Goal: Task Accomplishment & Management: Manage account settings

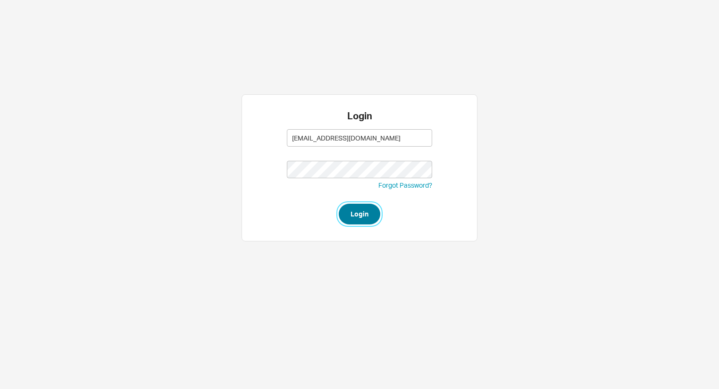
click at [349, 217] on button "Login" at bounding box center [359, 214] width 41 height 21
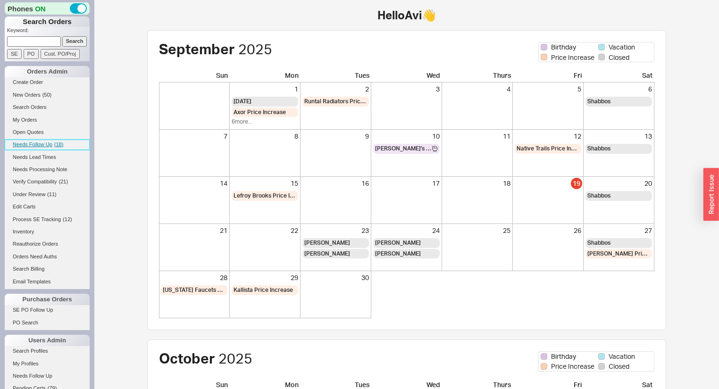
click at [57, 141] on span "( 18 )" at bounding box center [58, 144] width 9 height 6
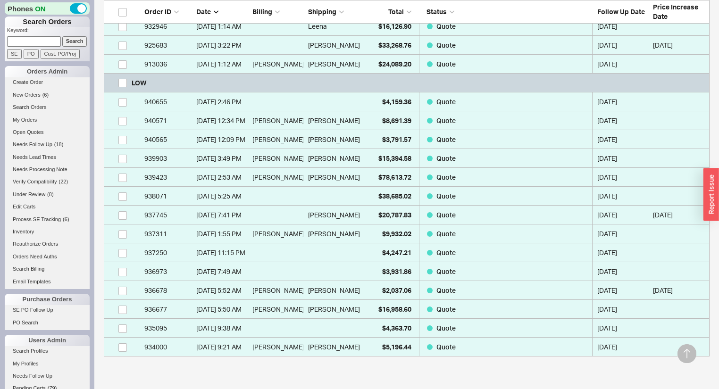
scroll to position [278, 0]
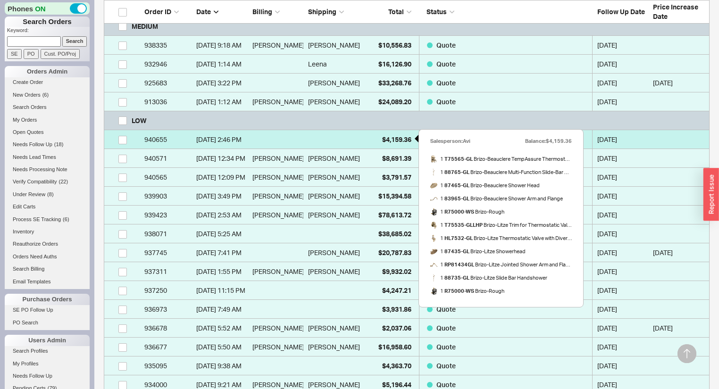
click at [390, 141] on span "$4,159.36" at bounding box center [396, 139] width 29 height 8
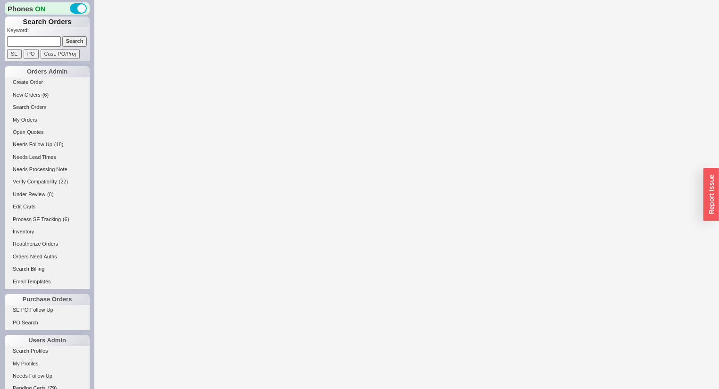
select select "*"
select select "LOW"
select select "3"
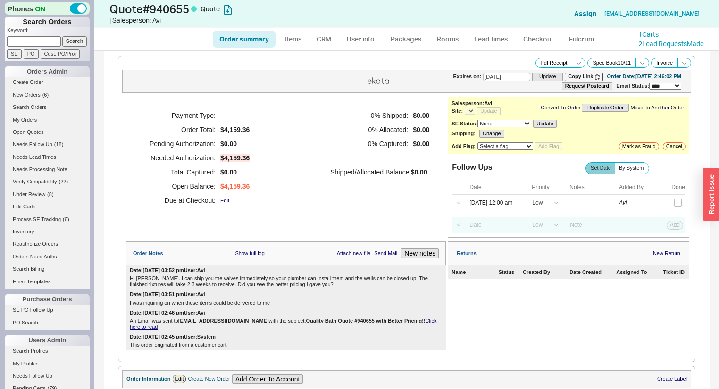
select select "*"
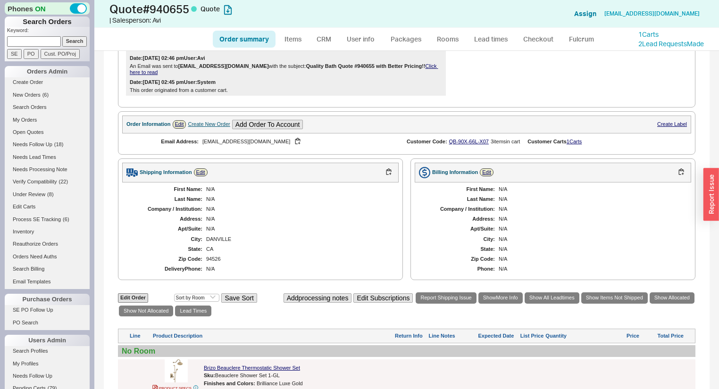
scroll to position [226, 0]
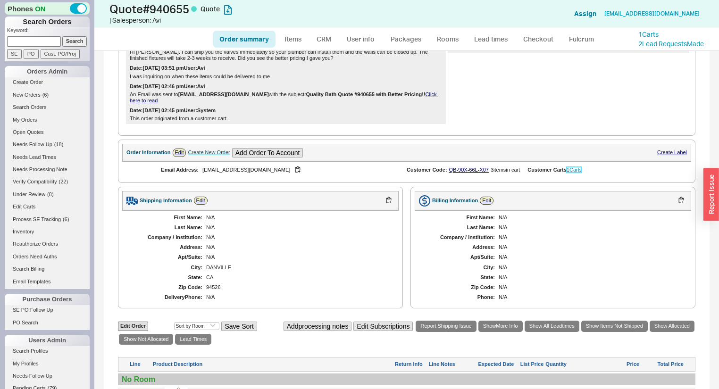
click at [577, 172] on link "1 Carts" at bounding box center [573, 170] width 15 height 6
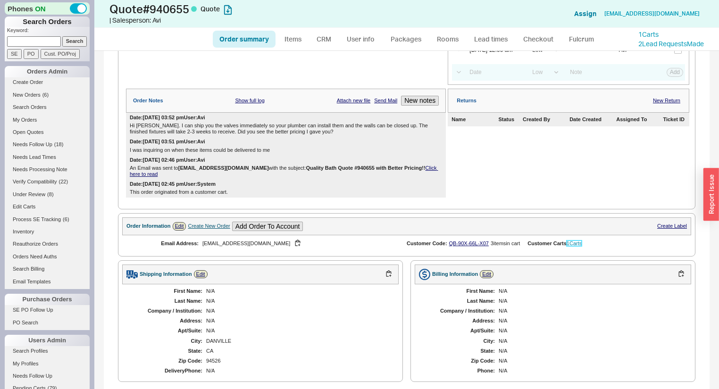
scroll to position [189, 0]
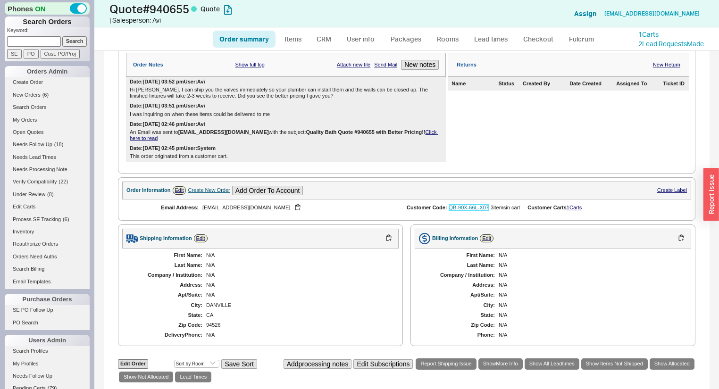
click at [465, 210] on link "QB-90X-66L-X07" at bounding box center [469, 208] width 40 height 6
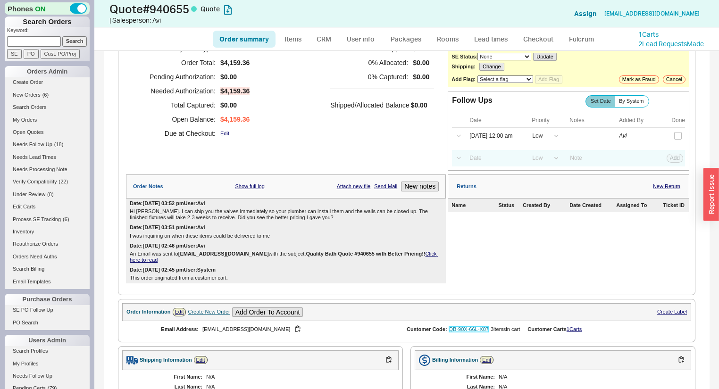
scroll to position [0, 0]
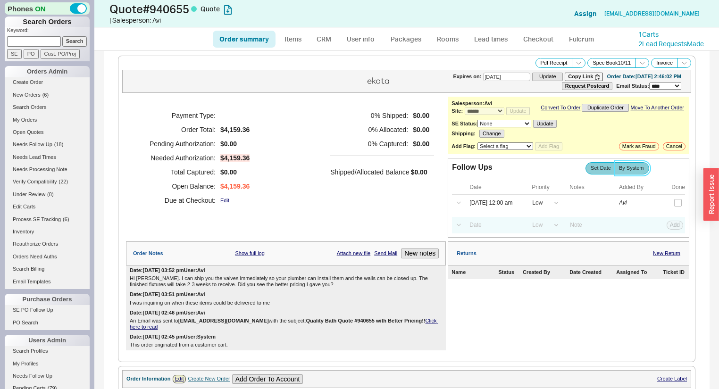
click at [626, 170] on span "By System" at bounding box center [631, 168] width 25 height 6
click at [0, 0] on input "By System" at bounding box center [0, 0] width 0 height 0
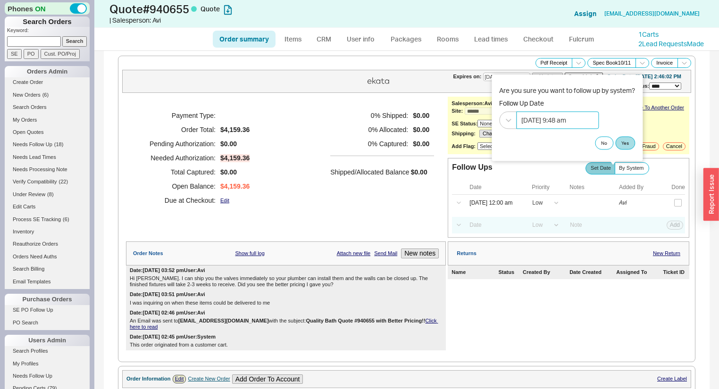
click at [539, 123] on input "09/23/2025 9:48 am" at bounding box center [557, 119] width 83 height 17
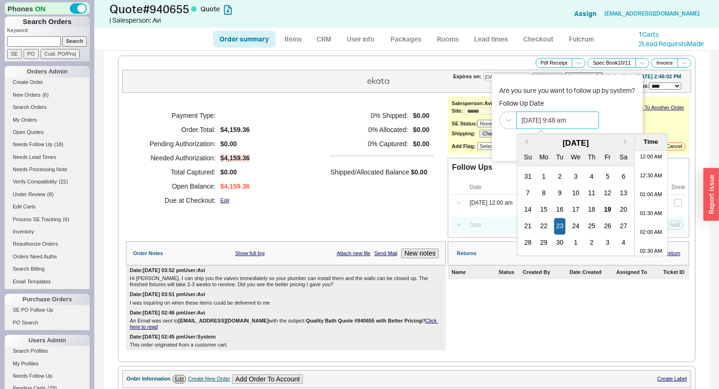
scroll to position [297, 0]
click at [607, 208] on div "19" at bounding box center [607, 209] width 11 height 17
click at [647, 241] on li "10:00 AM" at bounding box center [650, 240] width 33 height 19
type input "09/19/2025 10:00 am"
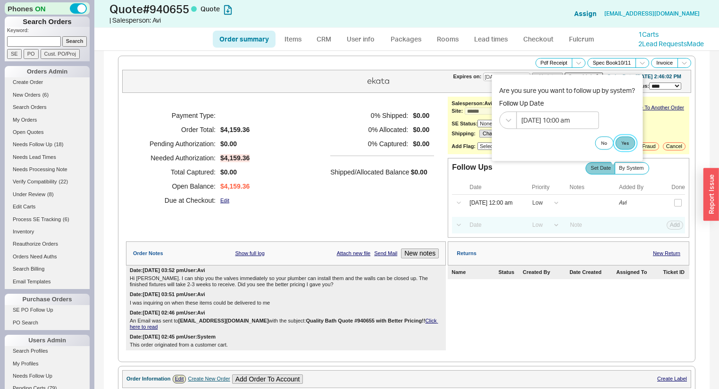
click at [627, 143] on button "Yes" at bounding box center [625, 142] width 20 height 13
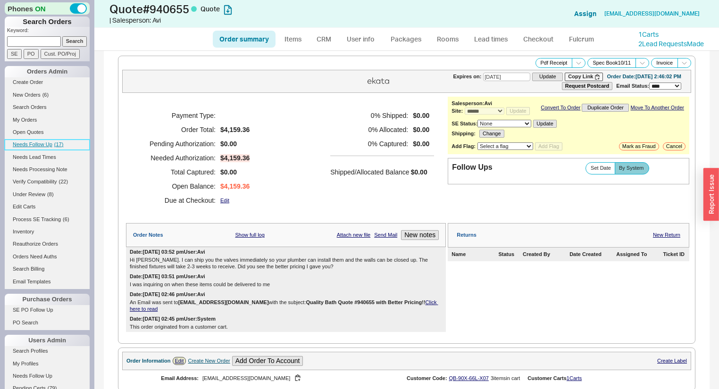
click at [20, 142] on span "Needs Follow Up" at bounding box center [33, 144] width 40 height 6
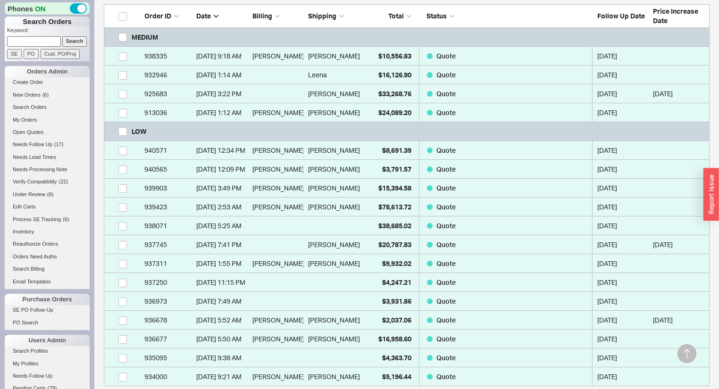
scroll to position [302, 0]
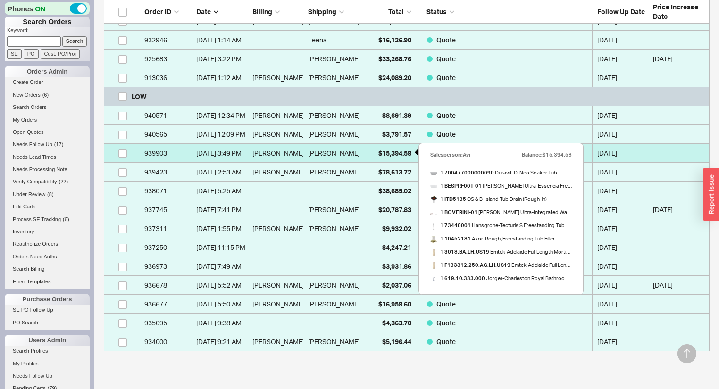
click at [367, 153] on div "$15,394.58" at bounding box center [387, 153] width 47 height 19
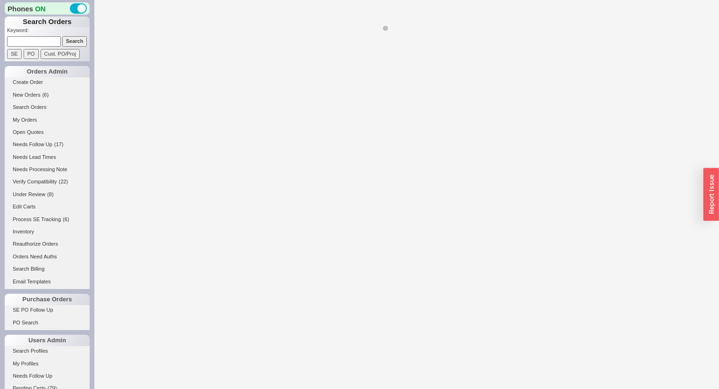
select select "*"
select select "LOW"
select select "3"
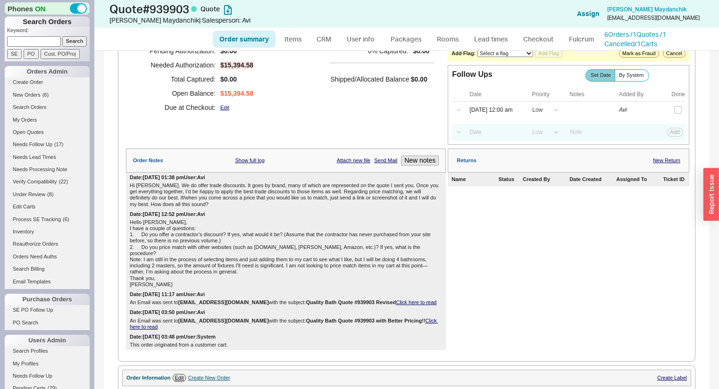
scroll to position [113, 0]
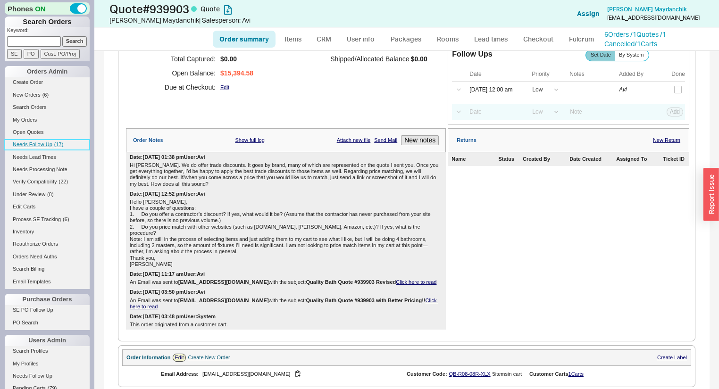
click at [40, 145] on span "Needs Follow Up" at bounding box center [33, 144] width 40 height 6
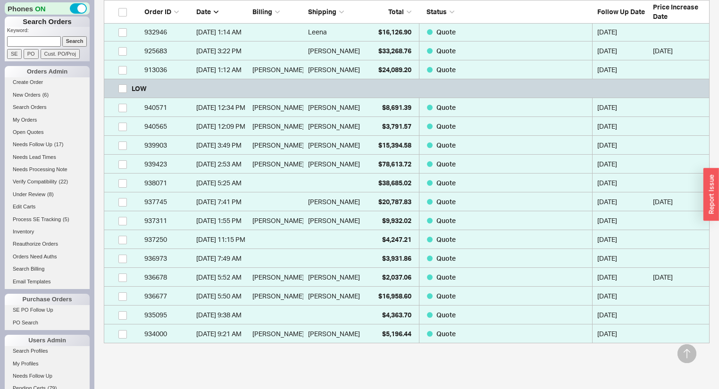
scroll to position [340, 0]
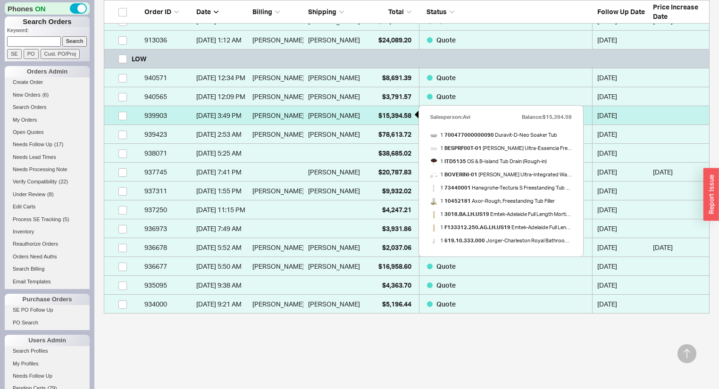
click at [373, 119] on div "$15,394.58" at bounding box center [387, 115] width 47 height 19
select select "*"
select select "LOW"
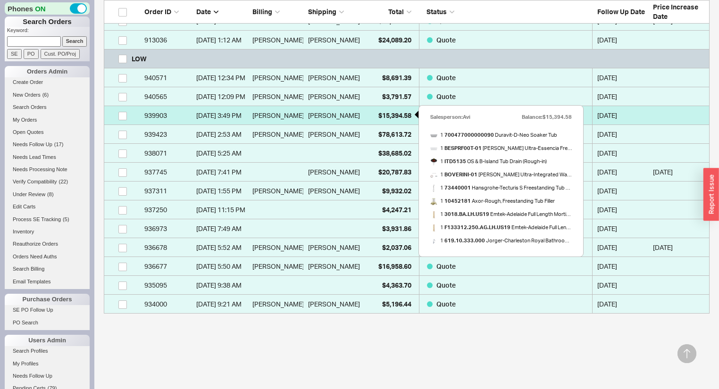
select select "3"
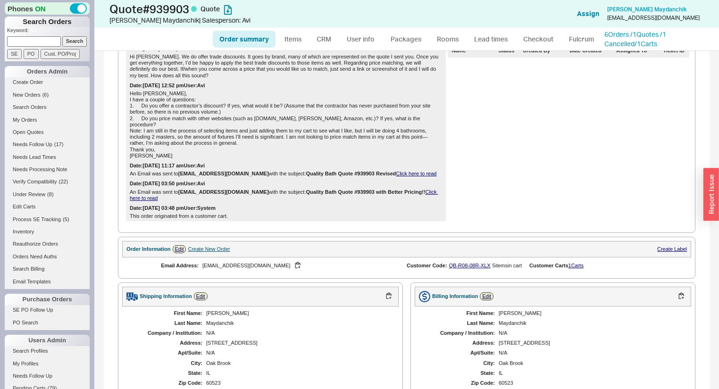
scroll to position [226, 0]
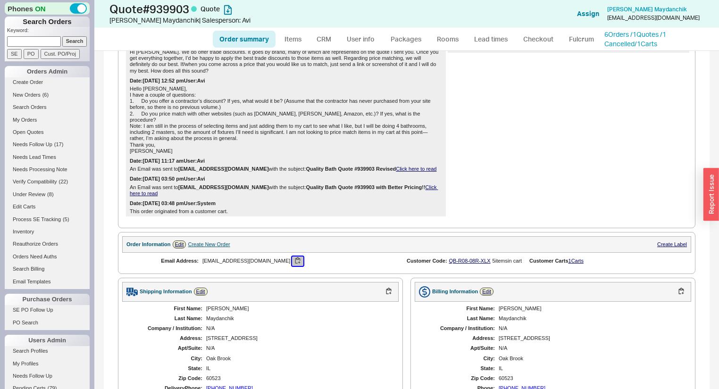
click at [292, 257] on button "button" at bounding box center [297, 261] width 11 height 9
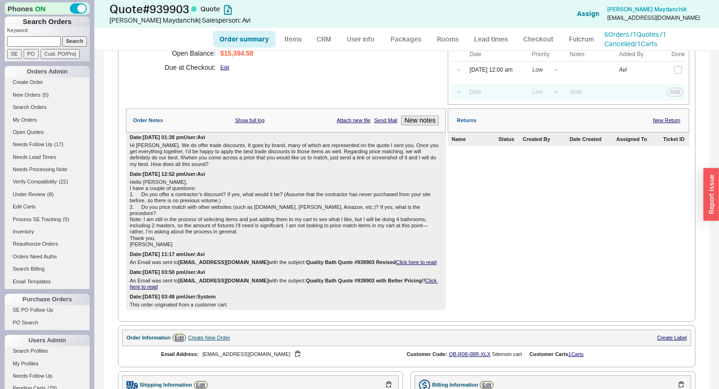
scroll to position [0, 0]
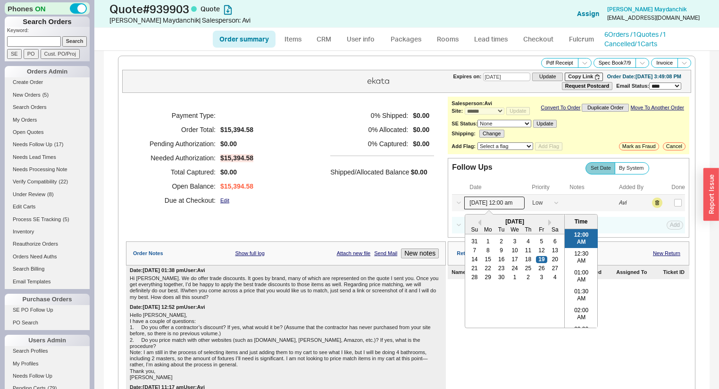
click at [500, 207] on input "09/19/25 12:00 am" at bounding box center [494, 203] width 60 height 13
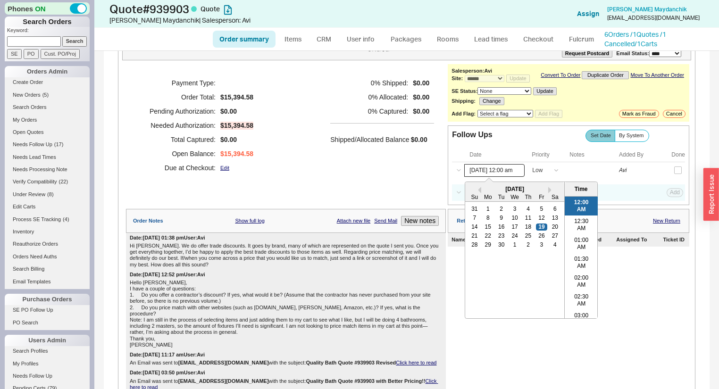
scroll to position [75, 0]
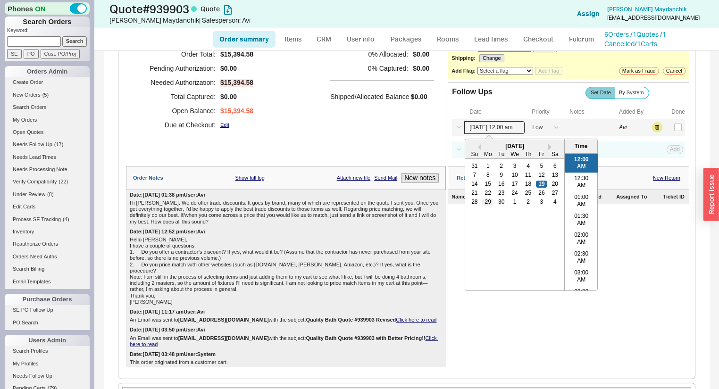
click at [487, 205] on div "29" at bounding box center [487, 202] width 11 height 7
type input "09/29/25 12:00 am"
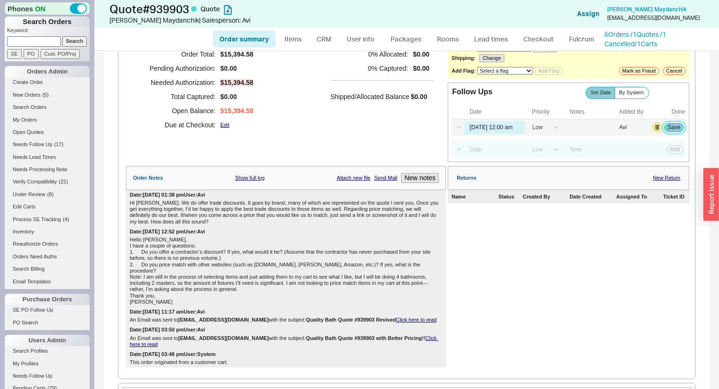
click at [668, 132] on button "Save" at bounding box center [673, 127] width 19 height 8
click at [58, 146] on span "( 16 )" at bounding box center [58, 144] width 9 height 6
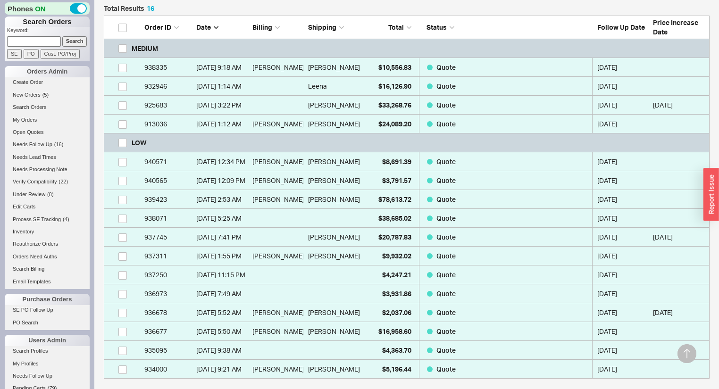
scroll to position [264, 0]
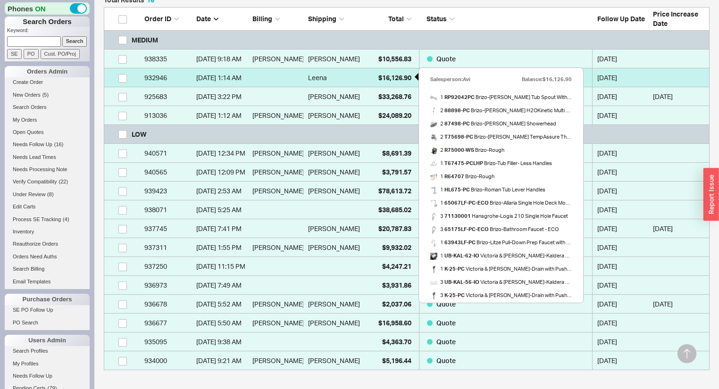
click at [367, 80] on div "$16,126.90" at bounding box center [387, 77] width 47 height 19
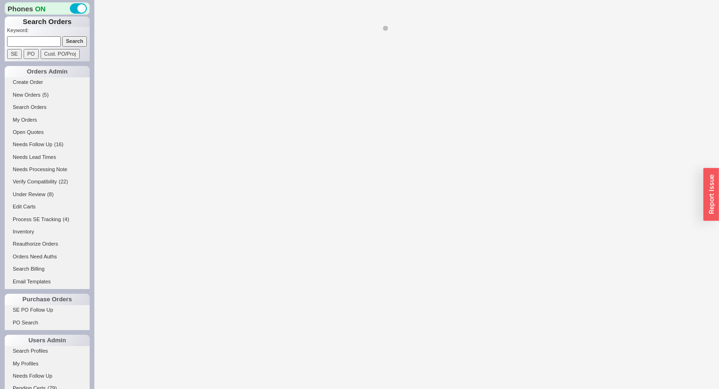
select select "*"
select select "MEDIUM"
select select "LOW"
select select "3"
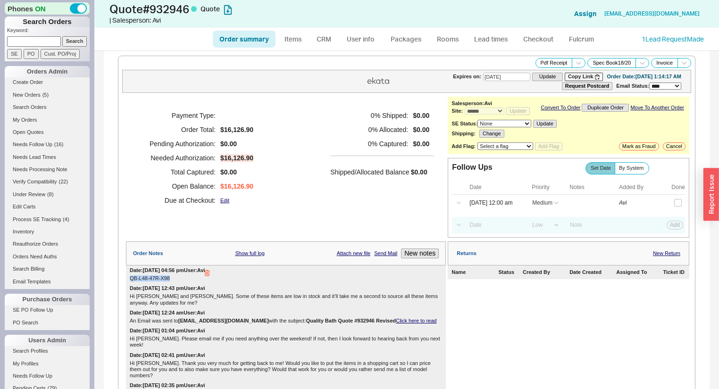
drag, startPoint x: 175, startPoint y: 278, endPoint x: 130, endPoint y: 283, distance: 45.5
click at [130, 282] on div "QB-L48-47R-X98" at bounding box center [286, 278] width 312 height 6
copy div "QB-L48-47R-X98"
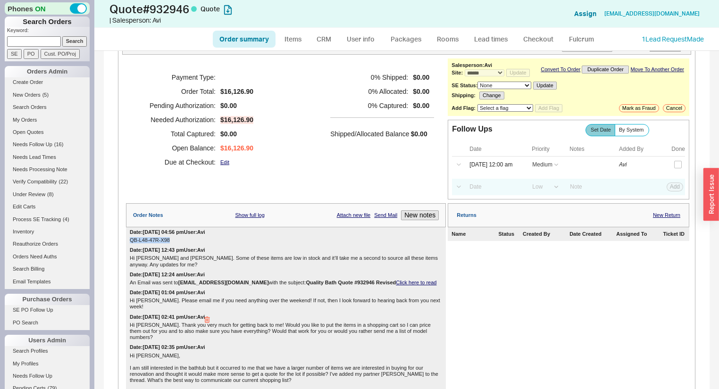
scroll to position [38, 0]
click at [303, 165] on div "Payment Type: Order Total: $16,126.90 Pending Authorization: $0.00 Needed Autho…" at bounding box center [286, 120] width 320 height 123
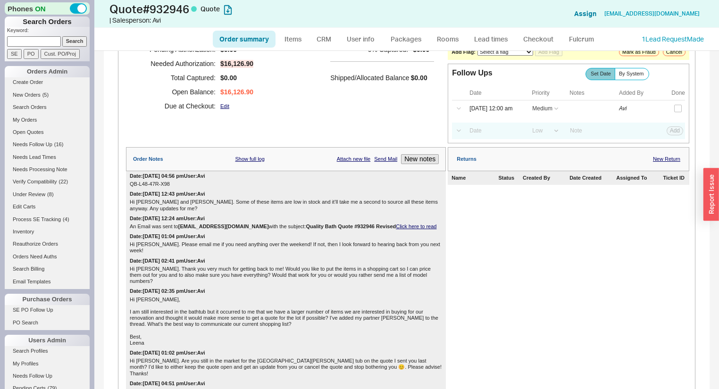
scroll to position [0, 0]
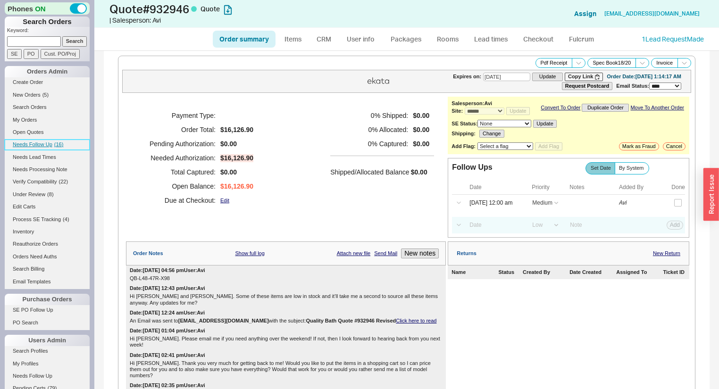
click at [37, 143] on span "Needs Follow Up" at bounding box center [33, 144] width 40 height 6
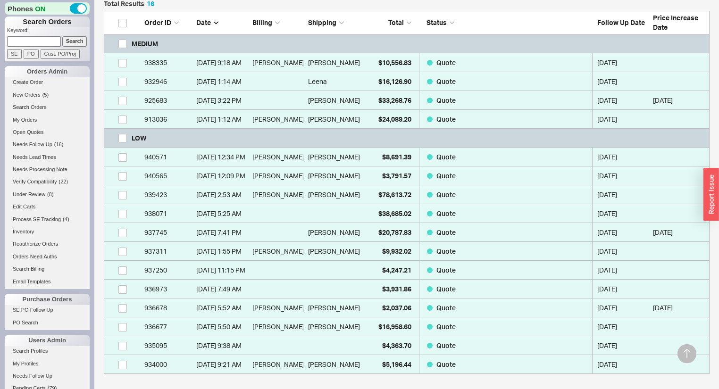
scroll to position [264, 0]
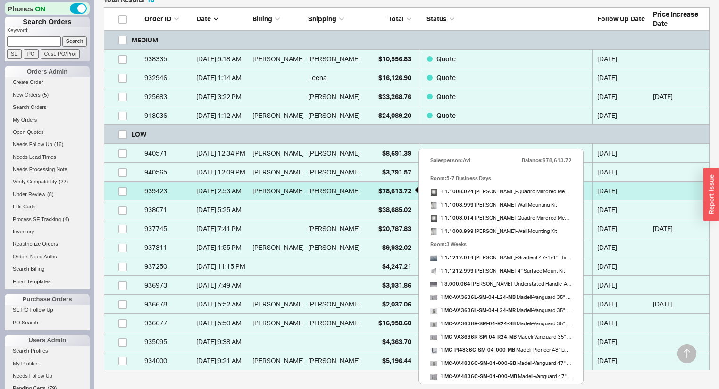
click at [368, 188] on div "$78,613.72" at bounding box center [387, 191] width 47 height 19
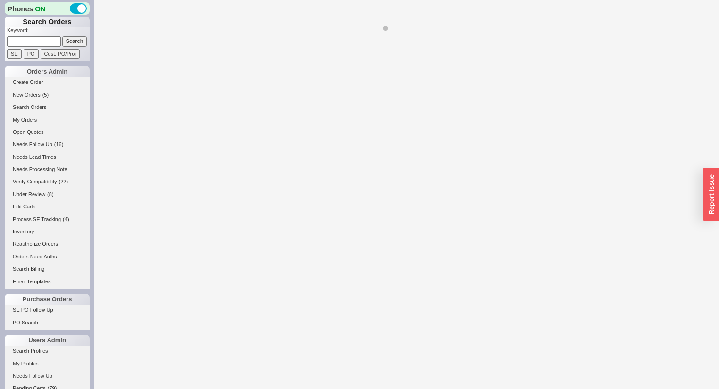
select select "*"
select select "LOW"
select select "3"
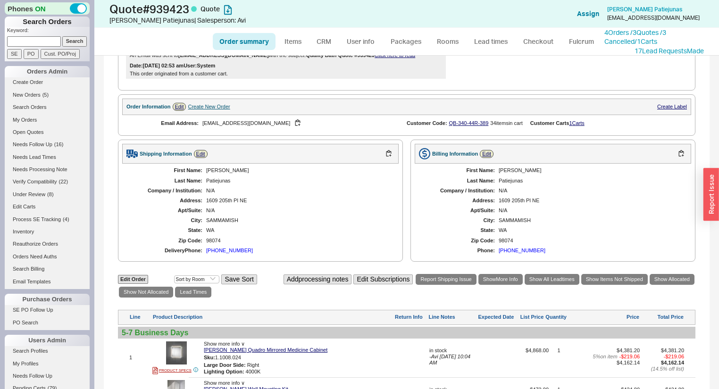
scroll to position [302, 0]
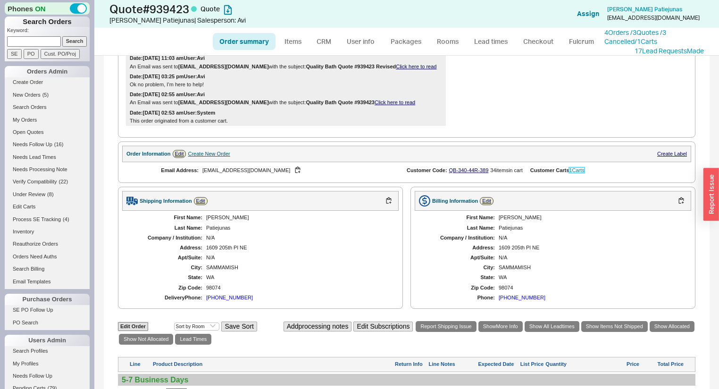
click at [578, 173] on link "1 Carts" at bounding box center [576, 170] width 15 height 6
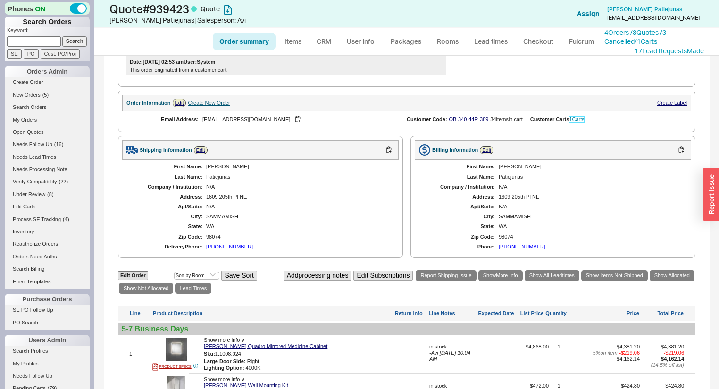
scroll to position [340, 0]
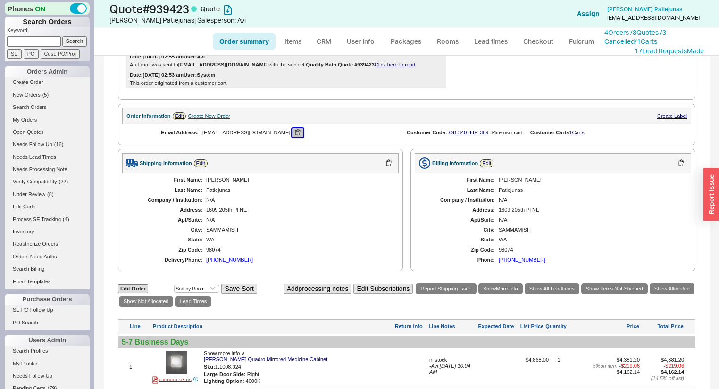
click at [292, 137] on button "button" at bounding box center [297, 132] width 11 height 9
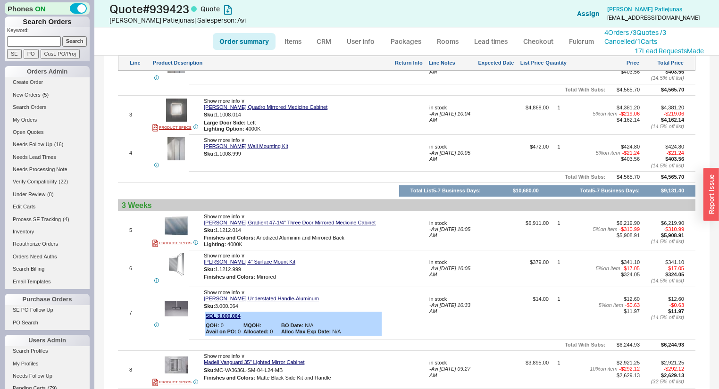
scroll to position [0, 0]
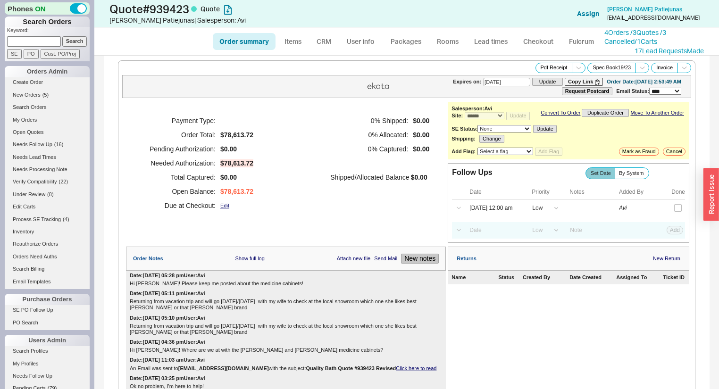
click at [411, 260] on button "New notes" at bounding box center [420, 259] width 38 height 10
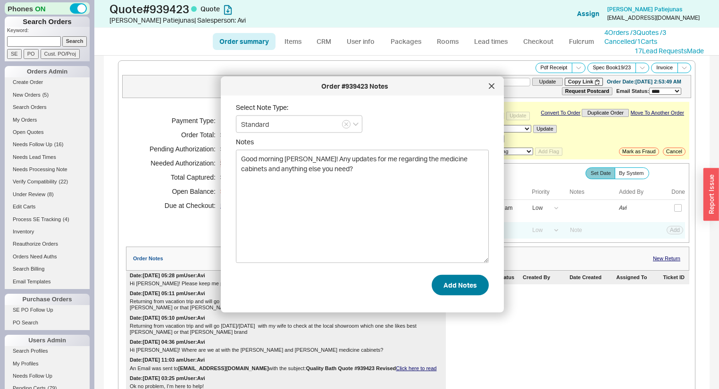
type textarea "Good morning Kestutis! Any updates for me regarding the medicine cabinets and a…"
click at [462, 285] on button "Add Notes" at bounding box center [459, 284] width 57 height 21
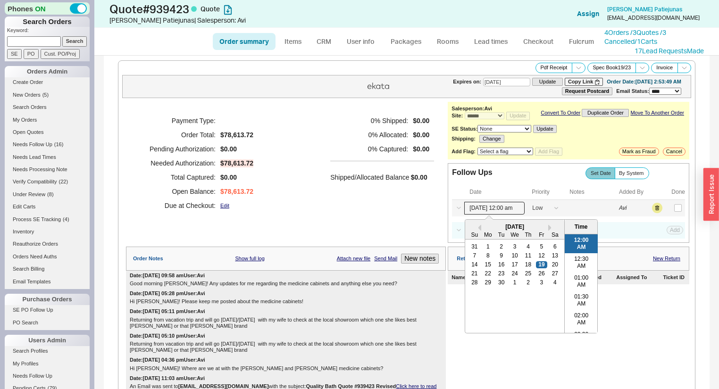
click at [496, 213] on input "09/19/25 12:00 am" at bounding box center [494, 208] width 60 height 13
click at [482, 275] on div "22" at bounding box center [487, 273] width 11 height 7
type input "09/22/25 12:00 am"
click at [669, 209] on button "Save" at bounding box center [673, 208] width 19 height 8
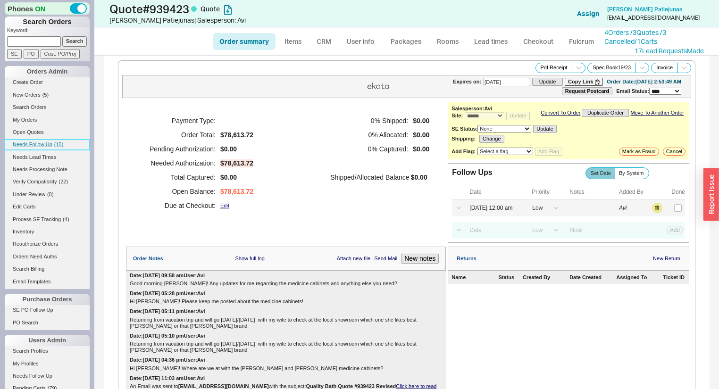
click at [57, 144] on span "( 15 )" at bounding box center [58, 144] width 9 height 6
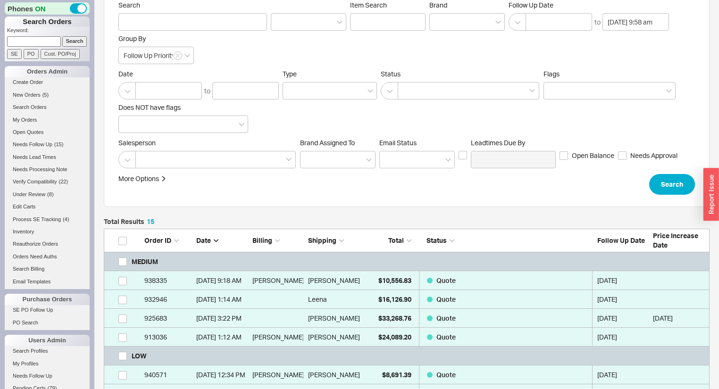
scroll to position [113, 0]
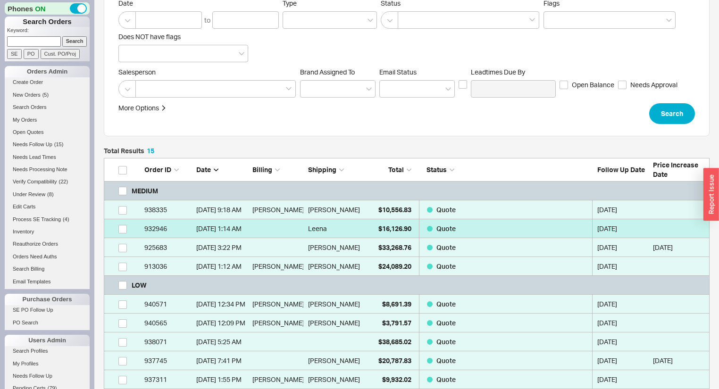
click at [337, 228] on div "Leena" at bounding box center [333, 228] width 51 height 19
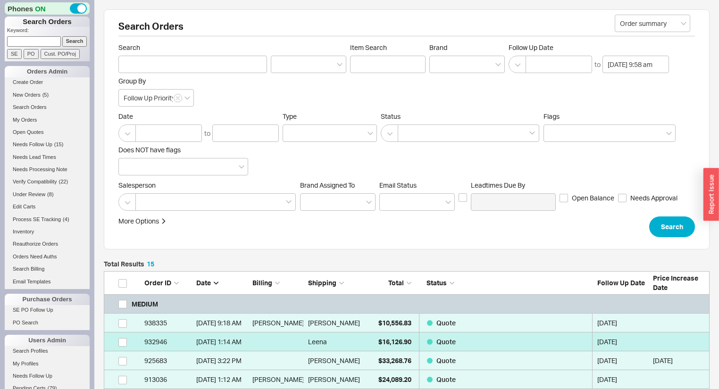
select select "*"
select select "MEDIUM"
select select "LOW"
select select "3"
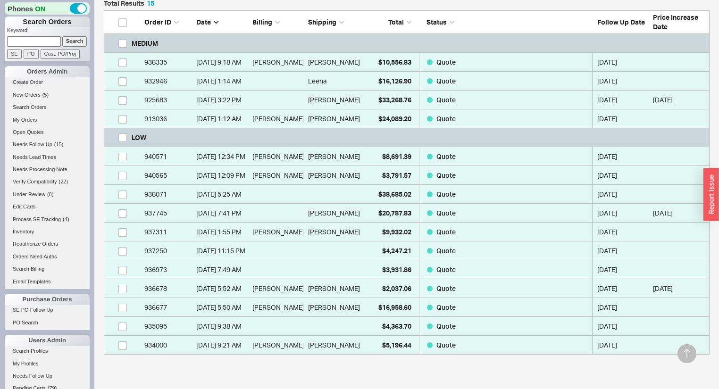
scroll to position [334, 0]
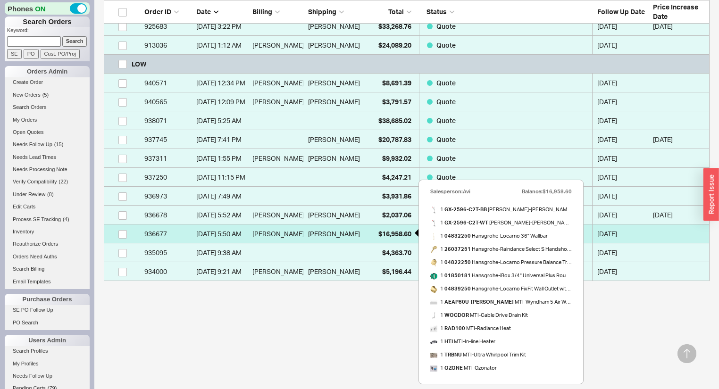
click at [370, 230] on div "$16,958.60" at bounding box center [387, 233] width 47 height 19
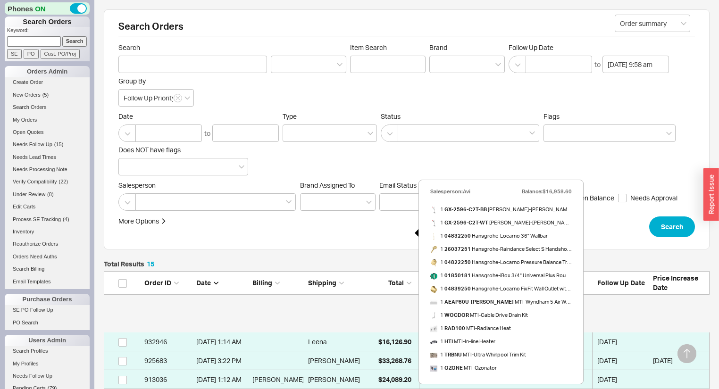
select select "*"
select select "LOW"
select select "3"
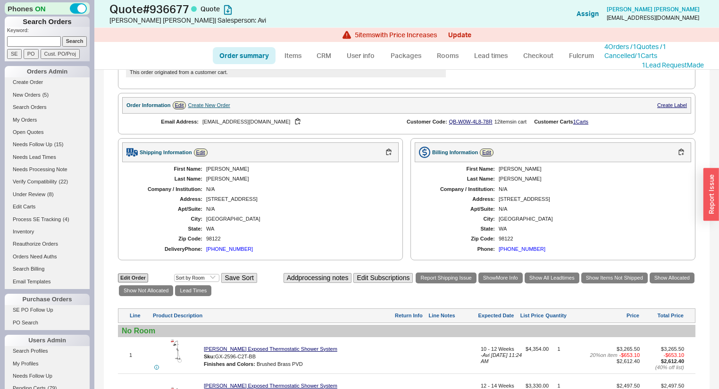
scroll to position [340, 0]
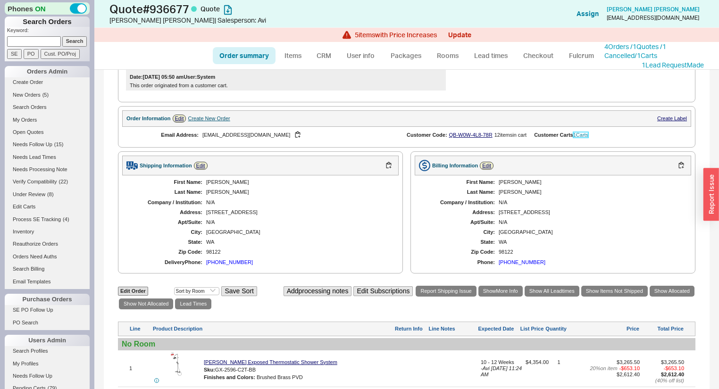
click at [577, 136] on link "1 Carts" at bounding box center [580, 135] width 15 height 6
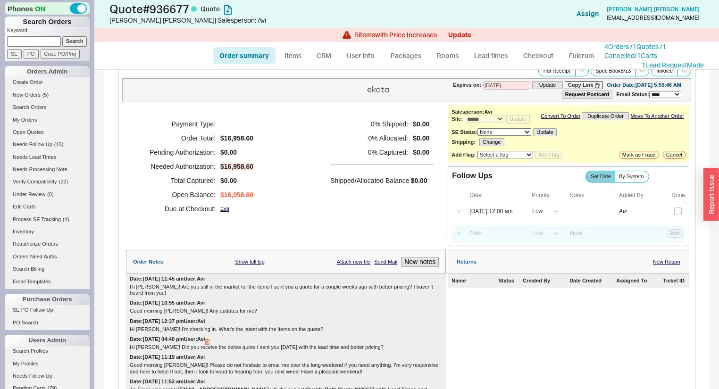
scroll to position [0, 0]
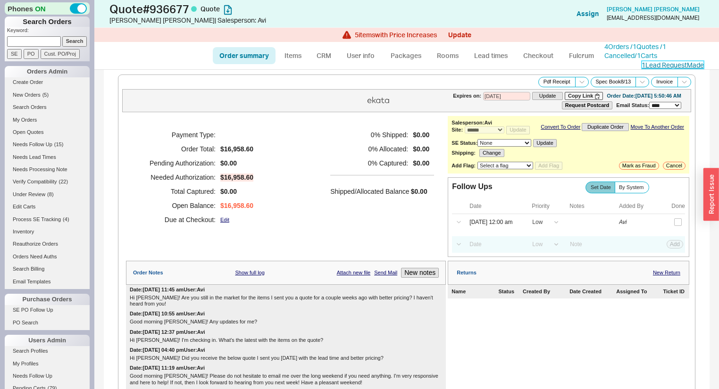
click at [670, 62] on link "1 Lead Request Made" at bounding box center [672, 65] width 62 height 8
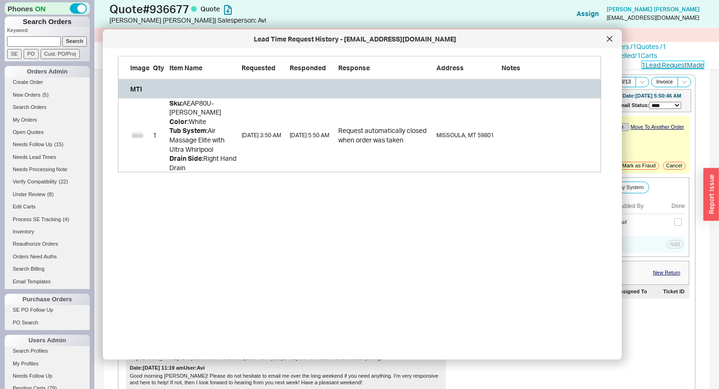
scroll to position [111, 477]
click at [607, 40] on icon at bounding box center [609, 39] width 6 height 6
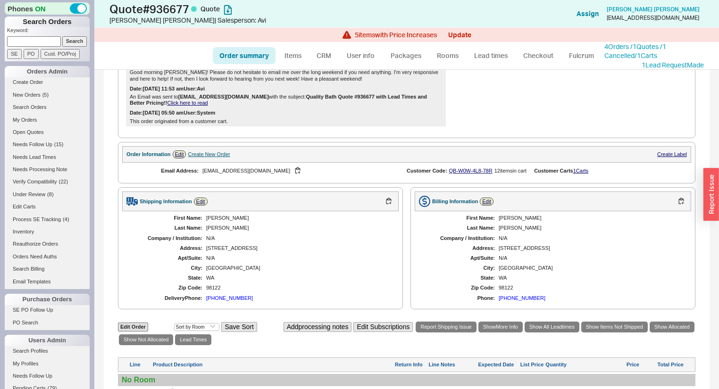
scroll to position [302, 0]
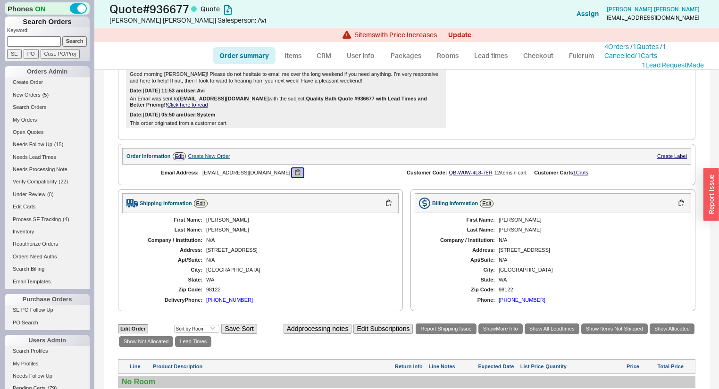
click at [292, 174] on button "button" at bounding box center [297, 172] width 11 height 9
click at [271, 258] on div "First Name: Audrey Last Name: Freudenberg Company / Institution: N/A Address: 3…" at bounding box center [260, 260] width 276 height 94
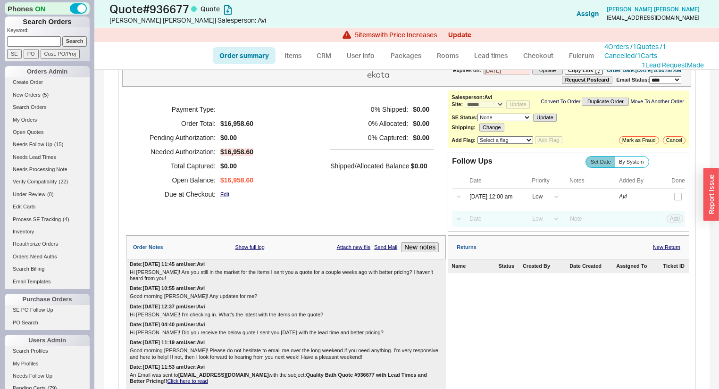
scroll to position [75, 0]
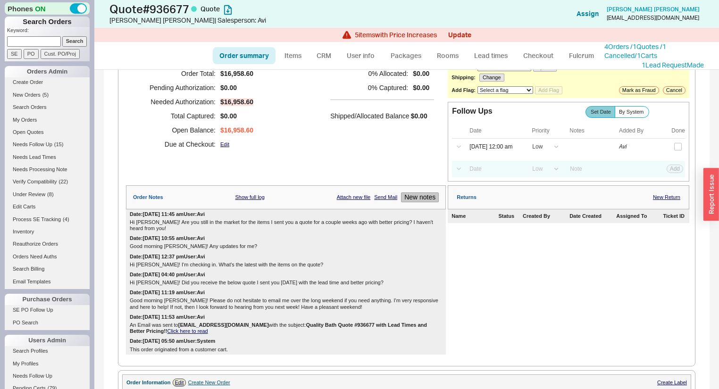
click at [406, 200] on button "New notes" at bounding box center [420, 197] width 38 height 10
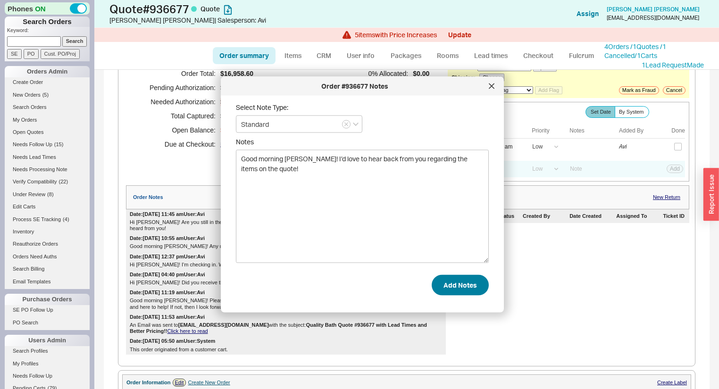
type textarea "Good morning Audrey! I’d love to hear back from you regarding the items on the …"
click at [448, 277] on button "Add Notes" at bounding box center [459, 284] width 57 height 21
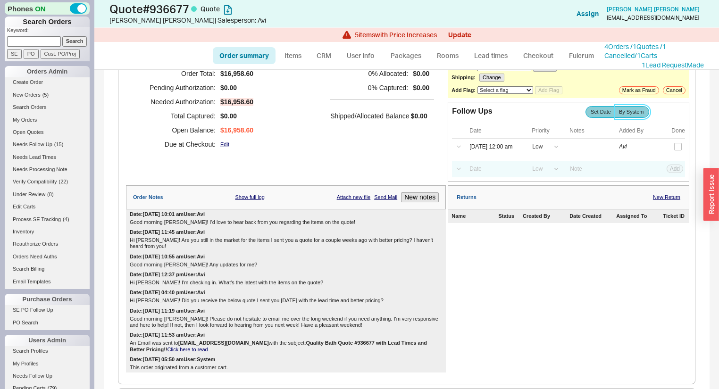
click at [640, 118] on label "By System" at bounding box center [631, 112] width 34 height 12
click at [0, 0] on input "By System" at bounding box center [0, 0] width 0 height 0
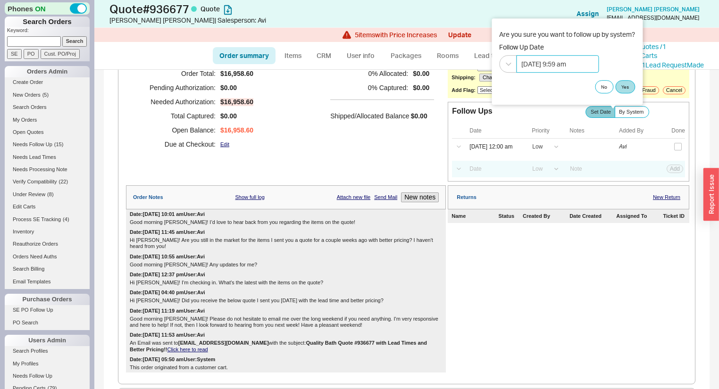
click at [574, 68] on input "09/23/2025 9:59 am" at bounding box center [557, 63] width 83 height 17
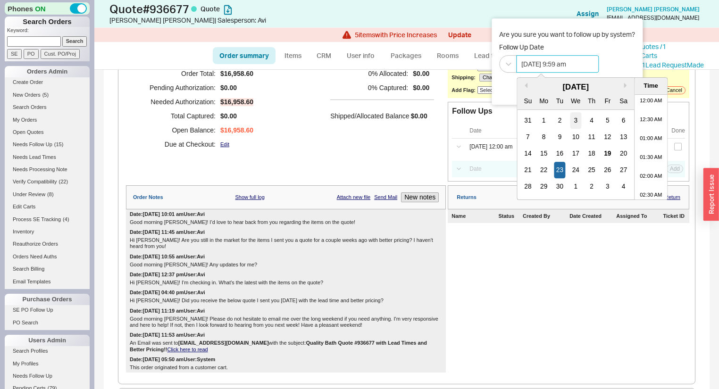
scroll to position [297, 0]
click at [546, 170] on div "22" at bounding box center [543, 170] width 11 height 17
click at [654, 145] on li "12:00 PM" at bounding box center [650, 146] width 33 height 19
type input "09/22/2025 12:00 pm"
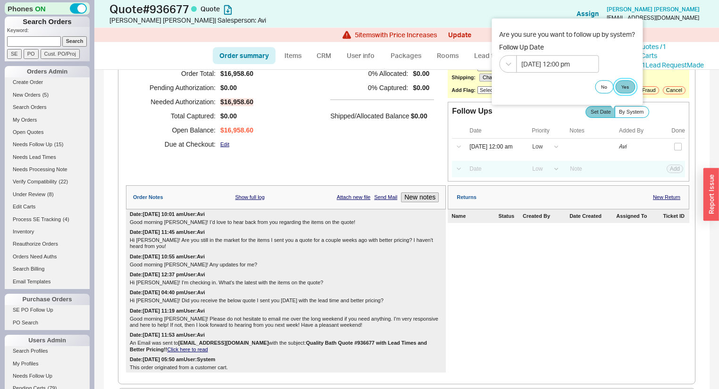
click at [631, 83] on button "Yes" at bounding box center [625, 86] width 20 height 13
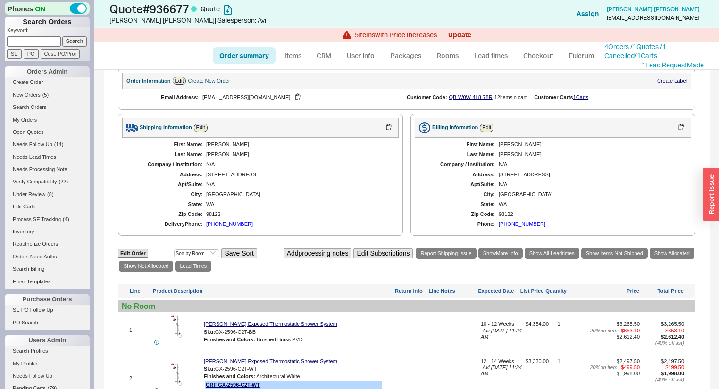
scroll to position [0, 0]
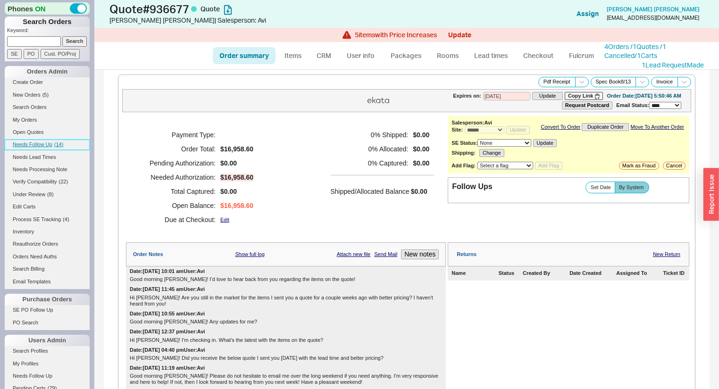
click at [47, 143] on span "Needs Follow Up" at bounding box center [33, 144] width 40 height 6
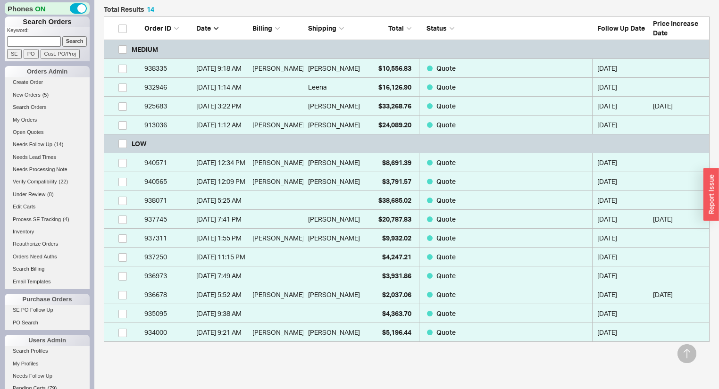
scroll to position [302, 0]
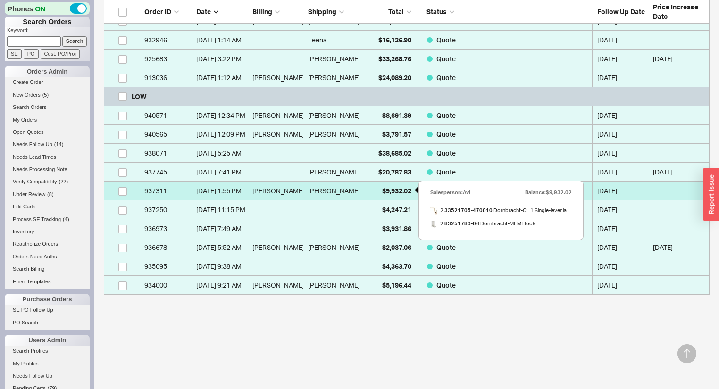
click at [400, 187] on span "$9,932.02" at bounding box center [396, 191] width 29 height 8
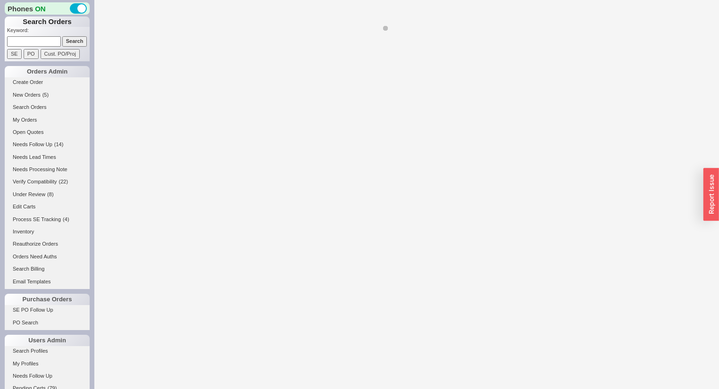
select select "*"
select select "LOW"
select select "3"
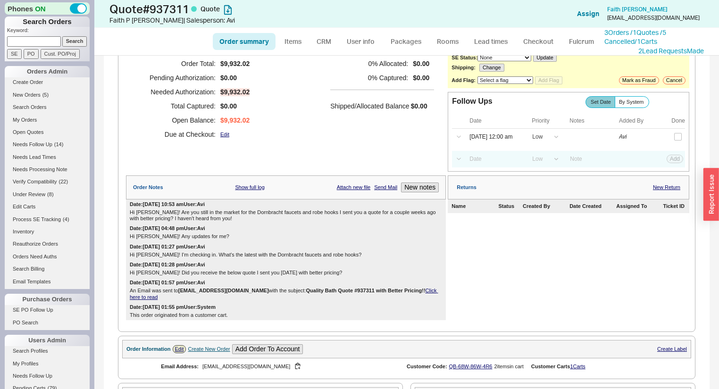
scroll to position [151, 0]
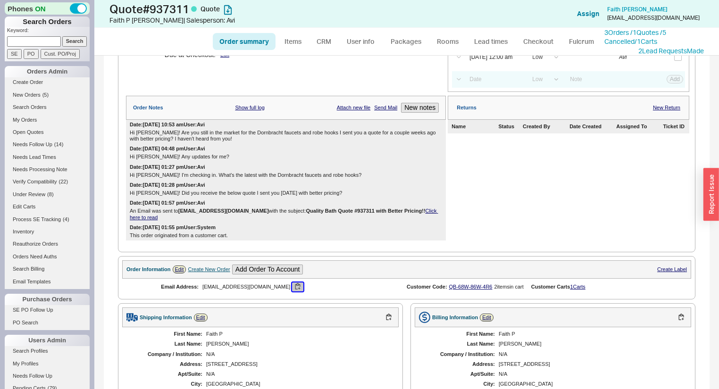
click at [292, 290] on button "button" at bounding box center [297, 286] width 11 height 9
click at [307, 288] on div "faithpearse@yahoo.com" at bounding box center [296, 286] width 189 height 9
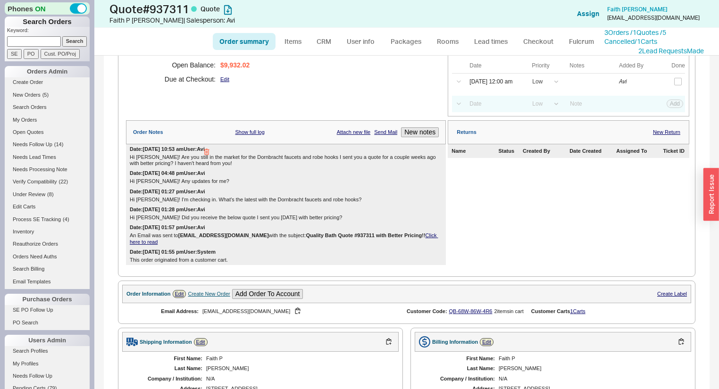
scroll to position [113, 0]
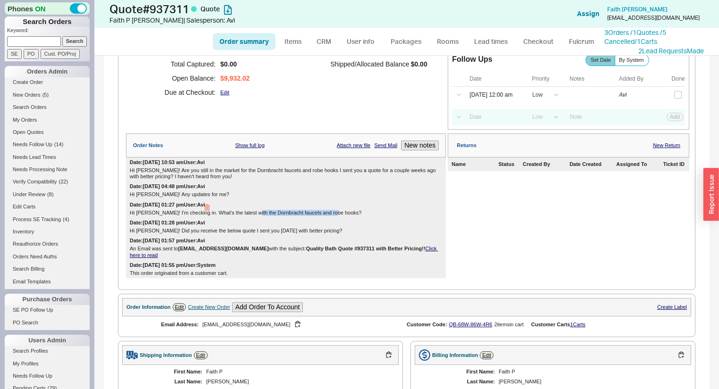
drag, startPoint x: 247, startPoint y: 215, endPoint x: 327, endPoint y: 215, distance: 80.2
click at [327, 215] on div "Hi Faith! I'm checking in. What's the latest with the Dornbracht faucets and ro…" at bounding box center [286, 213] width 312 height 6
copy div "Dornbracht faucets and robe hooks"
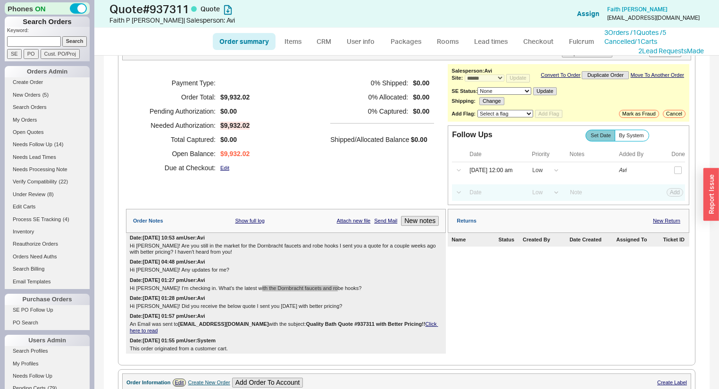
scroll to position [38, 0]
click at [423, 224] on button "New notes" at bounding box center [420, 221] width 38 height 10
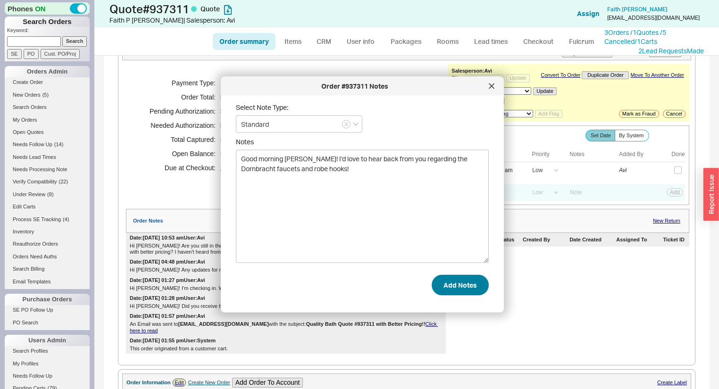
type textarea "Good morning Faith! I’d love to hear back from you regarding the Dornbracht fau…"
click at [444, 279] on button "Add Notes" at bounding box center [459, 284] width 57 height 21
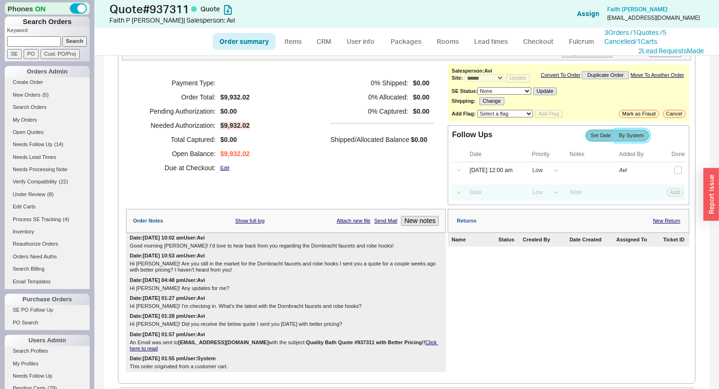
click at [626, 136] on span "By System" at bounding box center [631, 136] width 25 height 6
click at [0, 0] on input "By System" at bounding box center [0, 0] width 0 height 0
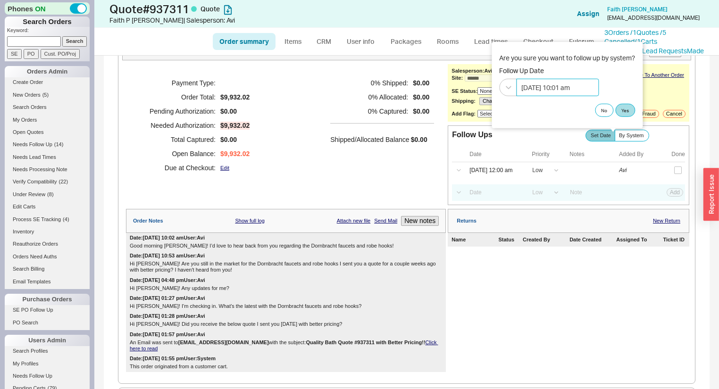
click at [573, 91] on input "09/23/2025 10:01 am" at bounding box center [557, 86] width 83 height 17
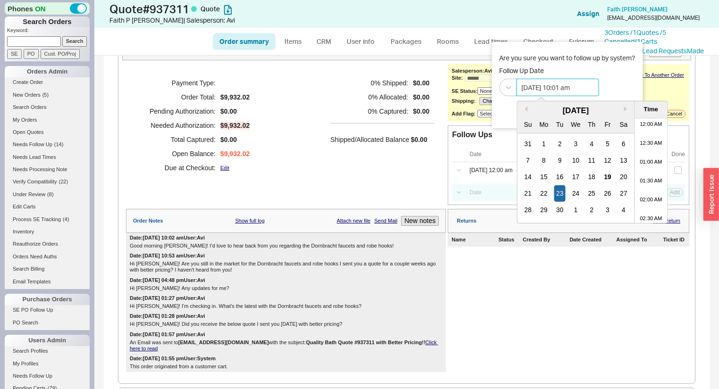
scroll to position [335, 0]
click at [545, 189] on div "22" at bounding box center [543, 193] width 11 height 17
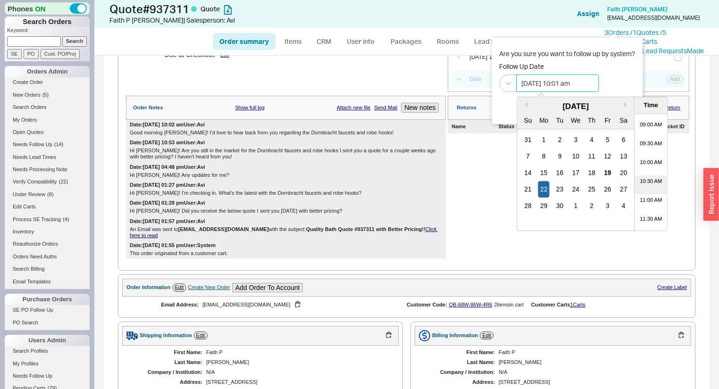
click at [649, 187] on li "10:30 AM" at bounding box center [650, 184] width 33 height 19
type input "09/22/2025 10:30 am"
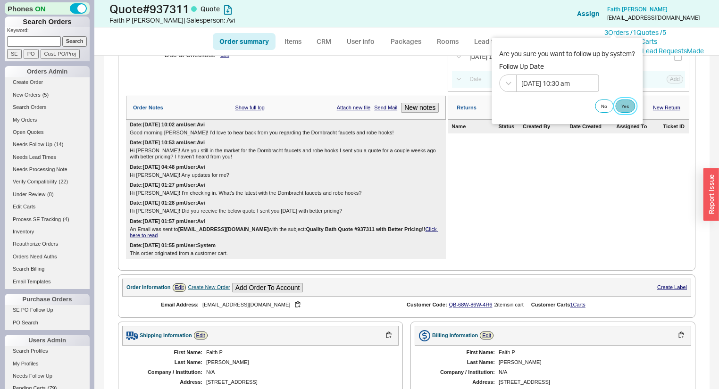
click at [631, 103] on button "Yes" at bounding box center [625, 106] width 20 height 13
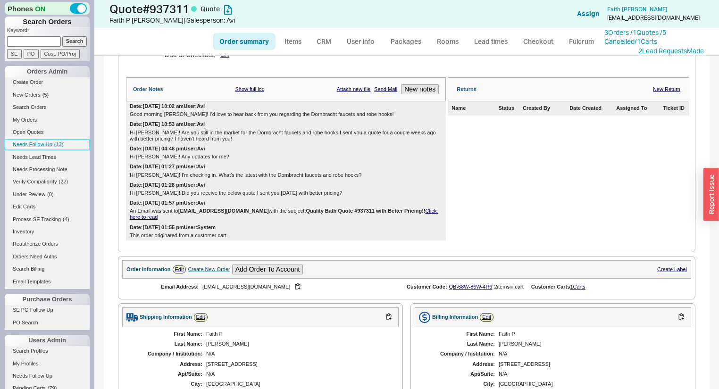
click at [36, 145] on span "Needs Follow Up" at bounding box center [33, 144] width 40 height 6
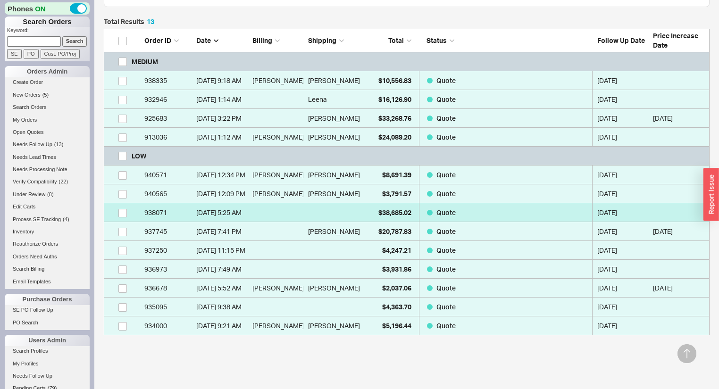
scroll to position [221, 0]
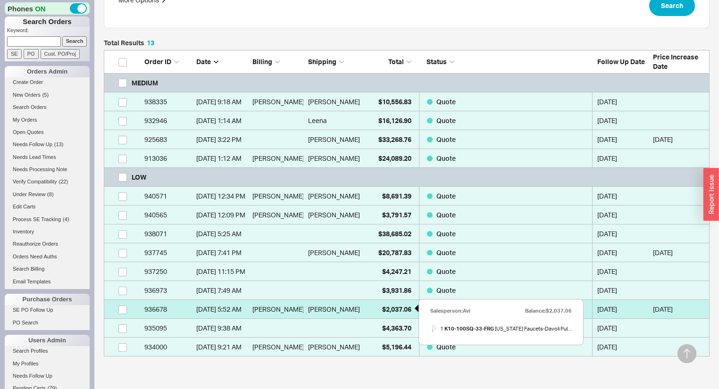
click at [388, 305] on span "$2,037.06" at bounding box center [396, 309] width 29 height 8
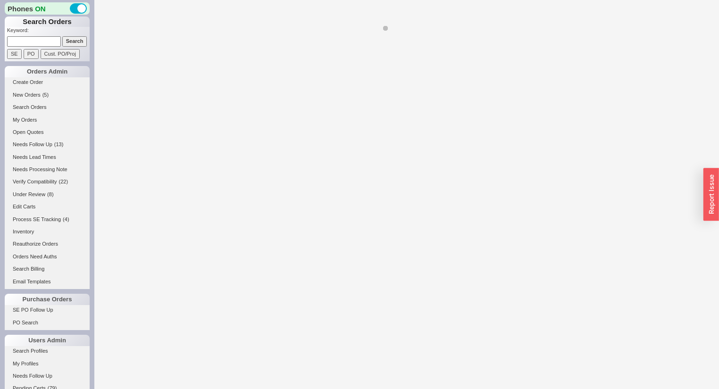
select select "*"
select select "LOW"
select select "3"
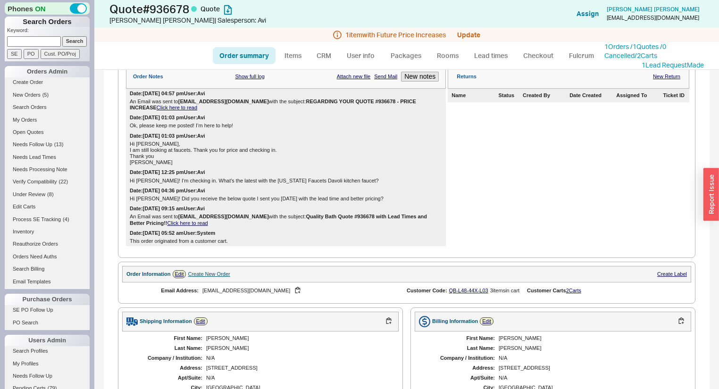
scroll to position [264, 0]
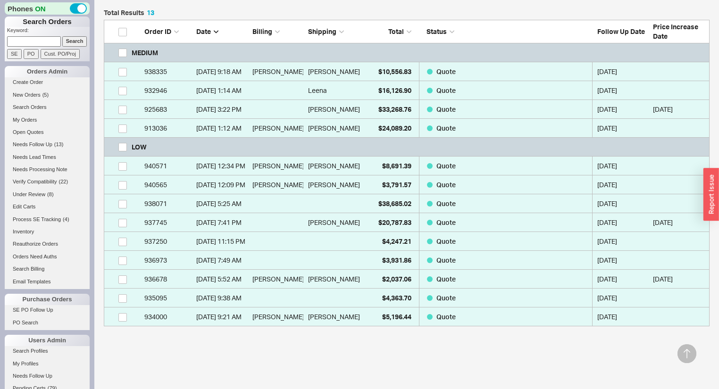
scroll to position [264, 0]
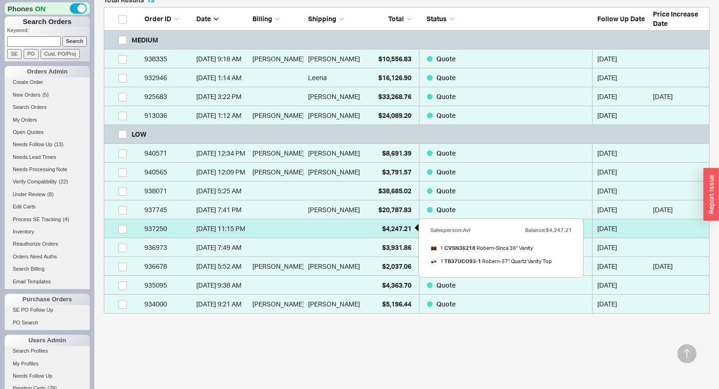
click at [396, 230] on span "$4,247.21" at bounding box center [396, 228] width 29 height 8
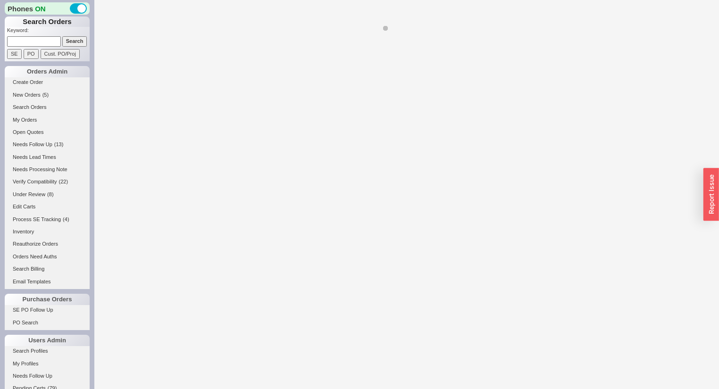
select select "*"
select select "LOW"
select select "3"
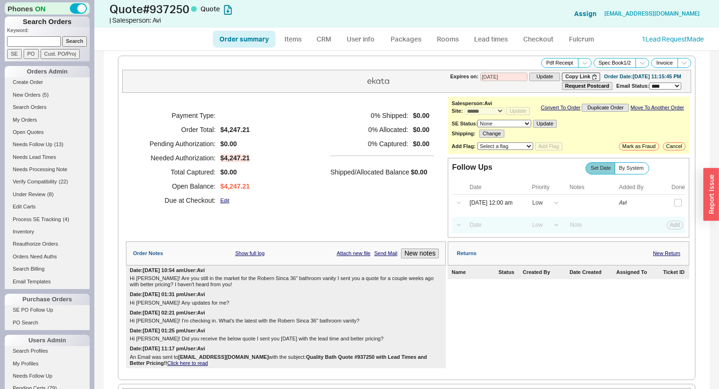
scroll to position [75, 0]
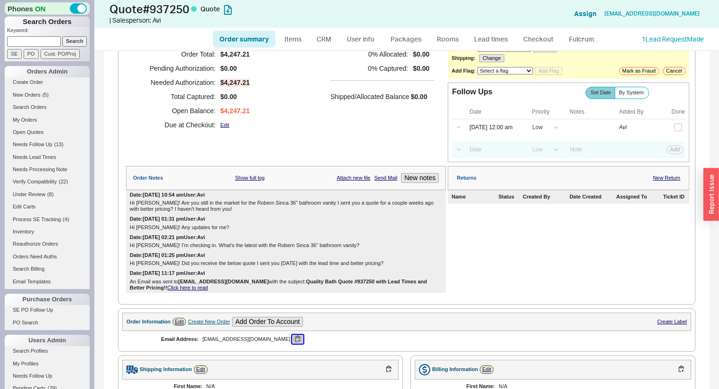
click at [292, 340] on button "button" at bounding box center [297, 339] width 11 height 9
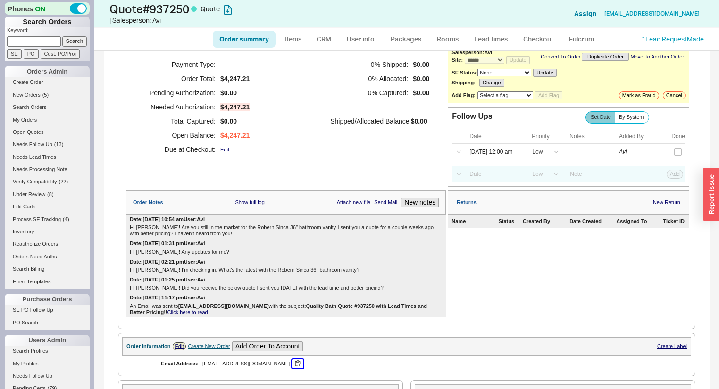
scroll to position [113, 0]
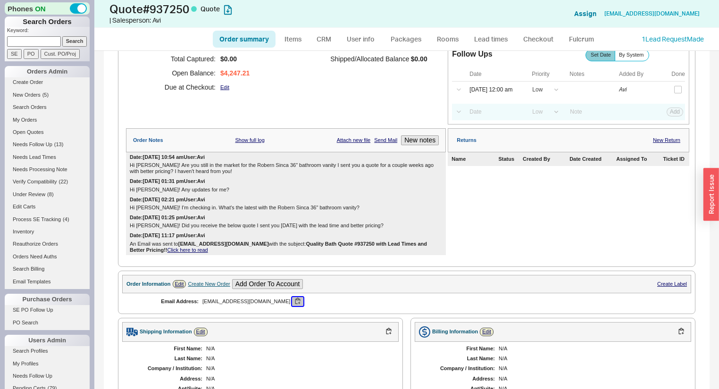
click at [292, 306] on button "button" at bounding box center [297, 301] width 11 height 9
click at [514, 238] on div "Returns New Return Name Status Created By Date Created Assigned To Ticket ID" at bounding box center [568, 191] width 241 height 127
drag, startPoint x: 253, startPoint y: 210, endPoint x: 332, endPoint y: 210, distance: 79.2
click at [332, 210] on div "Hi Phoebe! I'm checking in. What's the latest with the Robern Sinca 36" bathroo…" at bounding box center [286, 208] width 312 height 6
copy div "Robern Sinca 36" bathroom vanity"
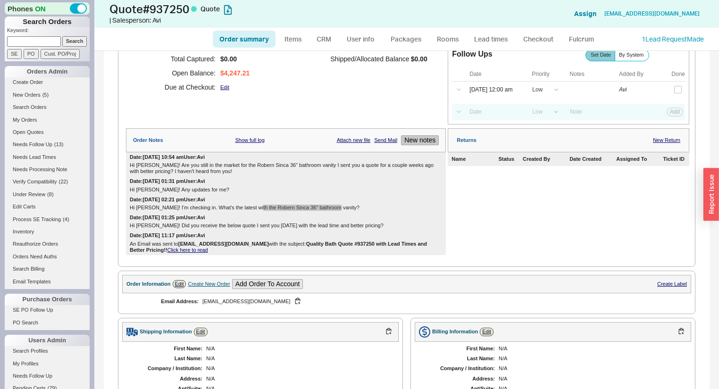
scroll to position [0, 0]
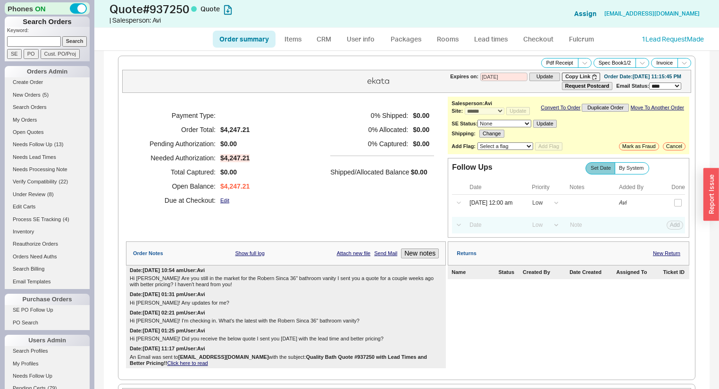
click at [415, 248] on div "Order Notes Show full log Attach new file Send Mail New notes" at bounding box center [286, 253] width 320 height 24
click at [416, 257] on button "New notes" at bounding box center [420, 254] width 38 height 10
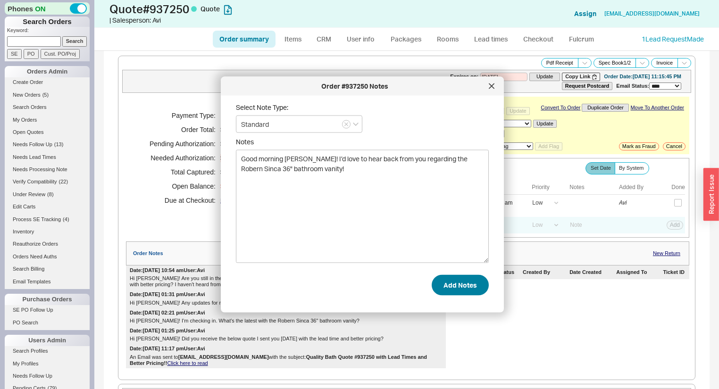
type textarea "Good morning Phoebe! I’d love to hear back from you regarding the Robern Sinca …"
click at [432, 282] on button "Add Notes" at bounding box center [459, 284] width 57 height 21
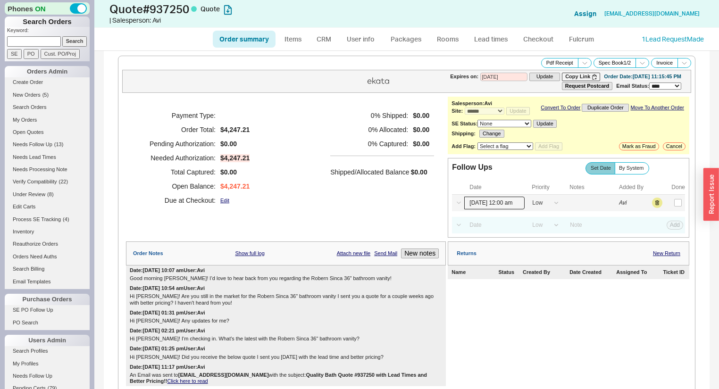
click at [496, 209] on input "09/19/25 12:00 am" at bounding box center [494, 203] width 60 height 13
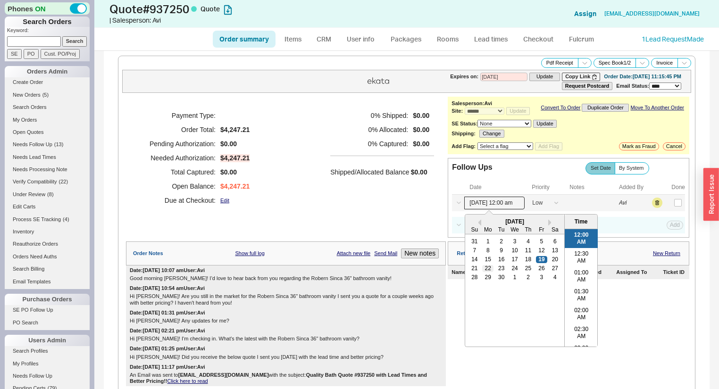
click at [486, 270] on div "22" at bounding box center [487, 268] width 11 height 7
click at [572, 260] on li "11:30 AM" at bounding box center [580, 257] width 33 height 19
type input "09/22/25 11:30 am"
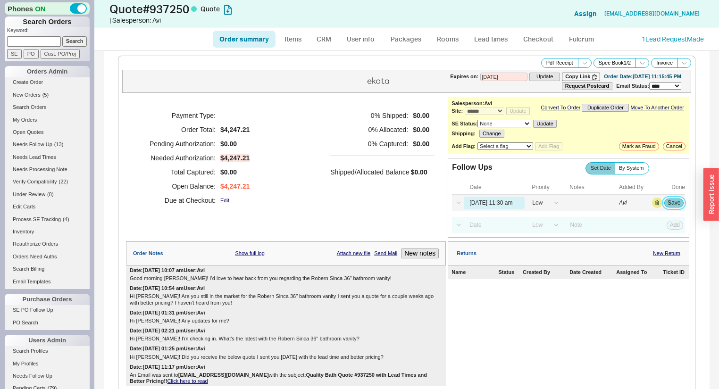
click at [671, 204] on button "Save" at bounding box center [673, 203] width 19 height 8
click at [43, 144] on span "Needs Follow Up" at bounding box center [33, 144] width 40 height 6
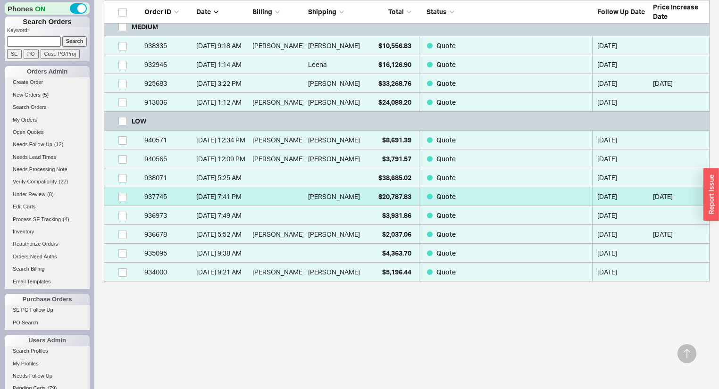
scroll to position [278, 0]
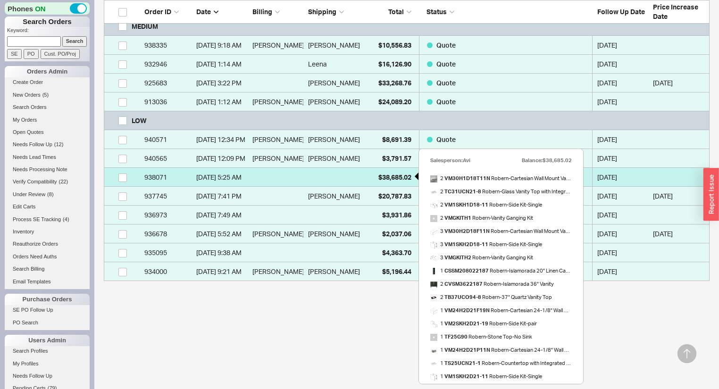
click at [385, 176] on span "$38,685.02" at bounding box center [394, 177] width 33 height 8
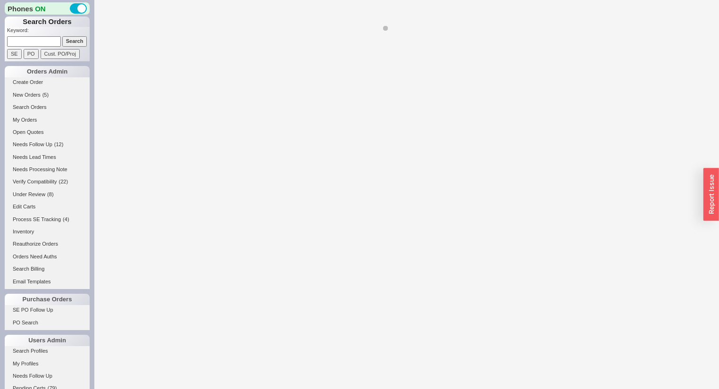
select select "*"
select select "LOW"
select select "3"
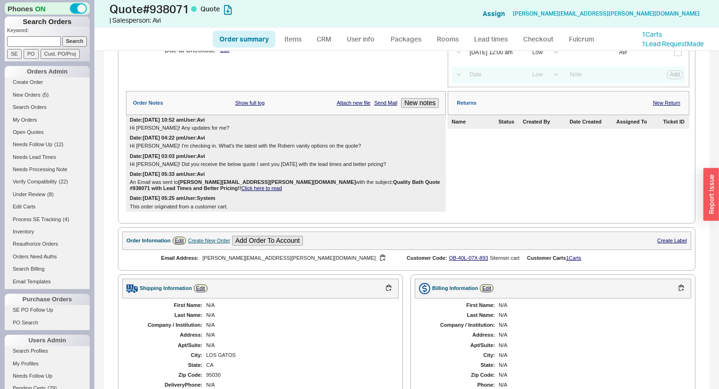
scroll to position [151, 0]
click at [377, 259] on button "button" at bounding box center [382, 257] width 11 height 9
click at [377, 258] on button "button" at bounding box center [382, 257] width 11 height 9
click at [328, 266] on div "Email Address: martin.essig@gmail.com" at bounding box center [264, 257] width 284 height 17
drag, startPoint x: 249, startPoint y: 147, endPoint x: 298, endPoint y: 148, distance: 49.1
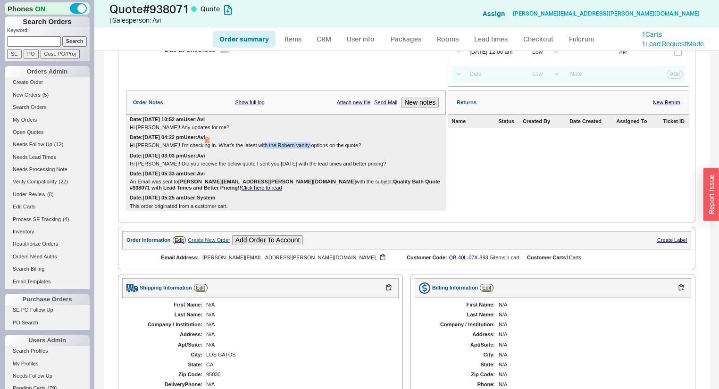
click at [298, 148] on div "Hi Martin! I'm checking in. What's the latest with the Robern vanity options on…" at bounding box center [286, 145] width 312 height 6
copy div "Robern vanity options"
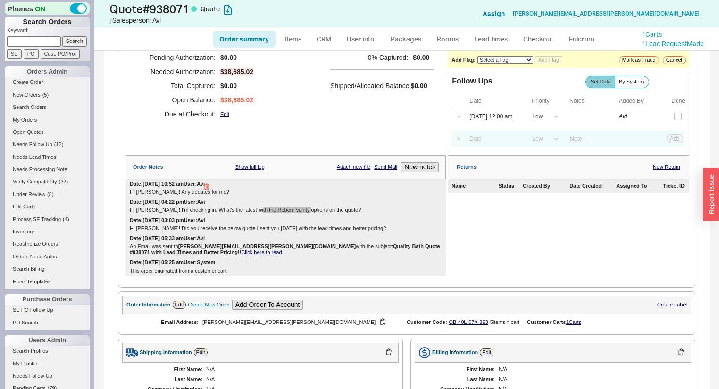
scroll to position [0, 0]
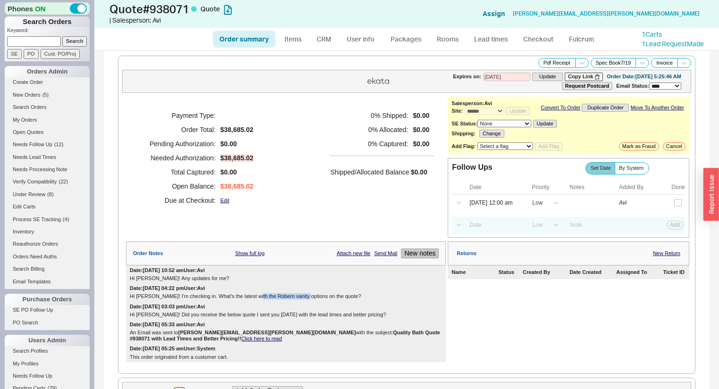
click at [409, 254] on button "New notes" at bounding box center [420, 254] width 38 height 10
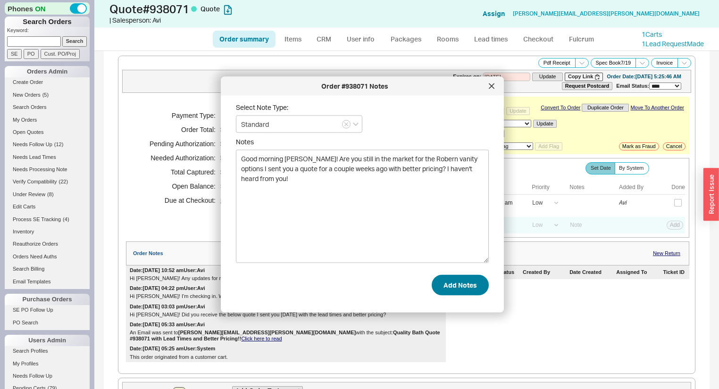
type textarea "Good morning Martin! Are you still in the market for the Robern vanity options …"
click at [444, 287] on button "Add Notes" at bounding box center [459, 284] width 57 height 21
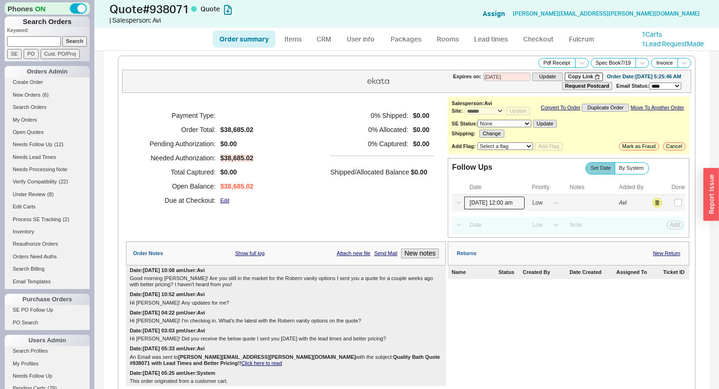
click at [485, 206] on input "09/19/25 12:00 am" at bounding box center [494, 203] width 60 height 13
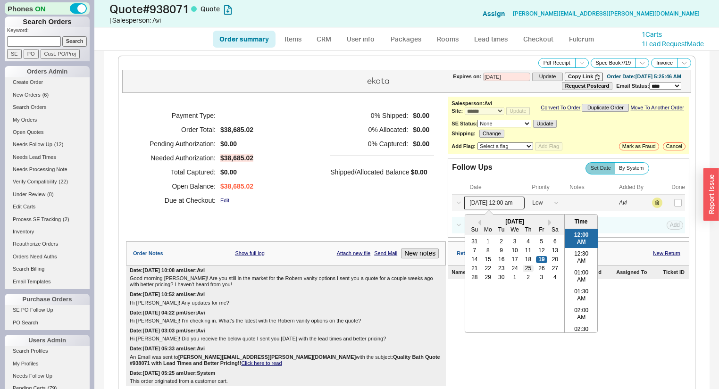
click at [527, 271] on div "25" at bounding box center [528, 268] width 11 height 7
type input "09/25/25 12:00 am"
click at [671, 207] on button "Save" at bounding box center [673, 203] width 19 height 8
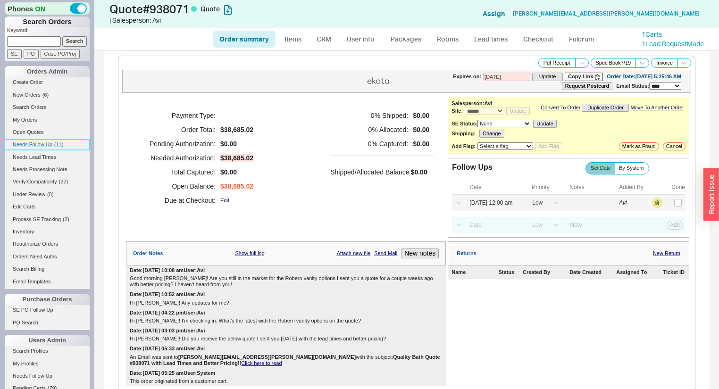
click at [41, 144] on span "Needs Follow Up" at bounding box center [33, 144] width 40 height 6
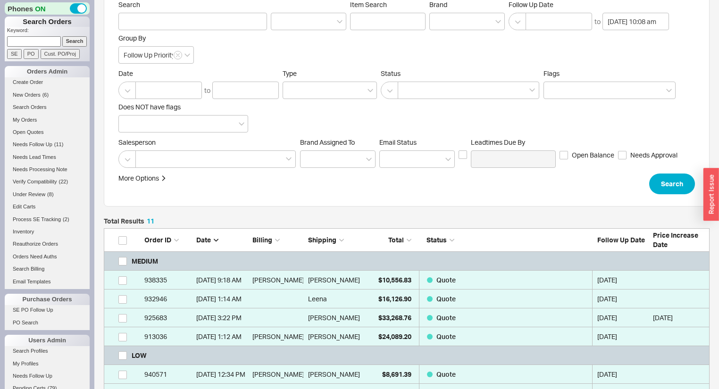
scroll to position [226, 0]
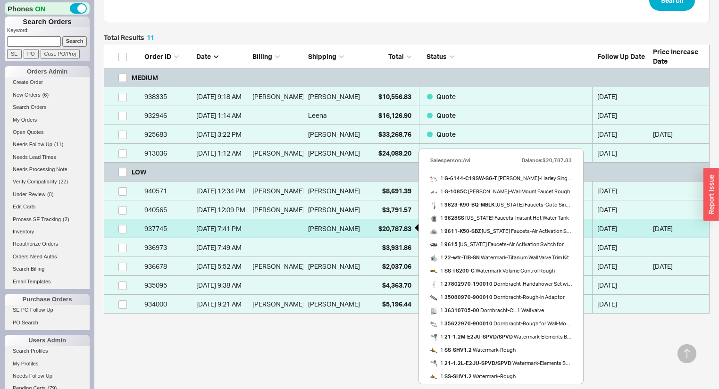
click at [383, 225] on span "$20,787.83" at bounding box center [394, 228] width 33 height 8
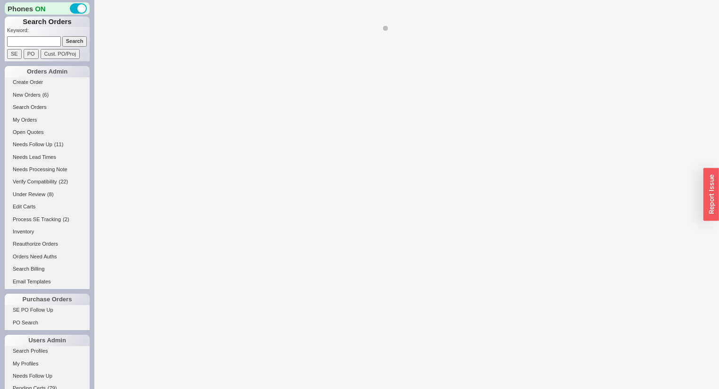
select select "*"
select select "LOW"
select select "3"
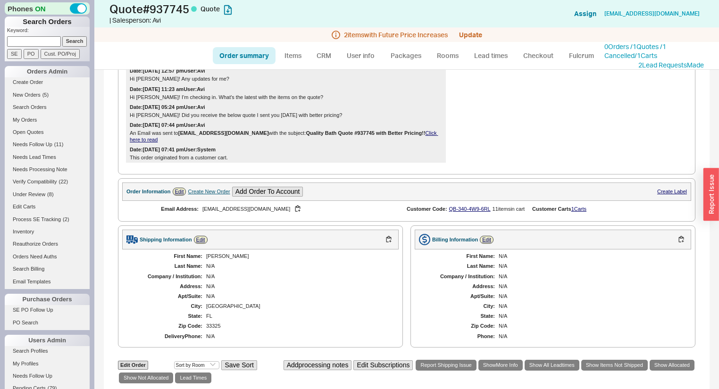
scroll to position [257, 0]
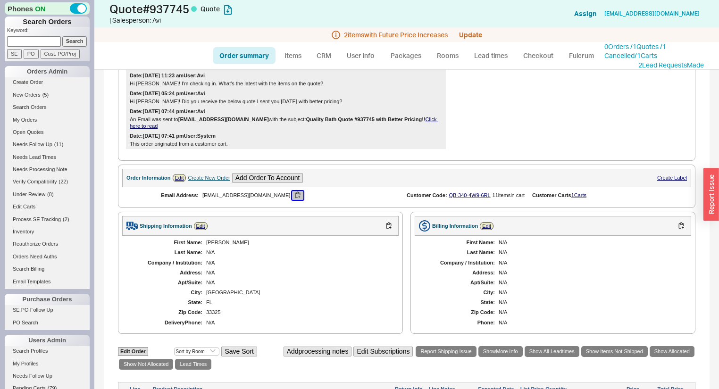
click at [293, 200] on button "button" at bounding box center [297, 195] width 11 height 9
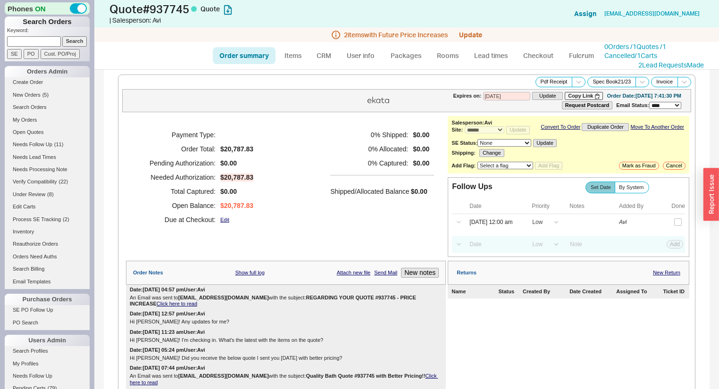
scroll to position [0, 0]
click at [211, 261] on div "**********" at bounding box center [406, 260] width 569 height 297
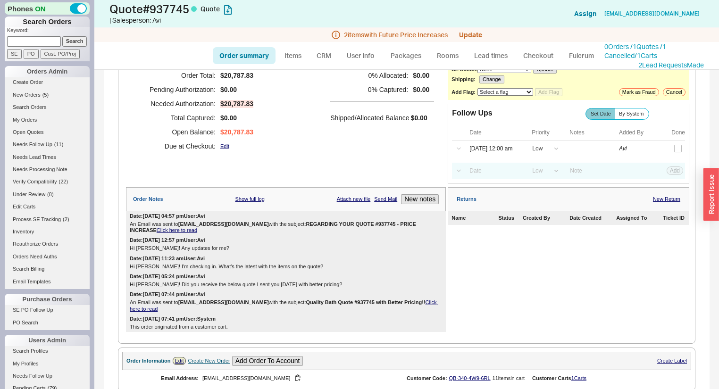
scroll to position [75, 0]
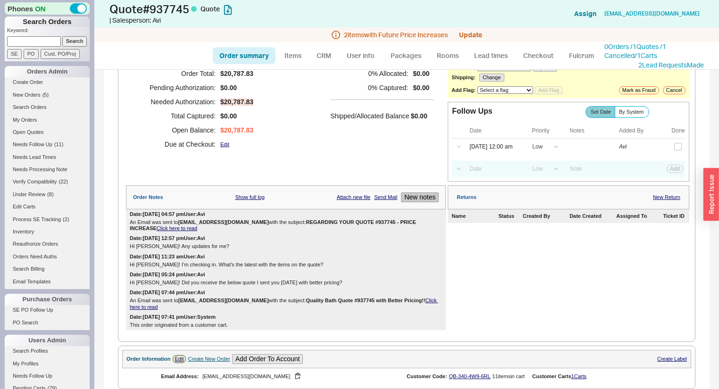
click at [412, 200] on button "New notes" at bounding box center [420, 197] width 38 height 10
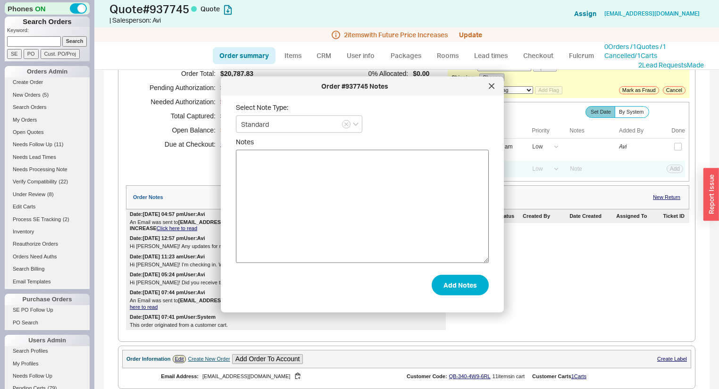
click at [404, 199] on textarea "Notes" at bounding box center [362, 206] width 253 height 113
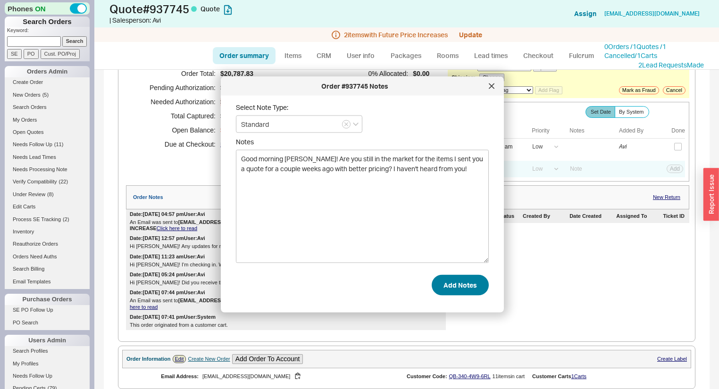
type textarea "Good morning Sara! Are you still in the market for the items I sent you a quote…"
click at [460, 283] on button "Add Notes" at bounding box center [459, 284] width 57 height 21
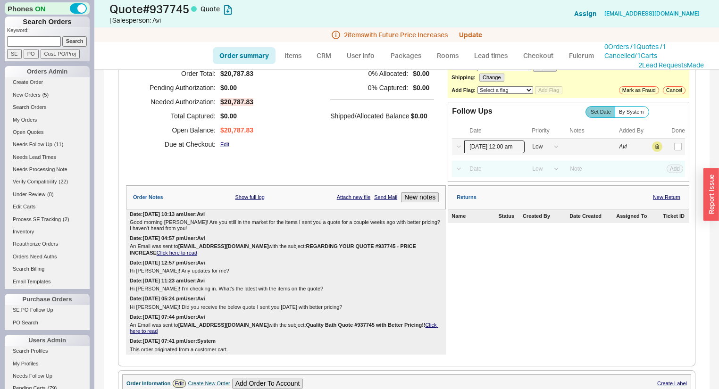
click at [481, 151] on input "09/19/25 12:00 am" at bounding box center [494, 147] width 60 height 13
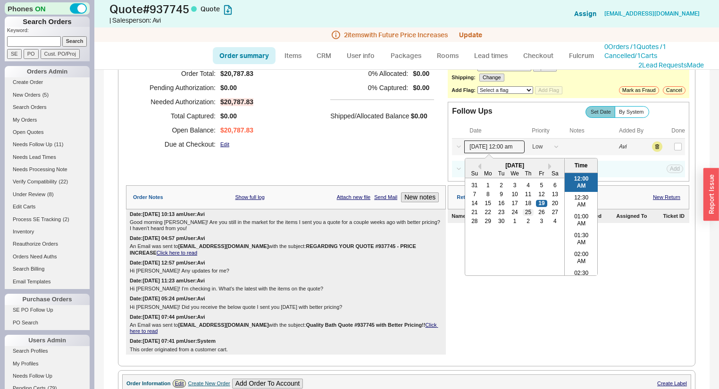
click at [523, 215] on div "25" at bounding box center [528, 212] width 11 height 7
type input "09/25/25 12:00 am"
click at [664, 151] on button "Save" at bounding box center [673, 146] width 19 height 8
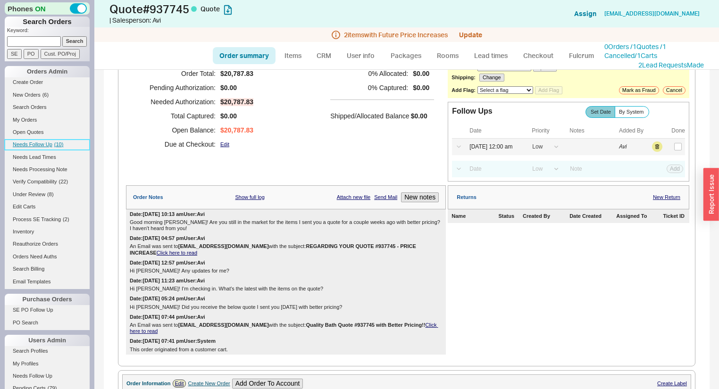
click at [51, 141] on span "Needs Follow Up" at bounding box center [33, 144] width 40 height 6
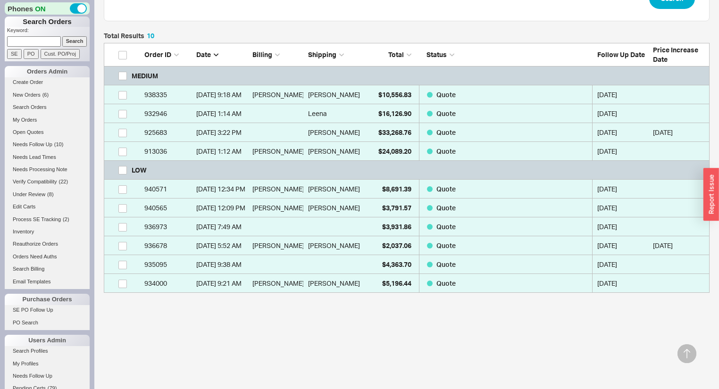
scroll to position [240, 0]
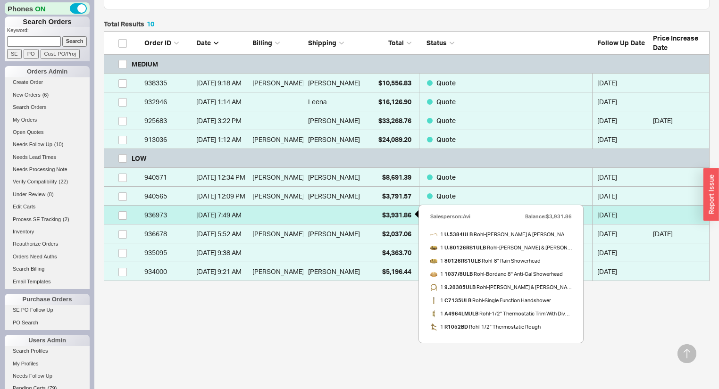
click at [372, 217] on div "$3,931.86" at bounding box center [387, 215] width 47 height 19
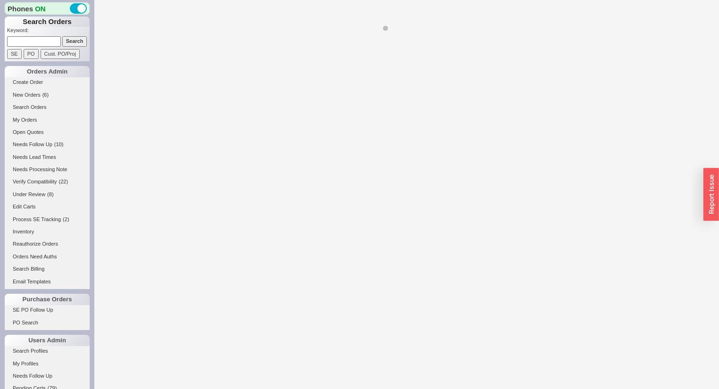
select select "*"
select select "LOW"
select select "3"
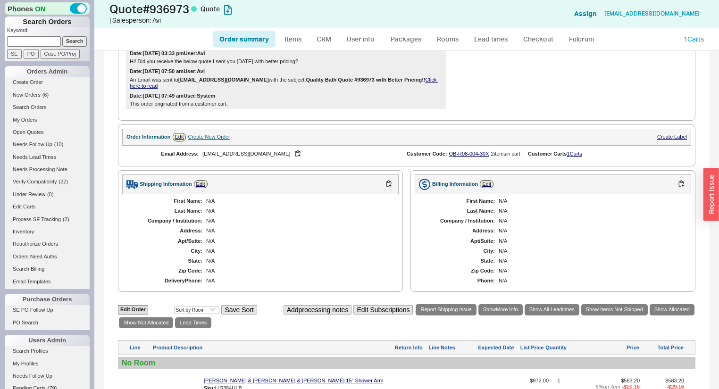
scroll to position [264, 0]
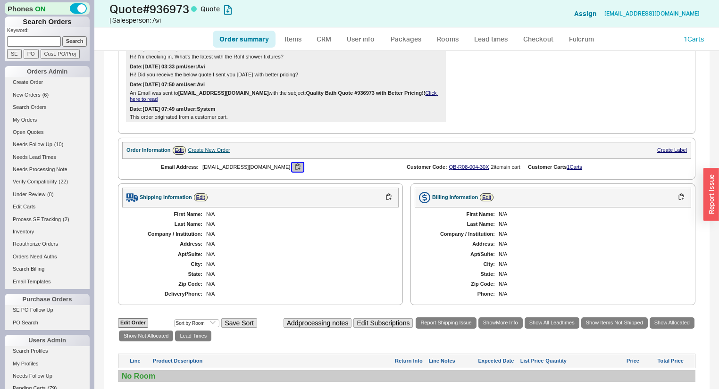
click at [292, 163] on button "button" at bounding box center [297, 167] width 11 height 9
click at [292, 164] on button "button" at bounding box center [297, 167] width 11 height 9
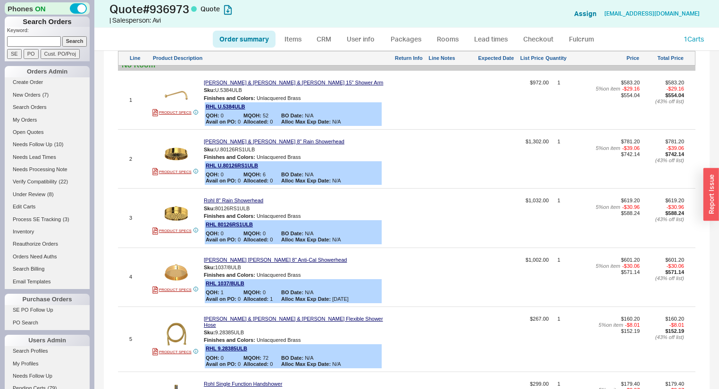
scroll to position [265, 0]
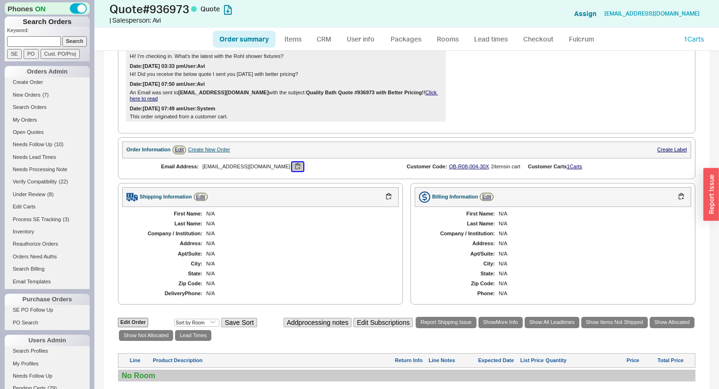
drag, startPoint x: 259, startPoint y: 163, endPoint x: 258, endPoint y: 155, distance: 8.1
click at [292, 162] on button "button" at bounding box center [297, 166] width 11 height 9
click at [286, 241] on div "N/A" at bounding box center [297, 244] width 183 height 6
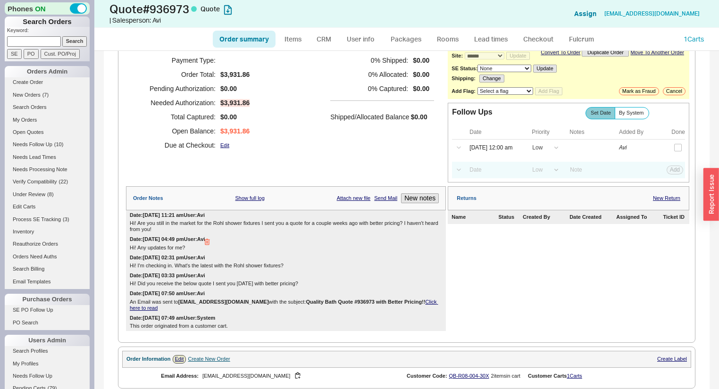
scroll to position [38, 0]
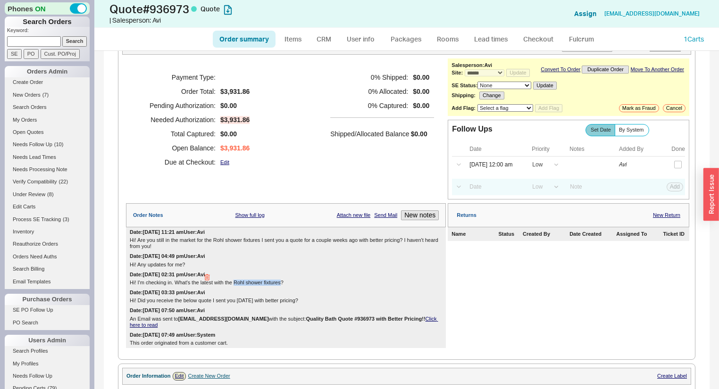
drag, startPoint x: 281, startPoint y: 285, endPoint x: 233, endPoint y: 285, distance: 47.6
click at [233, 285] on div "Hi! I'm checking in. What's the latest with the Rohl shower fixtures?" at bounding box center [286, 283] width 312 height 6
copy div "Rohl shower fixtures"
click at [415, 220] on button "New notes" at bounding box center [420, 215] width 38 height 10
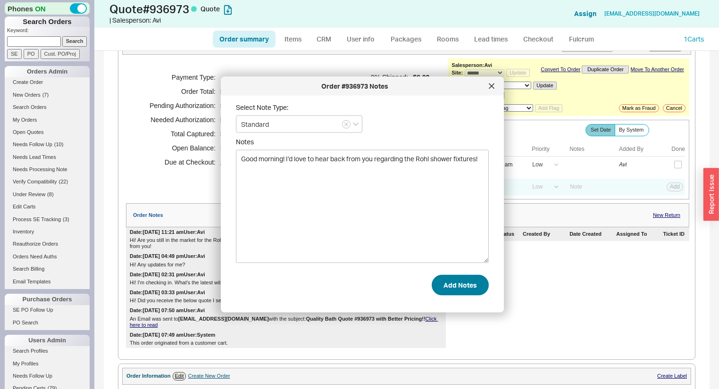
type textarea "Good morning! I’d love to hear back from you regarding the Rohl shower fixtures!"
click at [456, 279] on button "Add Notes" at bounding box center [459, 284] width 57 height 21
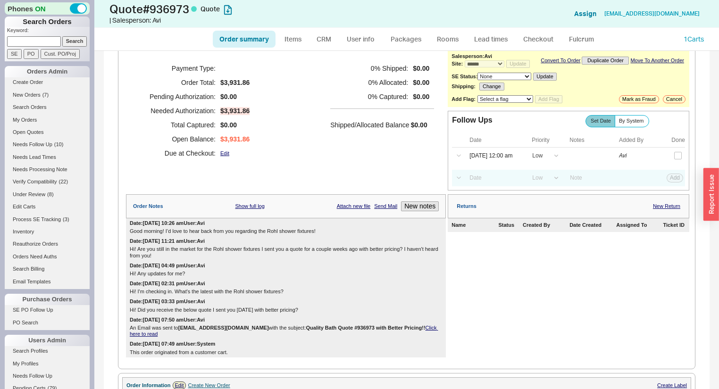
scroll to position [0, 0]
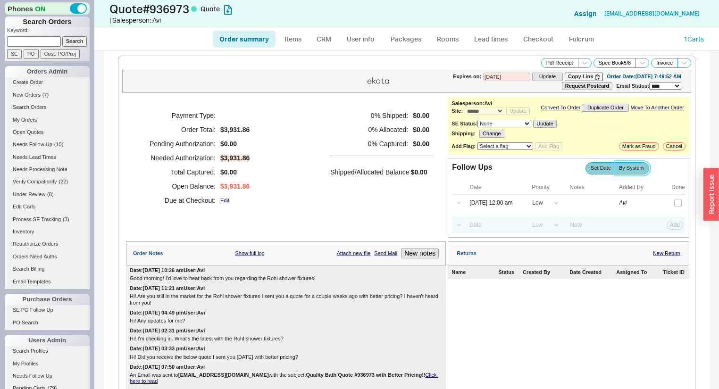
click at [619, 171] on span "By System" at bounding box center [631, 168] width 25 height 6
click at [0, 0] on input "By System" at bounding box center [0, 0] width 0 height 0
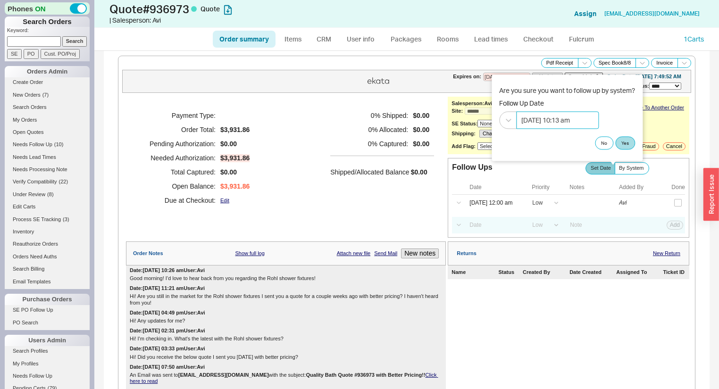
click at [551, 113] on input "09/23/2025 10:13 am" at bounding box center [557, 119] width 83 height 17
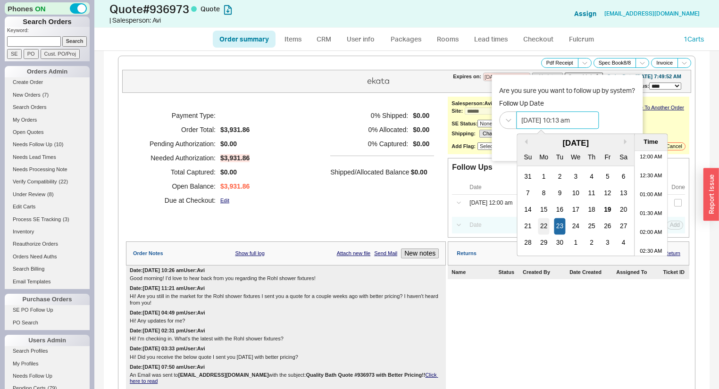
scroll to position [335, 0]
click at [542, 226] on div "22" at bounding box center [543, 226] width 11 height 17
click at [649, 224] on li "11:30 AM" at bounding box center [650, 221] width 33 height 19
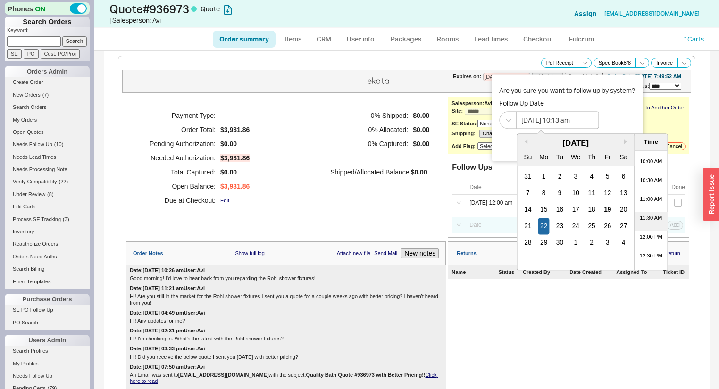
type input "09/22/2025 11:30 am"
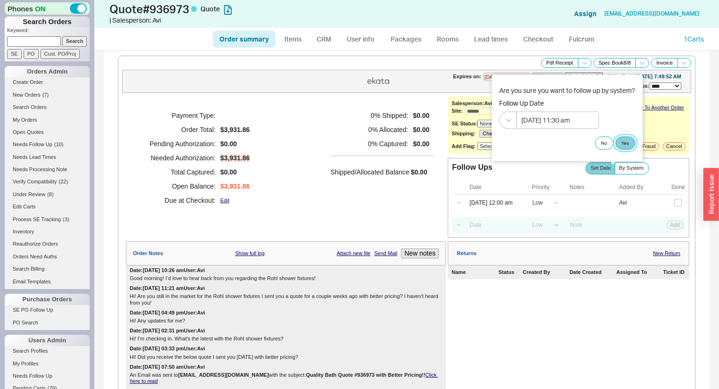
click at [619, 141] on button "Yes" at bounding box center [625, 142] width 20 height 13
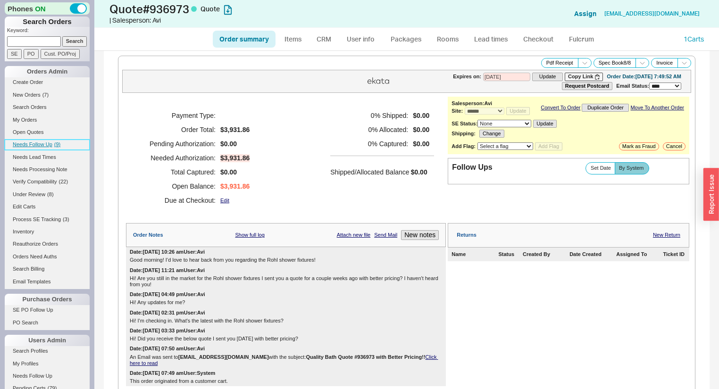
click at [45, 146] on span "Needs Follow Up" at bounding box center [33, 144] width 40 height 6
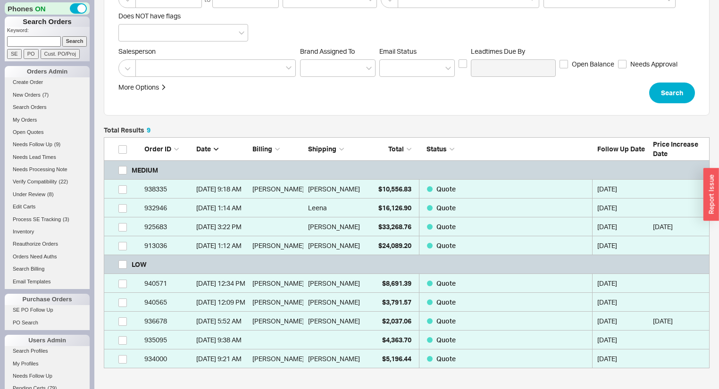
scroll to position [221, 0]
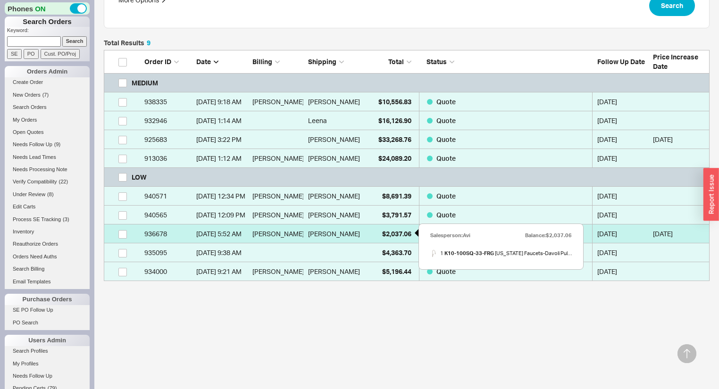
click at [382, 231] on span "$2,037.06" at bounding box center [396, 234] width 29 height 8
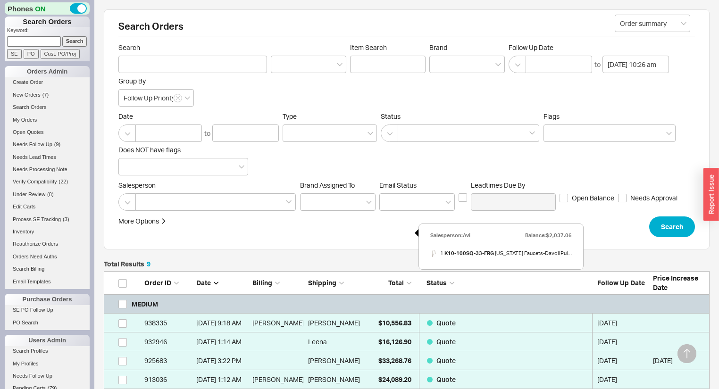
select select "*"
select select "LOW"
select select "3"
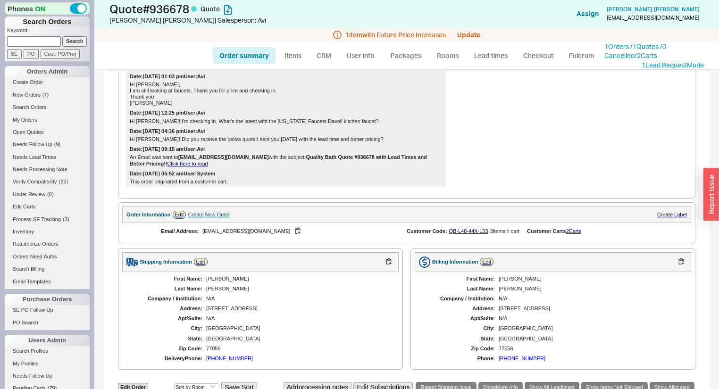
scroll to position [264, 0]
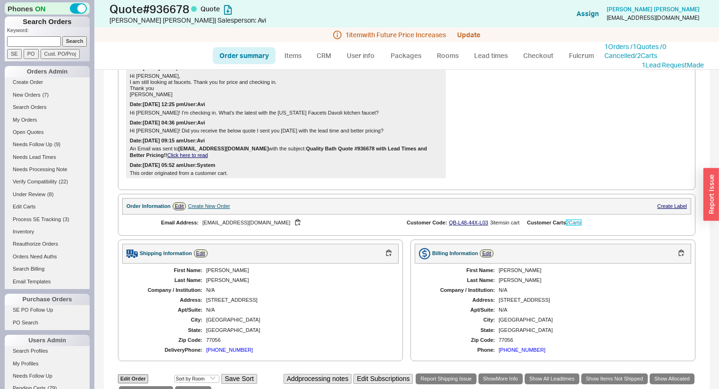
click at [570, 225] on link "2 Carts" at bounding box center [573, 223] width 15 height 6
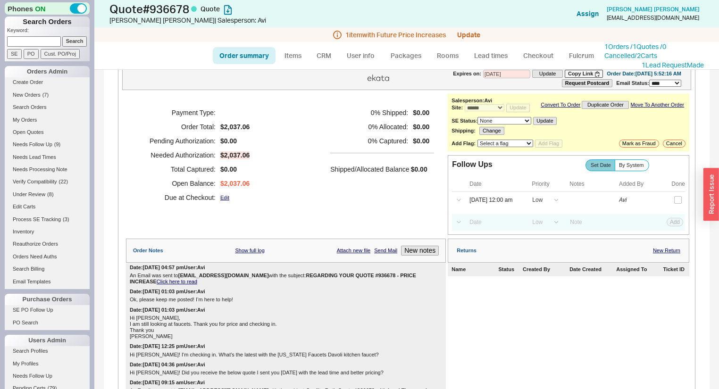
scroll to position [0, 0]
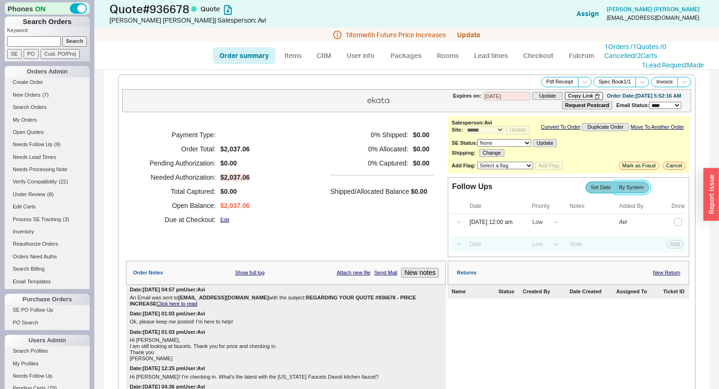
click at [636, 187] on label "By System" at bounding box center [631, 188] width 34 height 12
click at [0, 0] on input "By System" at bounding box center [0, 0] width 0 height 0
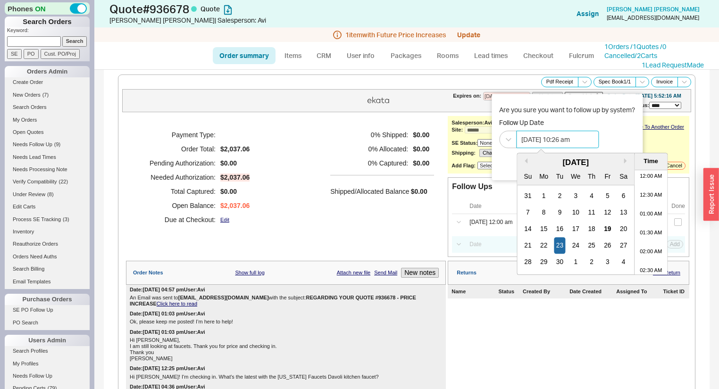
click at [560, 137] on input "09/23/2025 10:26 am" at bounding box center [557, 139] width 83 height 17
click at [545, 241] on div "22" at bounding box center [543, 245] width 11 height 17
click at [646, 241] on li "10:30 AM" at bounding box center [650, 240] width 33 height 19
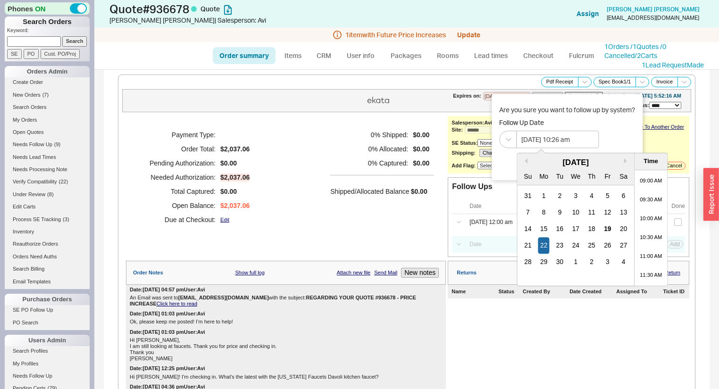
type input "09/22/2025 10:30 am"
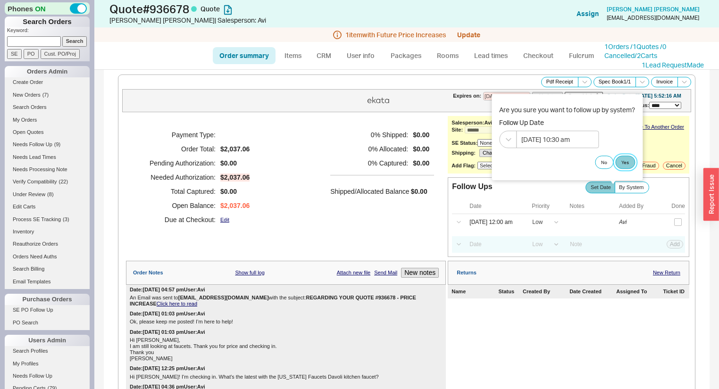
click at [622, 158] on button "Yes" at bounding box center [625, 162] width 20 height 13
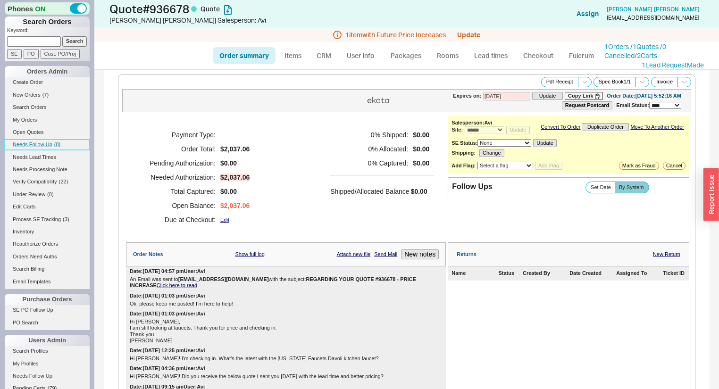
click at [53, 140] on link "Needs Follow Up ( 8 )" at bounding box center [47, 145] width 85 height 10
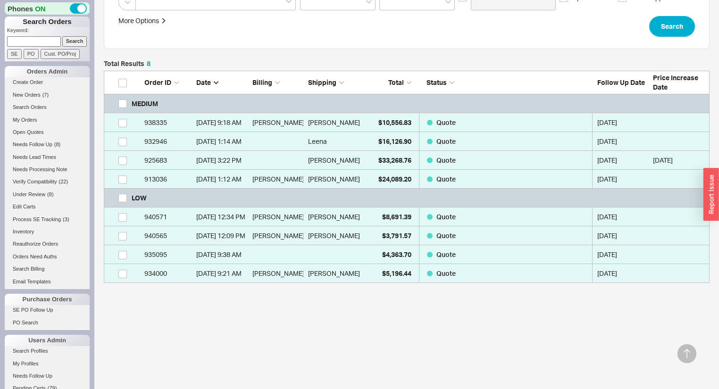
scroll to position [202, 0]
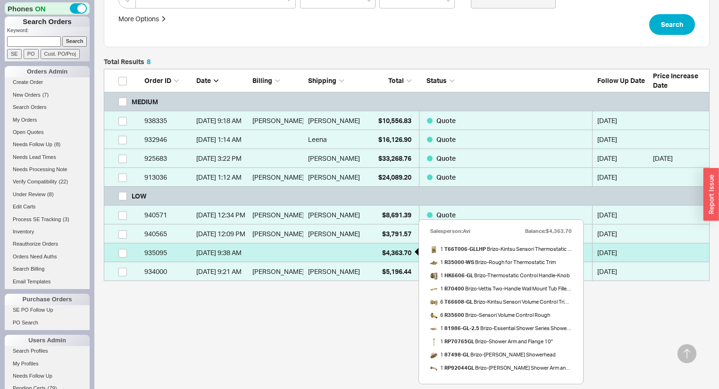
click at [400, 250] on span "$4,363.70" at bounding box center [396, 253] width 29 height 8
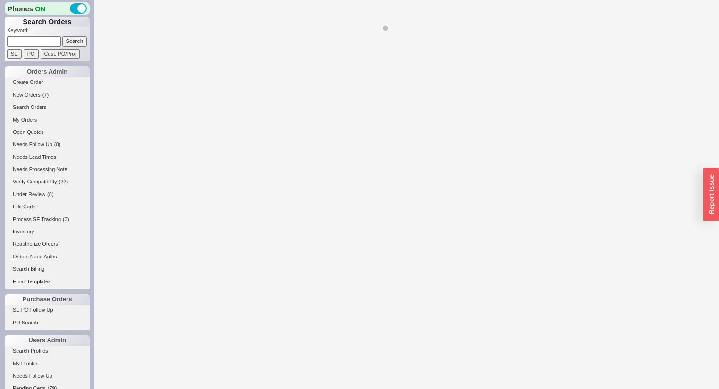
select select "*"
select select "LOW"
select select "3"
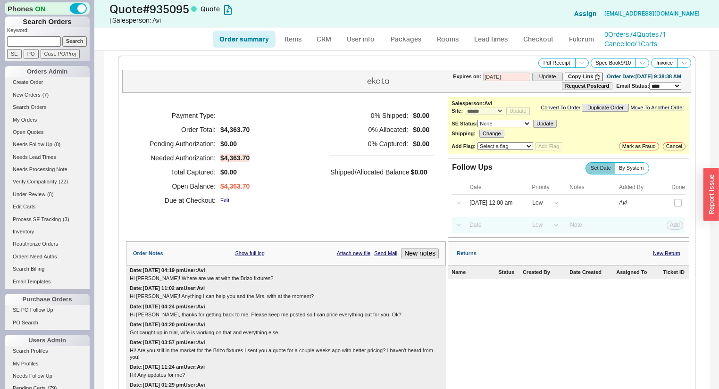
click at [650, 28] on div "Order summary Items CRM User info Packages Rooms Lead times Checkout Fulcrum 0 …" at bounding box center [406, 39] width 624 height 23
click at [647, 33] on link "0 Orders / 4 Quotes / 1 Cancelled" at bounding box center [635, 38] width 62 height 17
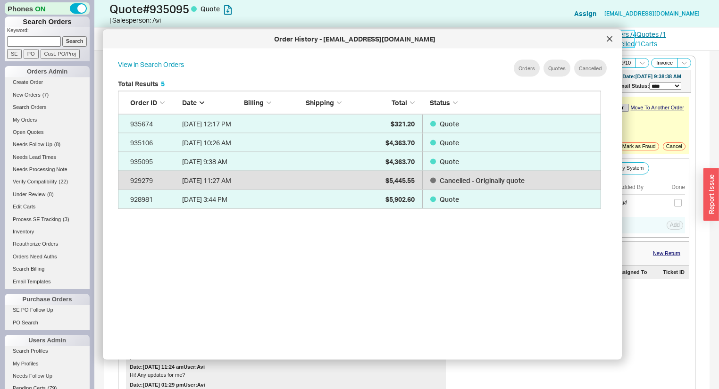
scroll to position [283, 492]
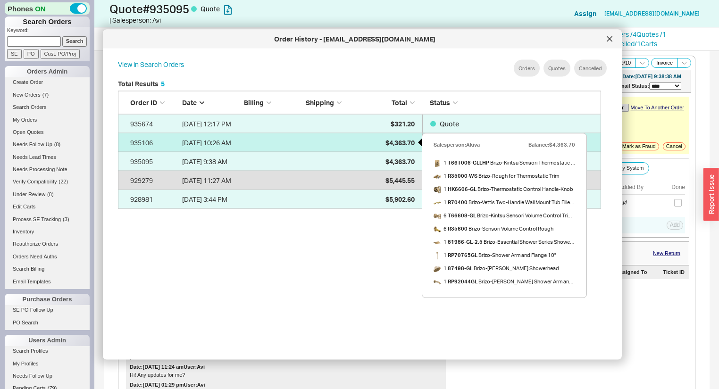
click at [404, 141] on span "$4,363.70" at bounding box center [399, 142] width 29 height 8
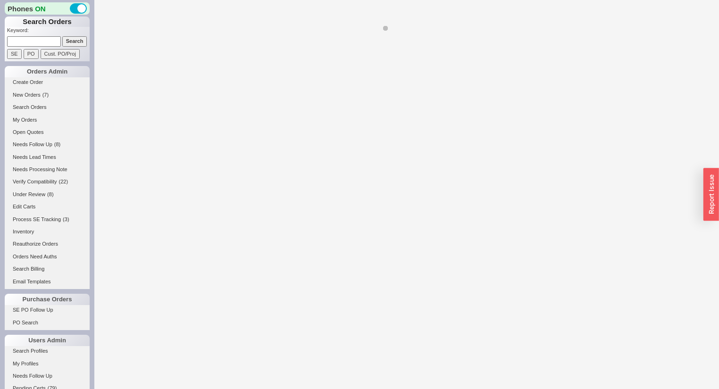
select select "*"
select select "LOW"
select select "3"
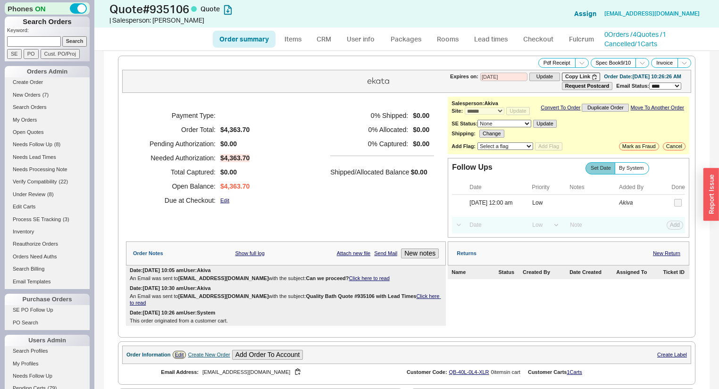
click at [349, 281] on link "Click here to read" at bounding box center [369, 278] width 41 height 6
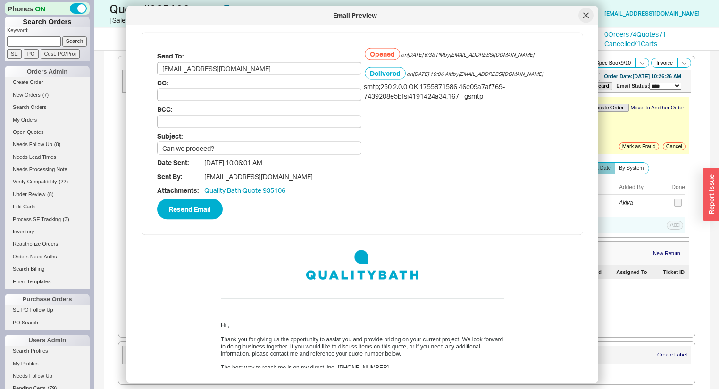
click at [585, 17] on icon at bounding box center [586, 16] width 6 height 6
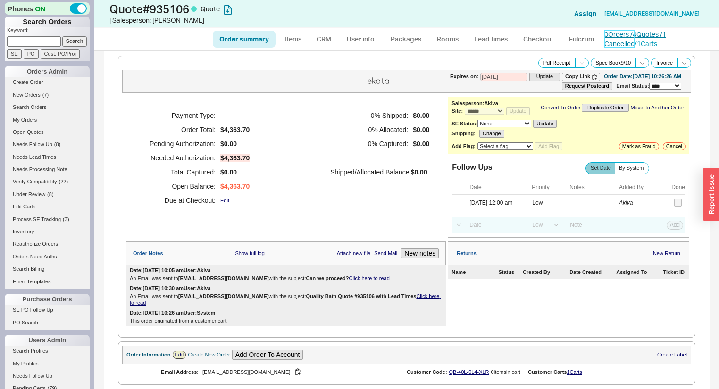
click at [631, 36] on link "0 Orders / 4 Quotes / 1 Cancelled" at bounding box center [635, 38] width 62 height 17
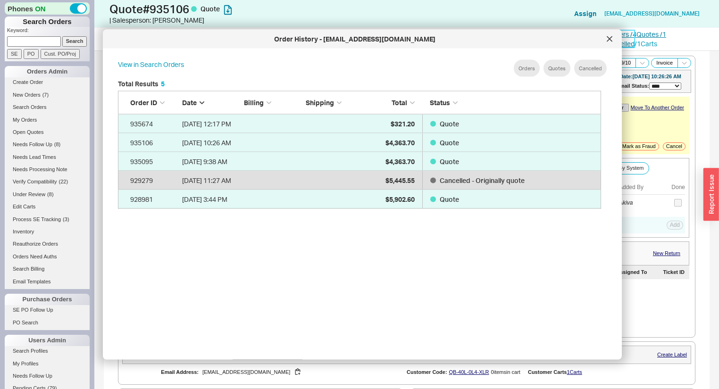
scroll to position [283, 492]
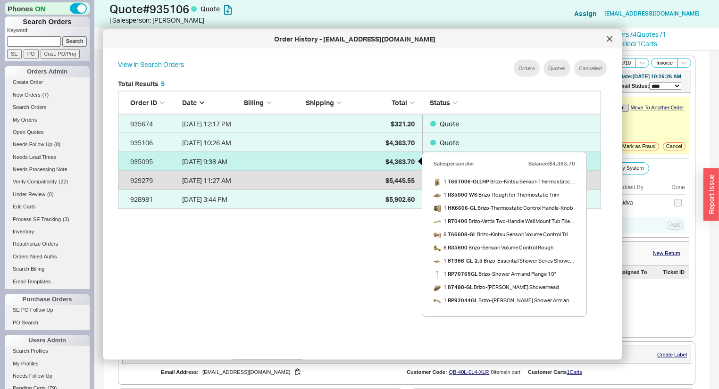
click at [383, 158] on div "$4,363.70" at bounding box center [390, 161] width 47 height 19
select select "*"
select select "LOW"
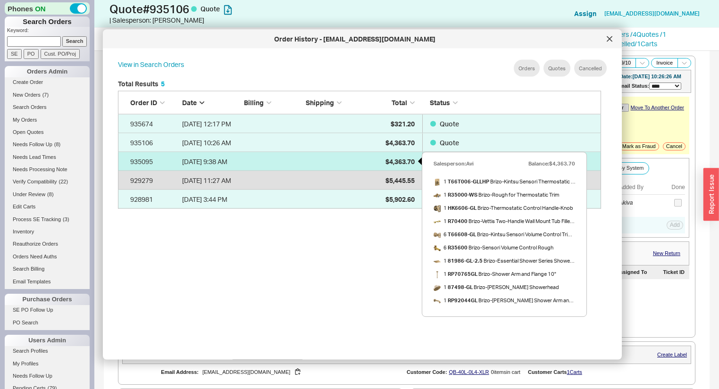
select select "3"
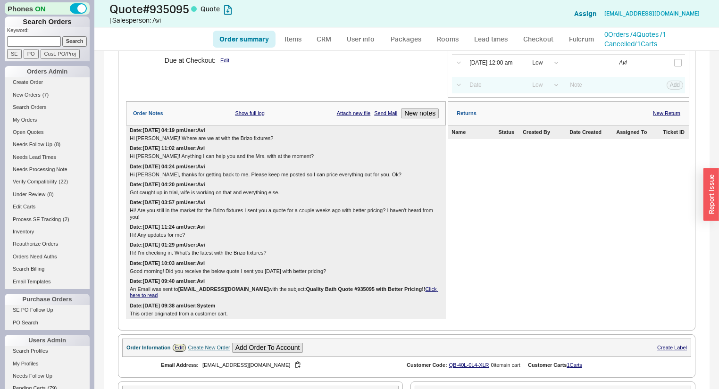
scroll to position [128, 0]
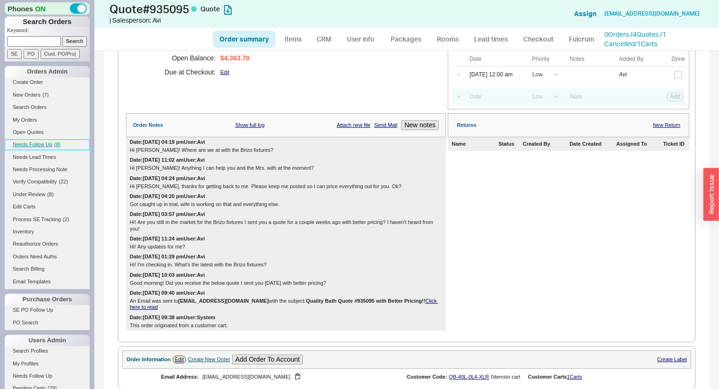
click at [49, 141] on span "Needs Follow Up" at bounding box center [33, 144] width 40 height 6
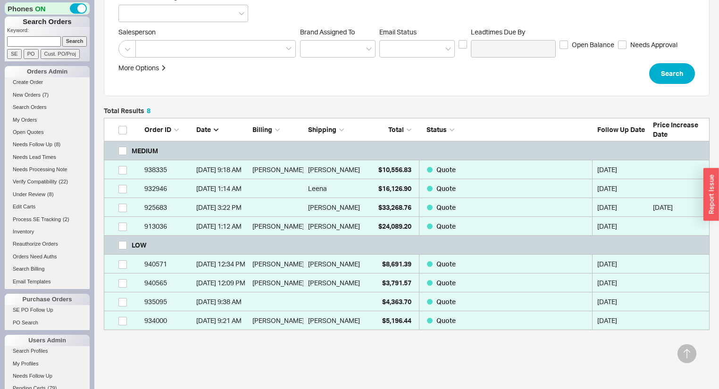
scroll to position [189, 0]
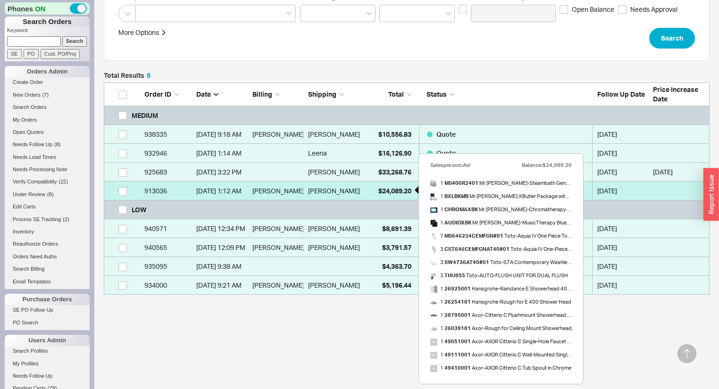
click at [378, 187] on span "$24,089.20" at bounding box center [394, 191] width 33 height 8
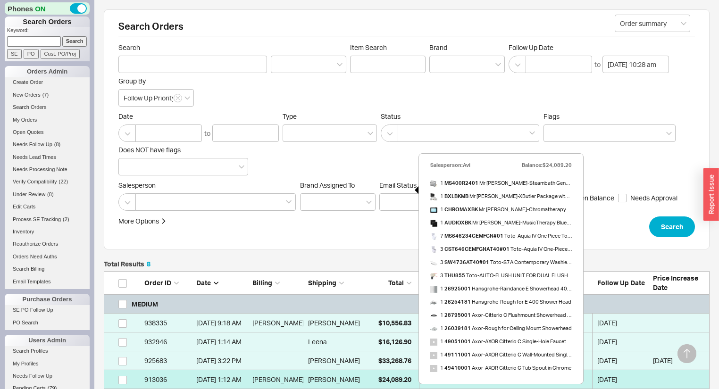
select select "*"
select select "MEDIUM"
select select "LOW"
select select "3"
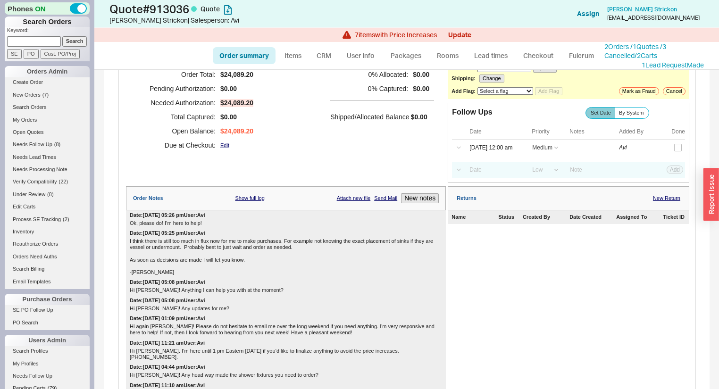
scroll to position [75, 0]
click at [41, 144] on span "Needs Follow Up" at bounding box center [33, 144] width 40 height 6
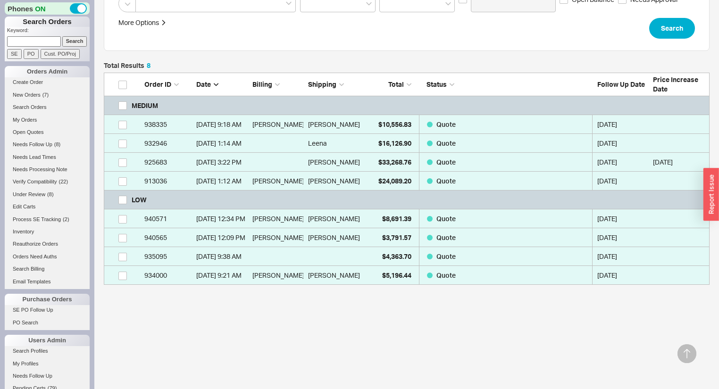
scroll to position [202, 0]
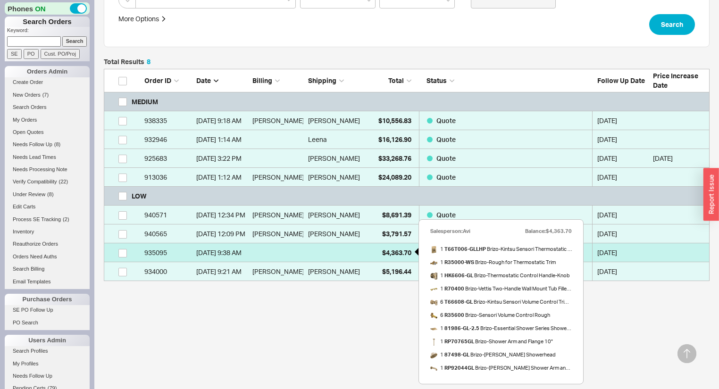
click at [387, 251] on span "$4,363.70" at bounding box center [396, 253] width 29 height 8
select select "*"
select select "LOW"
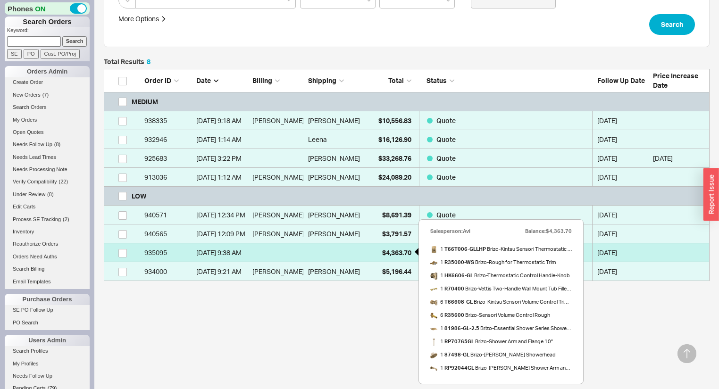
select select "3"
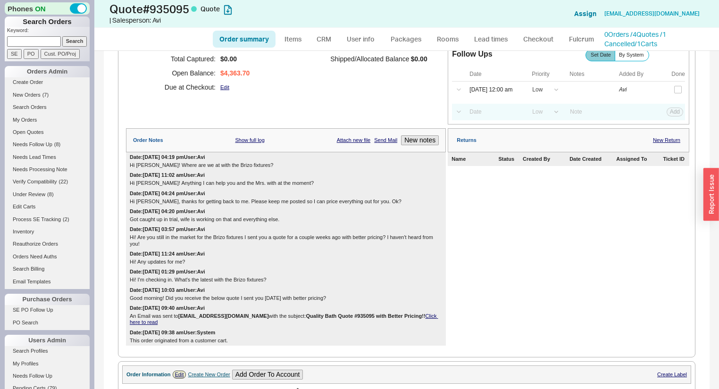
scroll to position [264, 0]
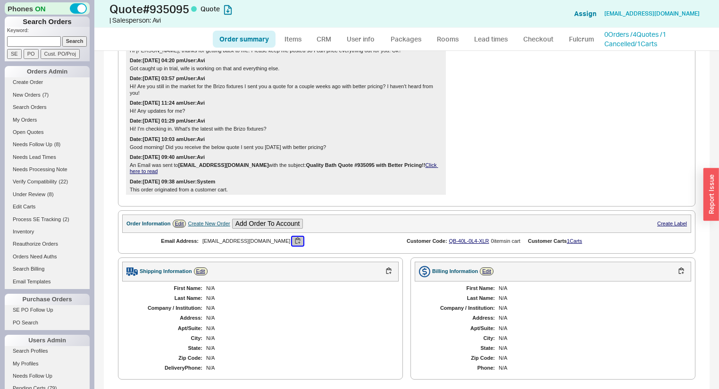
click at [292, 237] on button "button" at bounding box center [297, 241] width 11 height 9
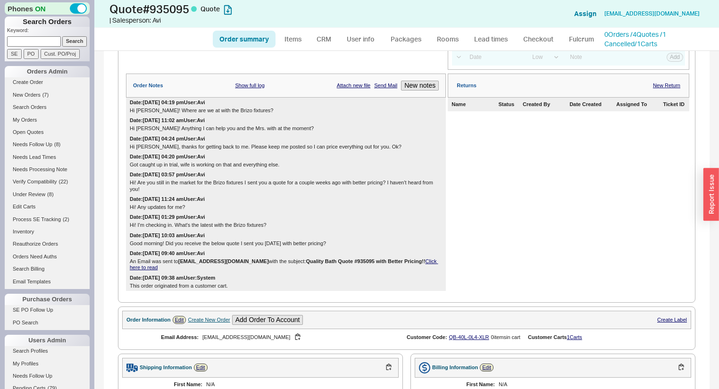
scroll to position [166, 0]
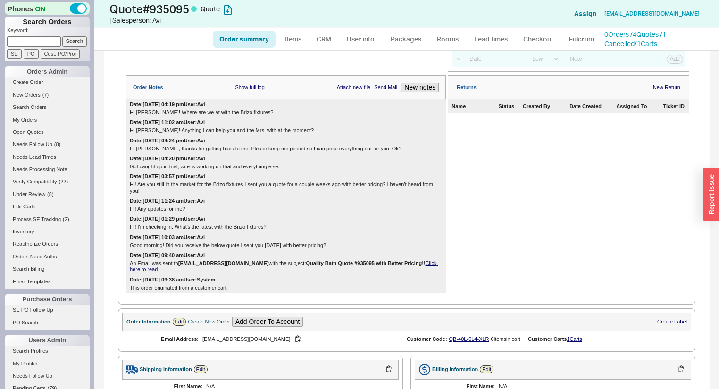
click at [341, 276] on div "Date: 08/20/2025 09:38 am User: System This order originated from a customer ca…" at bounding box center [286, 284] width 320 height 18
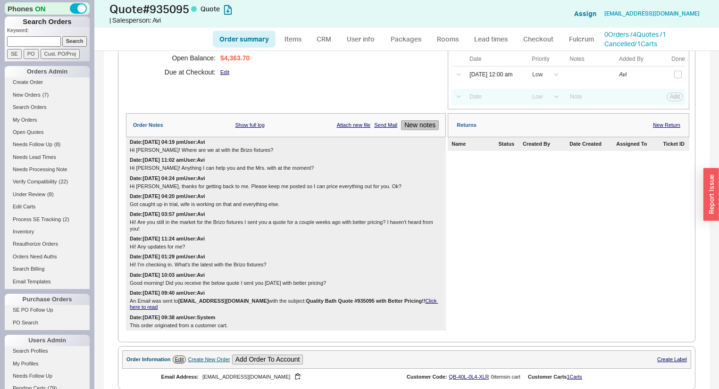
click at [415, 126] on button "New notes" at bounding box center [420, 125] width 38 height 10
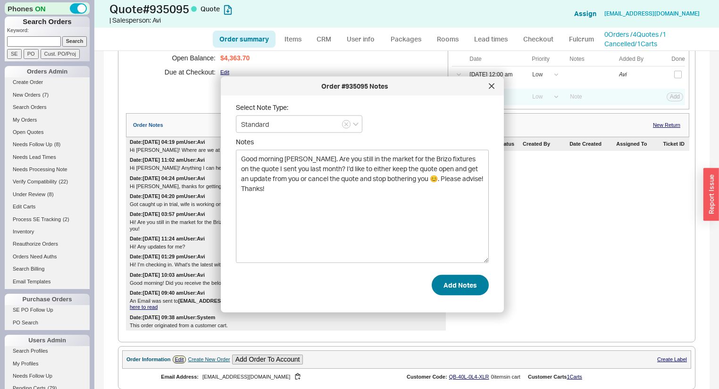
type textarea "Good morning Robert. Are you still in the market for the Brizo fixtures on the …"
click at [456, 284] on button "Add Notes" at bounding box center [459, 284] width 57 height 21
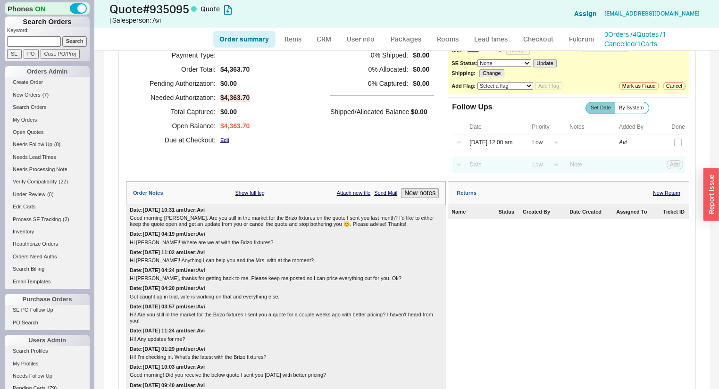
scroll to position [53, 0]
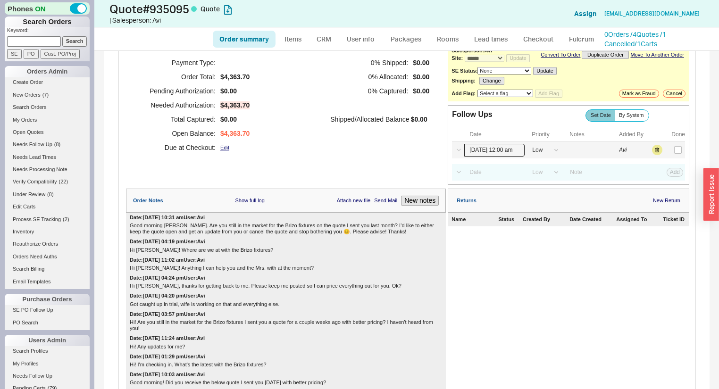
click at [495, 157] on input "09/19/25 12:00 am" at bounding box center [494, 150] width 60 height 13
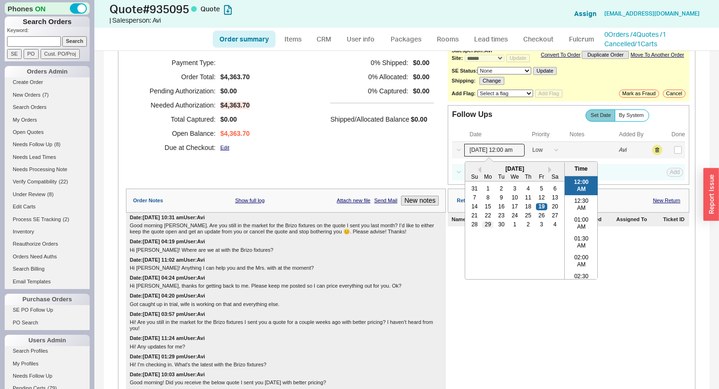
click at [485, 228] on div "29" at bounding box center [487, 224] width 11 height 7
type input "09/29/25 12:00 am"
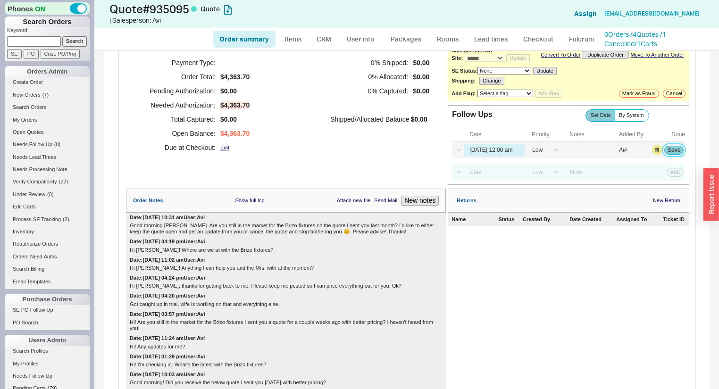
click at [673, 152] on button "Save" at bounding box center [673, 150] width 19 height 8
click at [41, 146] on span "Needs Follow Up" at bounding box center [33, 144] width 40 height 6
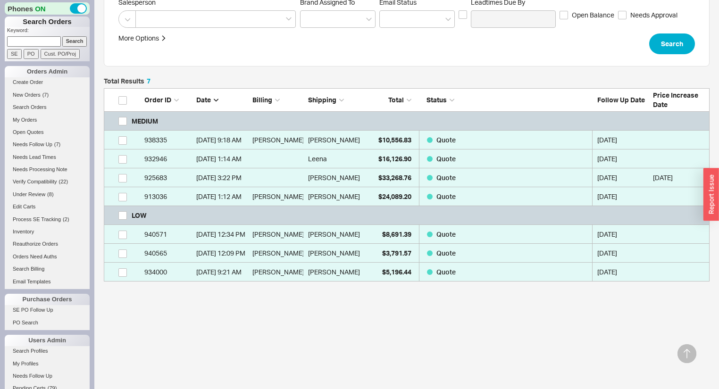
scroll to position [183, 0]
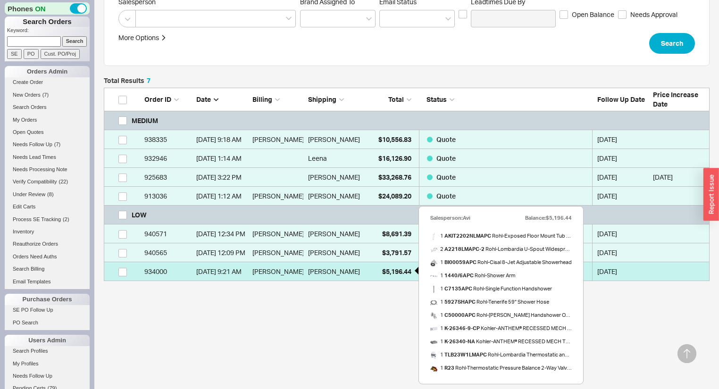
click at [389, 274] on span "$5,196.44" at bounding box center [396, 271] width 29 height 8
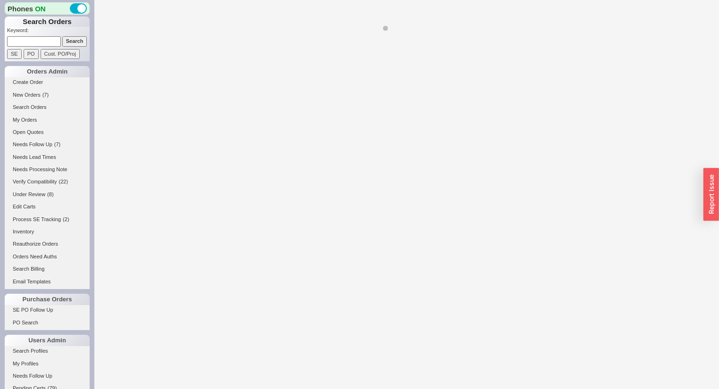
select select "*"
select select "LOW"
select select "3"
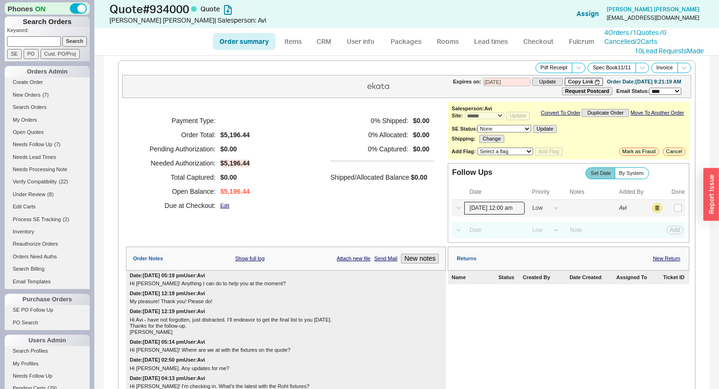
click at [493, 214] on input "09/19/25 12:00 am" at bounding box center [494, 208] width 60 height 13
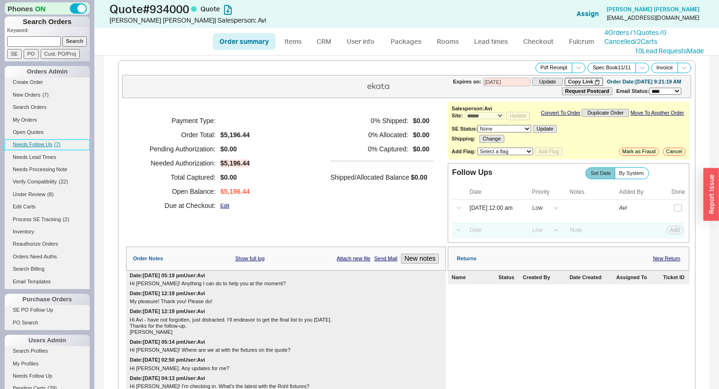
click at [46, 147] on link "Needs Follow Up ( 7 )" at bounding box center [47, 145] width 85 height 10
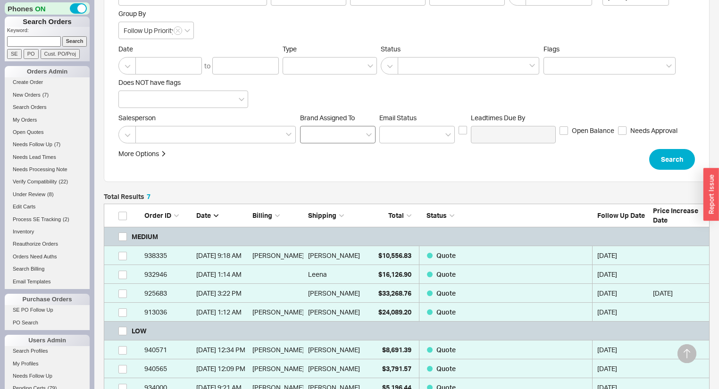
scroll to position [183, 0]
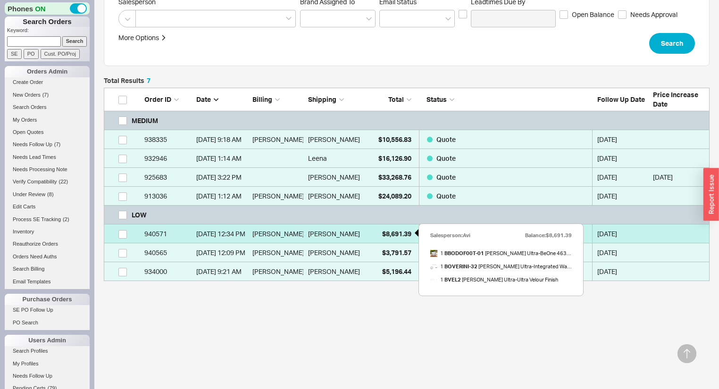
click at [374, 235] on div "$8,691.39" at bounding box center [387, 233] width 47 height 19
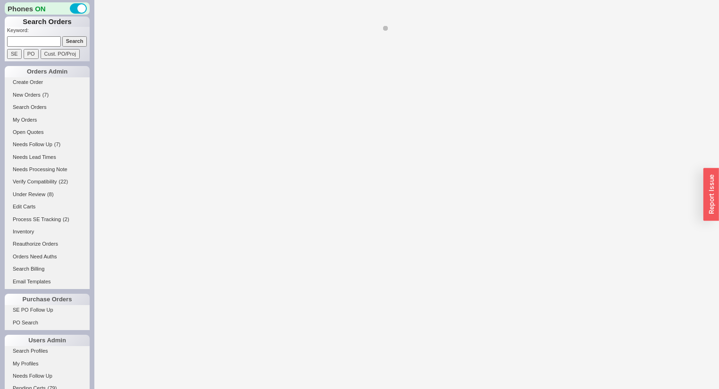
select select "*"
select select "LOW"
select select "3"
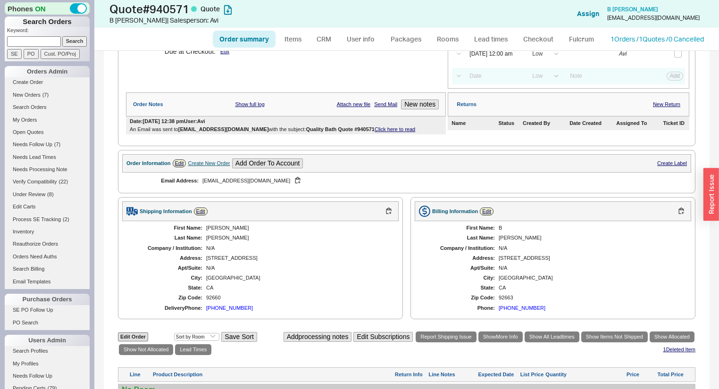
scroll to position [226, 0]
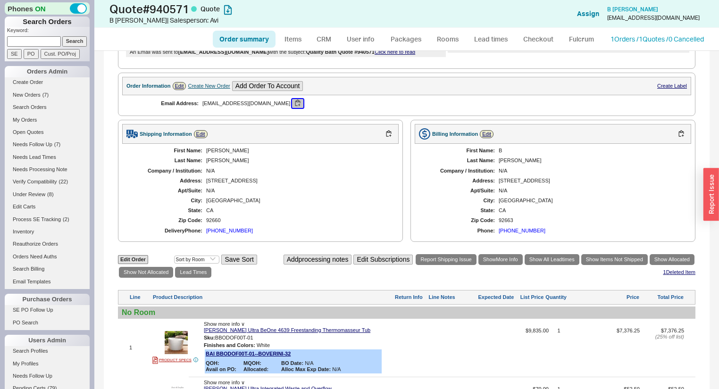
click at [292, 108] on button "button" at bounding box center [297, 103] width 11 height 9
click at [627, 38] on link "1 Orders / 1 Quotes / 0 Cancelled" at bounding box center [656, 39] width 93 height 8
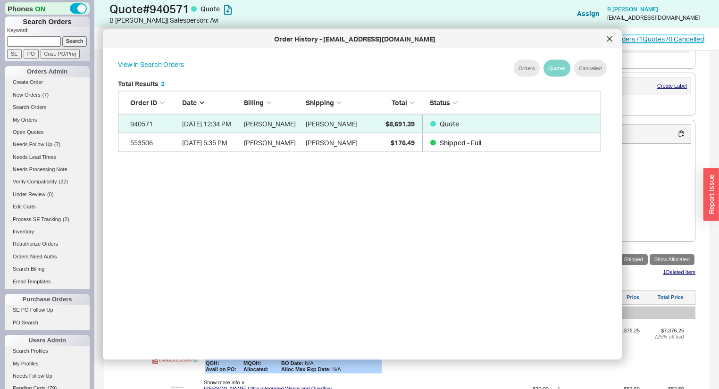
scroll to position [283, 492]
click at [612, 40] on div at bounding box center [609, 39] width 15 height 15
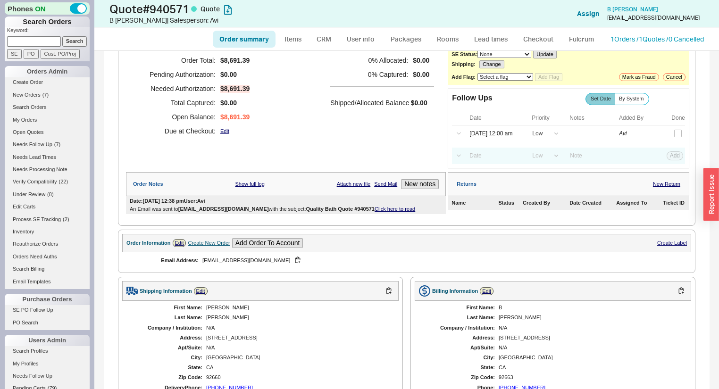
scroll to position [0, 0]
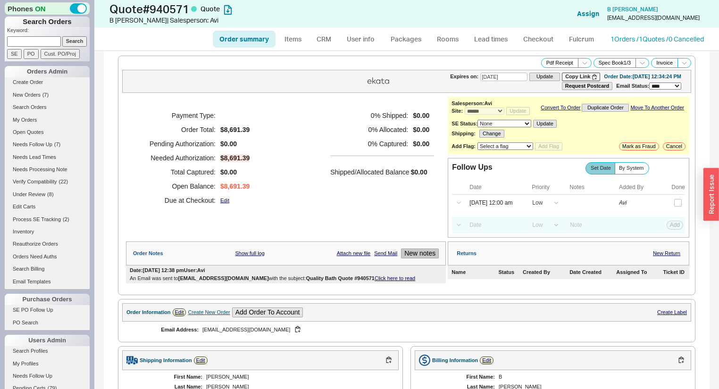
click at [405, 257] on button "New notes" at bounding box center [420, 254] width 38 height 10
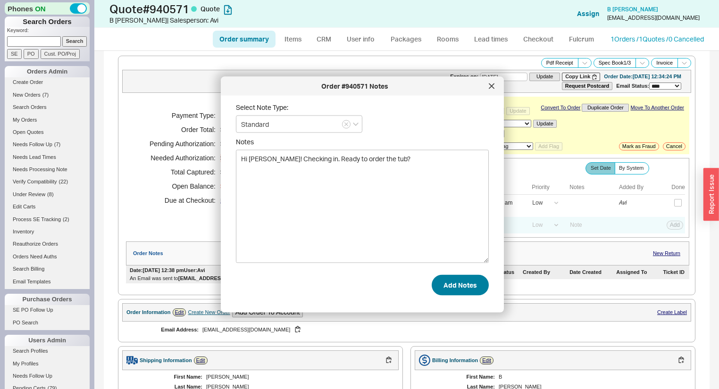
type textarea "Hi Brianna! Checking in. Ready to order the tub?"
click at [461, 287] on button "Add Notes" at bounding box center [459, 284] width 57 height 21
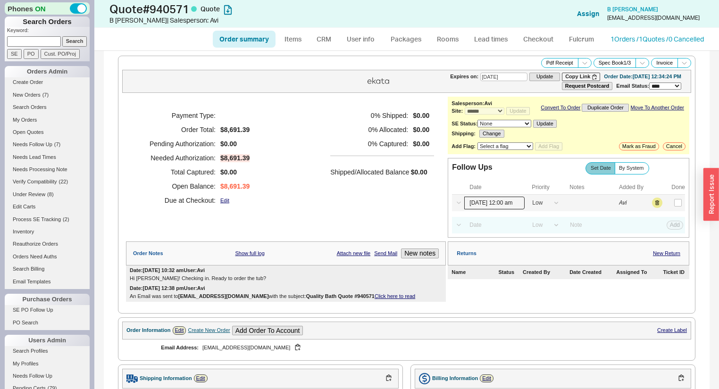
click at [495, 202] on input "09/19/25 12:00 am" at bounding box center [494, 203] width 60 height 13
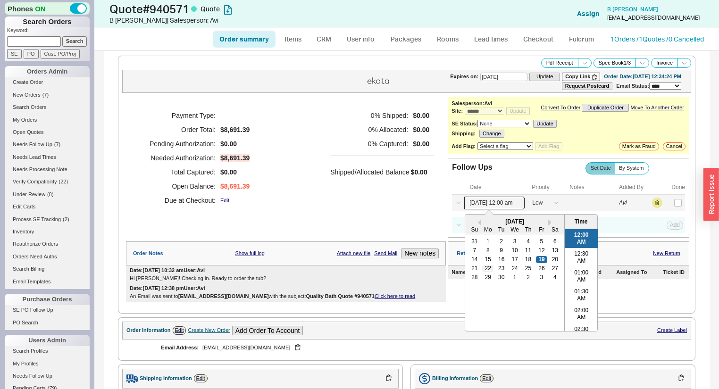
click at [485, 270] on div "22" at bounding box center [487, 268] width 11 height 7
type input "09/22/25 12:00 am"
click at [664, 205] on button "Save" at bounding box center [673, 203] width 19 height 8
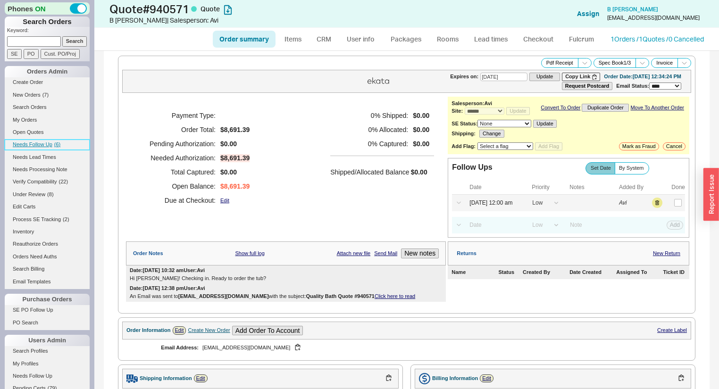
click at [48, 140] on link "Needs Follow Up ( 6 )" at bounding box center [47, 145] width 85 height 10
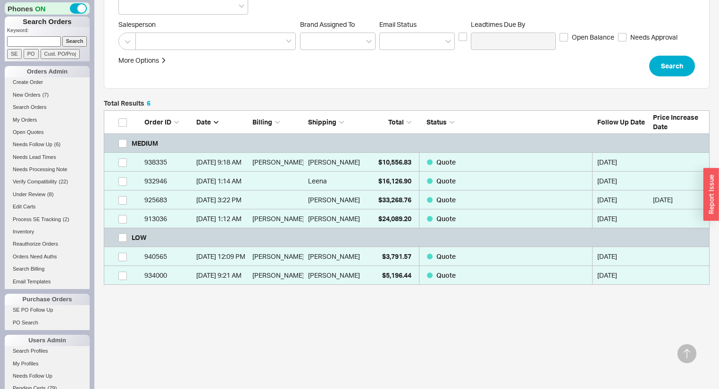
scroll to position [165, 0]
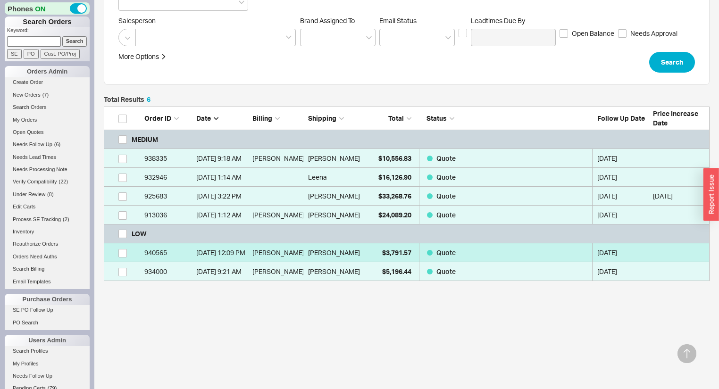
click at [344, 257] on div "Yaelle Yoran" at bounding box center [333, 252] width 51 height 19
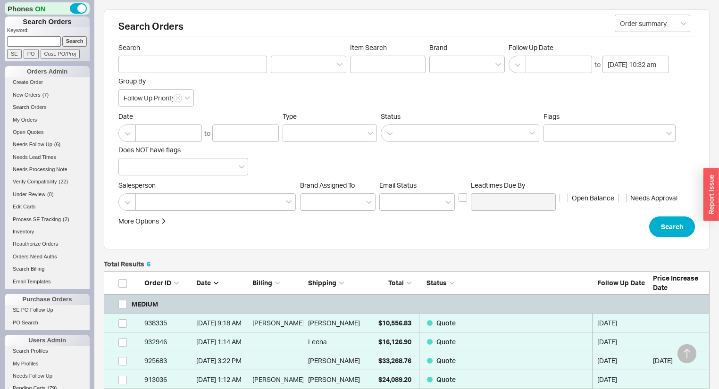
select select "*"
select select "LOW"
select select "3"
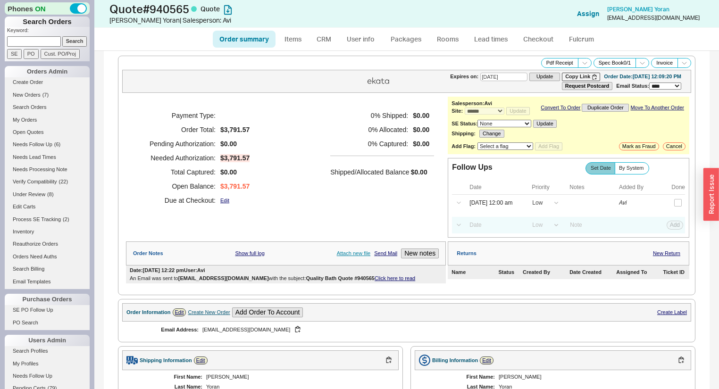
scroll to position [189, 0]
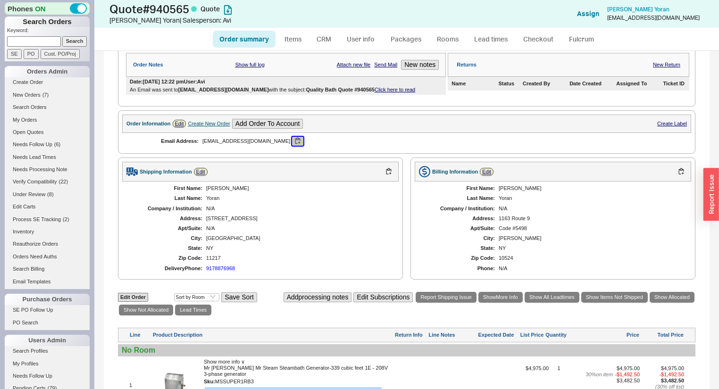
click at [292, 145] on button "button" at bounding box center [297, 141] width 11 height 9
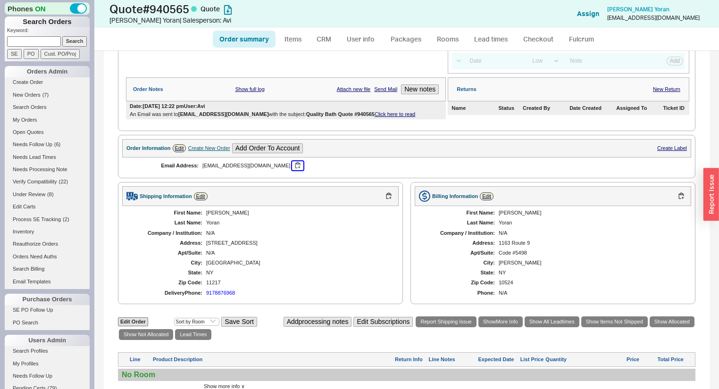
scroll to position [151, 0]
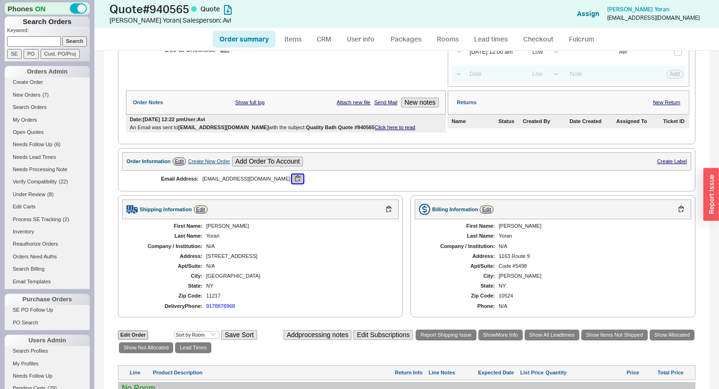
click at [292, 183] on button "button" at bounding box center [297, 178] width 11 height 9
click at [374, 128] on link "Click here to read" at bounding box center [394, 127] width 41 height 6
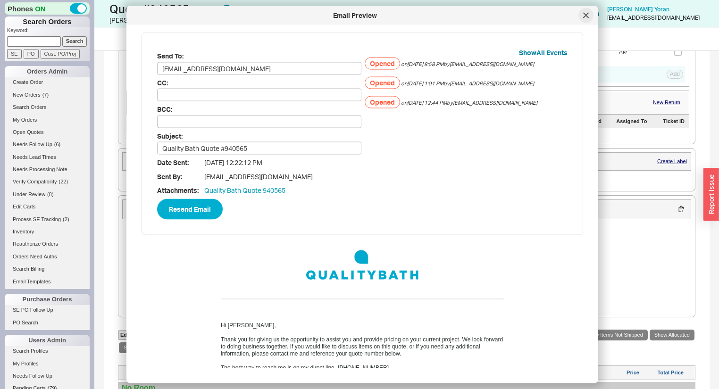
click at [583, 15] on icon at bounding box center [586, 16] width 6 height 6
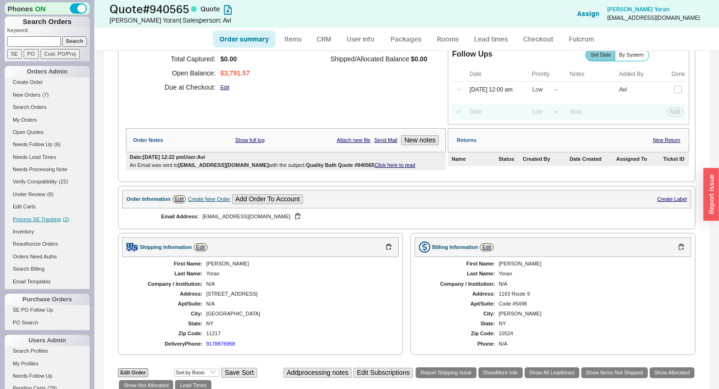
scroll to position [0, 0]
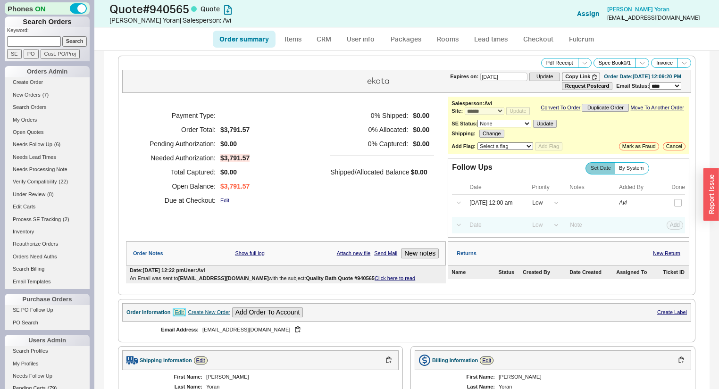
click at [180, 316] on link "Edit" at bounding box center [180, 312] width 14 height 8
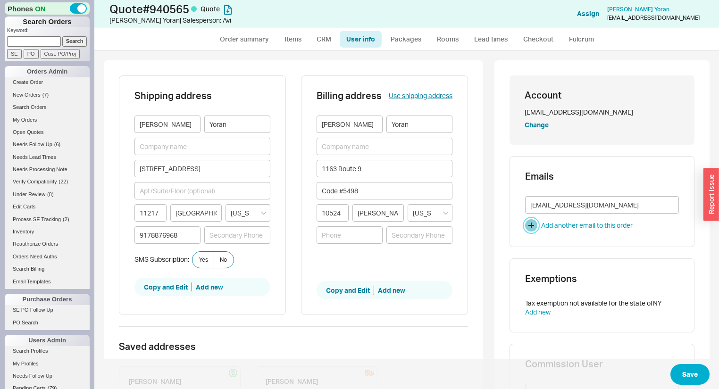
click at [527, 227] on button "button" at bounding box center [531, 225] width 12 height 12
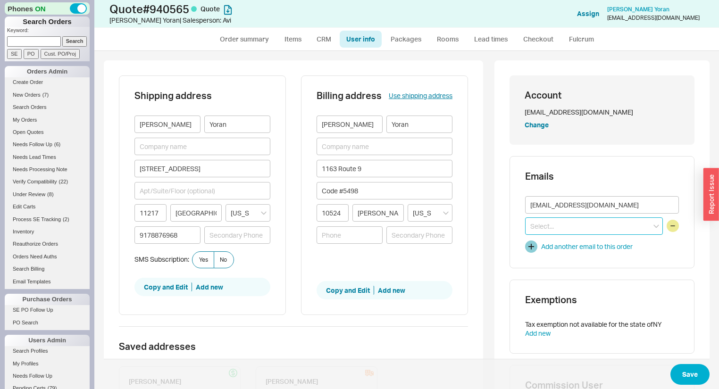
paste input "Yaelle Yoran <yayoran@yahoo.com>"
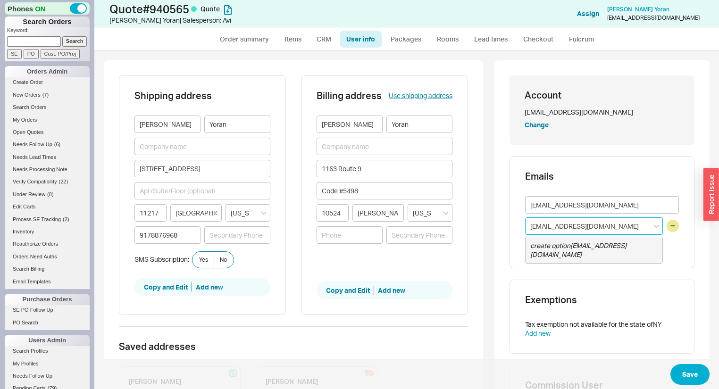
type input "yayoran@yahoo.com"
click at [684, 365] on button "Save" at bounding box center [689, 374] width 39 height 21
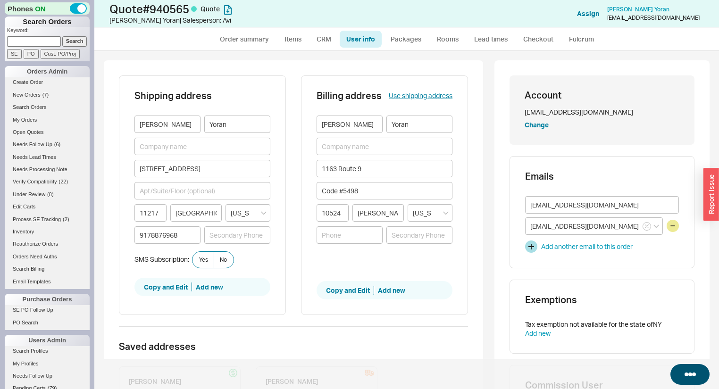
select select "*"
select select "LOW"
select select "3"
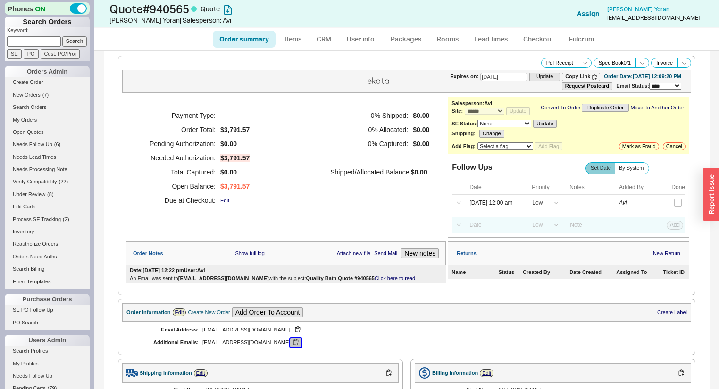
click at [290, 347] on button "button" at bounding box center [295, 342] width 11 height 9
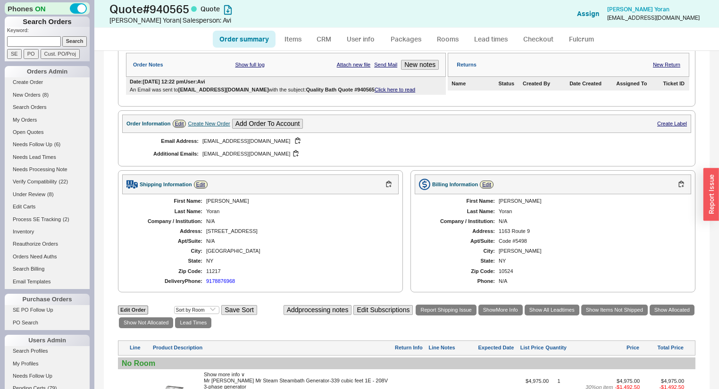
click at [309, 204] on div "Yaelle" at bounding box center [297, 201] width 183 height 6
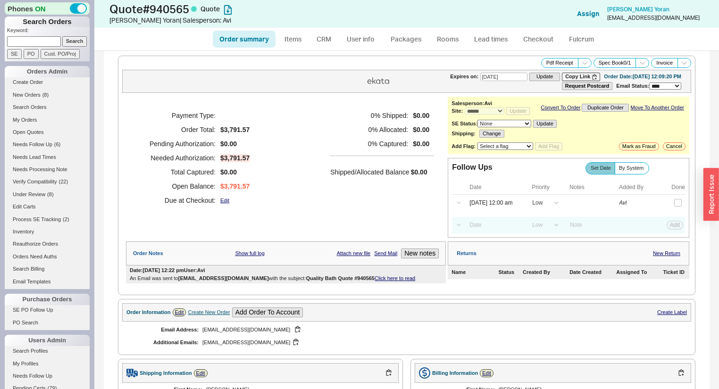
scroll to position [0, 0]
click at [414, 257] on button "New notes" at bounding box center [420, 254] width 38 height 10
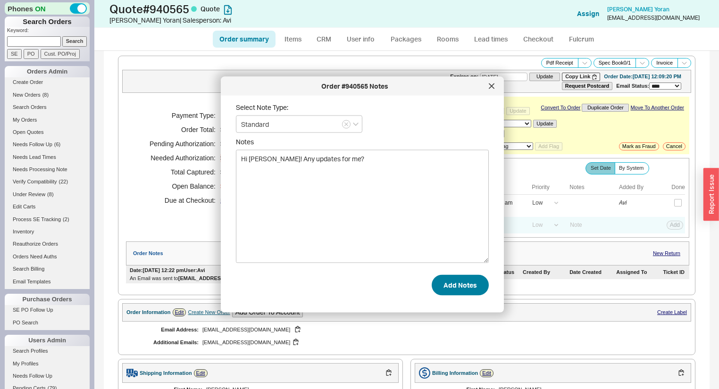
type textarea "Hi Yaelle! Any updates for me?"
click at [453, 275] on button "Add Notes" at bounding box center [459, 284] width 57 height 21
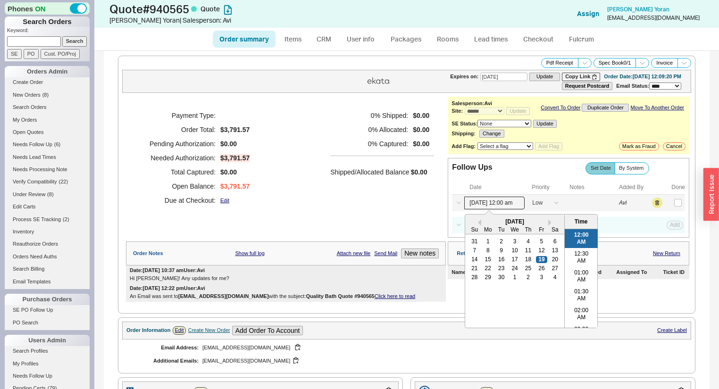
click at [503, 207] on input "09/19/25 12:00 am" at bounding box center [494, 203] width 60 height 13
click at [524, 269] on div "25" at bounding box center [528, 268] width 11 height 7
type input "09/25/25 12:00 am"
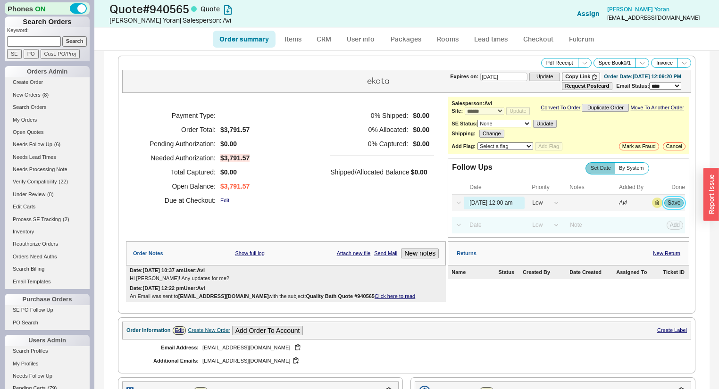
click at [666, 204] on button "Save" at bounding box center [673, 203] width 19 height 8
click at [58, 143] on span "( 5 )" at bounding box center [57, 144] width 6 height 6
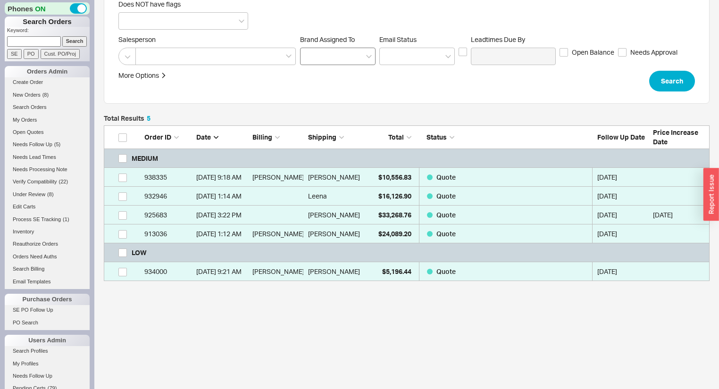
scroll to position [149, 600]
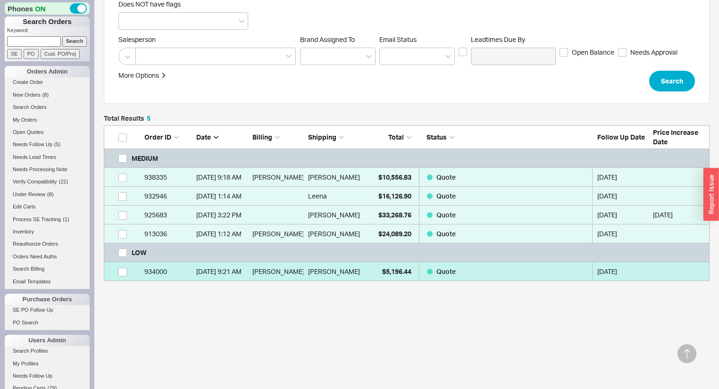
click at [360, 277] on link "934000 8/14/25 9:21 AM Kevin Potucek Kevin Potucek $5,196.44 Quote 09/19/2025" at bounding box center [407, 271] width 606 height 19
select select "*"
select select "LOW"
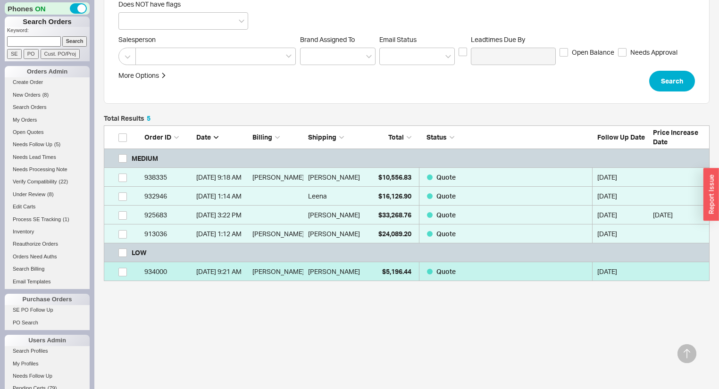
select select "3"
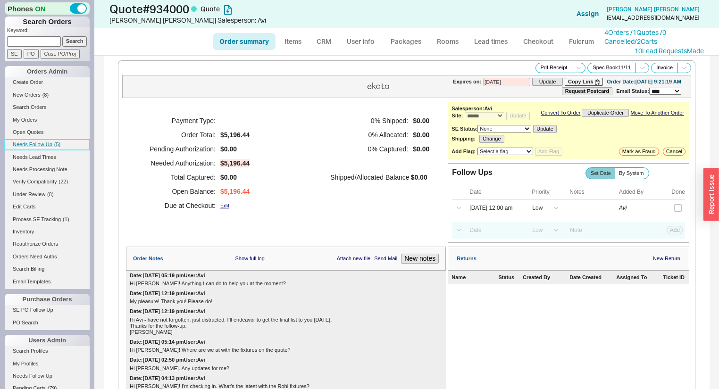
click at [42, 146] on span "Needs Follow Up" at bounding box center [33, 144] width 40 height 6
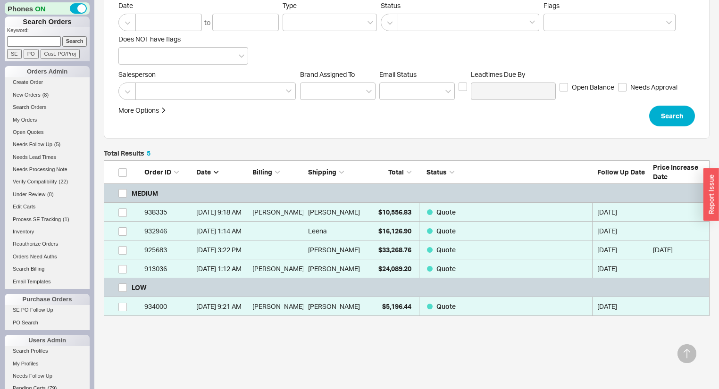
scroll to position [146, 0]
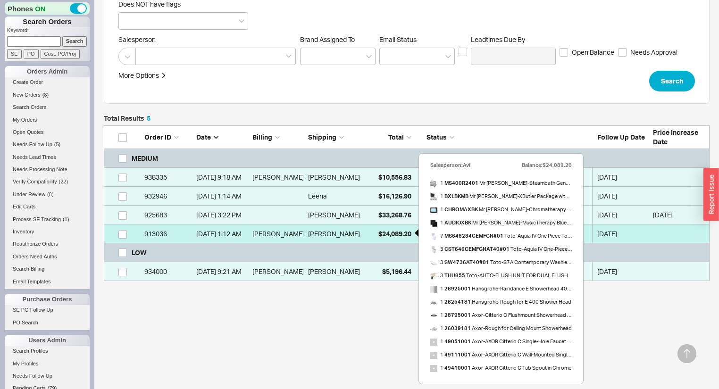
click at [373, 232] on div "$24,089.20" at bounding box center [387, 233] width 47 height 19
select select "*"
select select "MEDIUM"
select select "LOW"
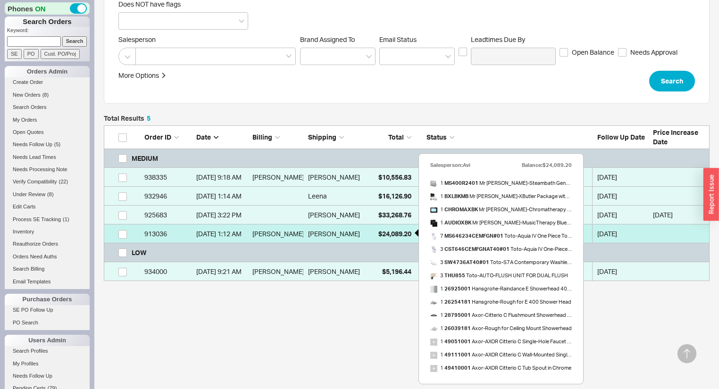
select select "3"
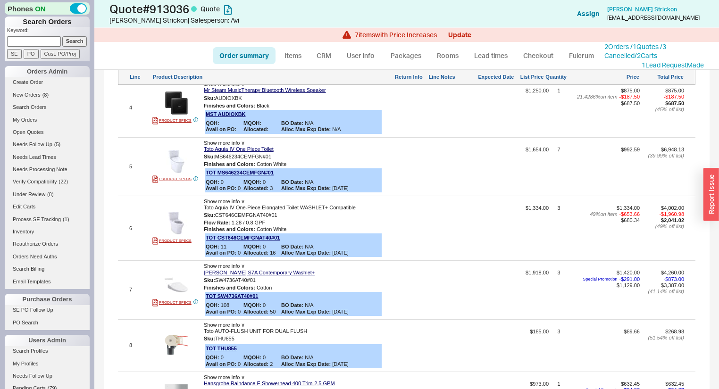
scroll to position [1207, 0]
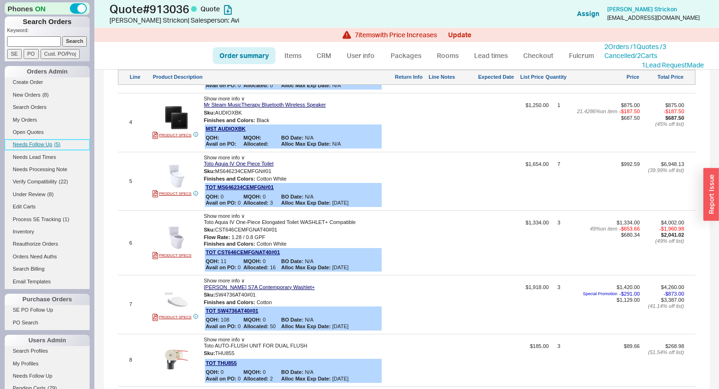
click at [62, 141] on link "Needs Follow Up ( 5 )" at bounding box center [47, 145] width 85 height 10
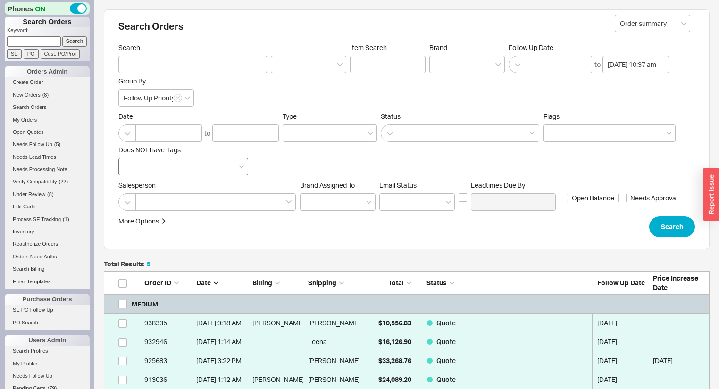
scroll to position [149, 600]
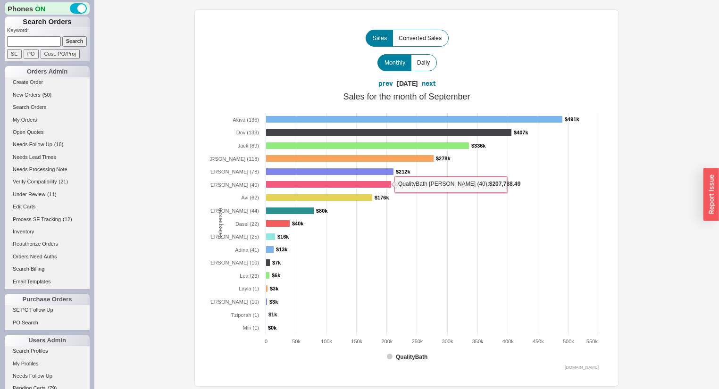
click at [228, 58] on div "Monthly Daily" at bounding box center [406, 62] width 393 height 17
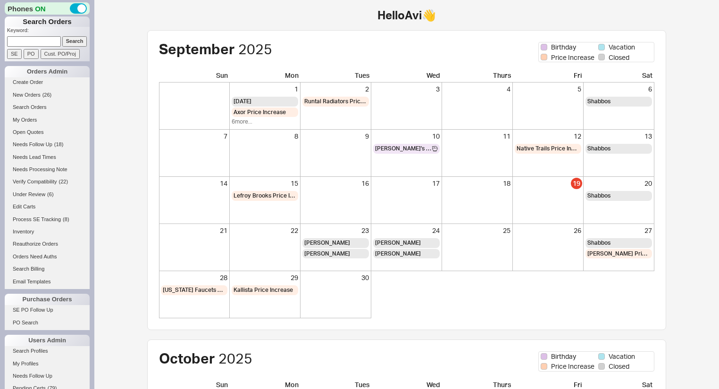
click at [36, 38] on input at bounding box center [34, 41] width 54 height 10
type input "929757"
click at [62, 36] on input "Search" at bounding box center [74, 41] width 25 height 10
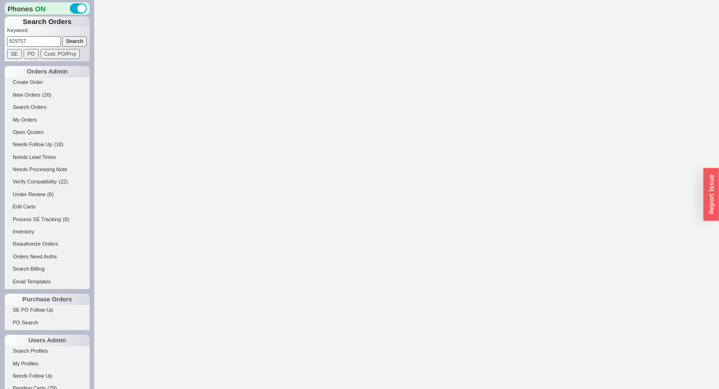
select select "*"
select select "LOW"
select select "3"
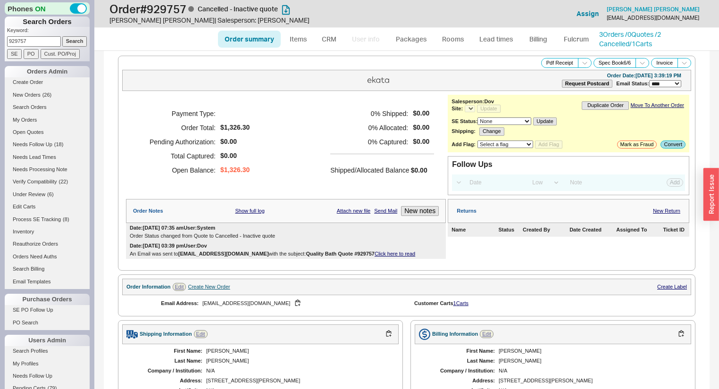
select select "*"
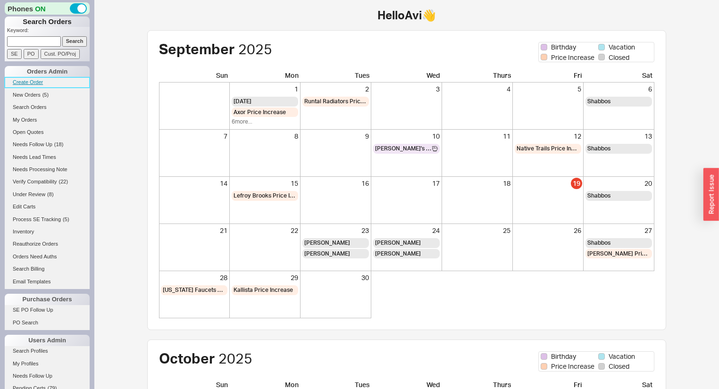
click at [30, 82] on link "Create Order" at bounding box center [47, 82] width 85 height 10
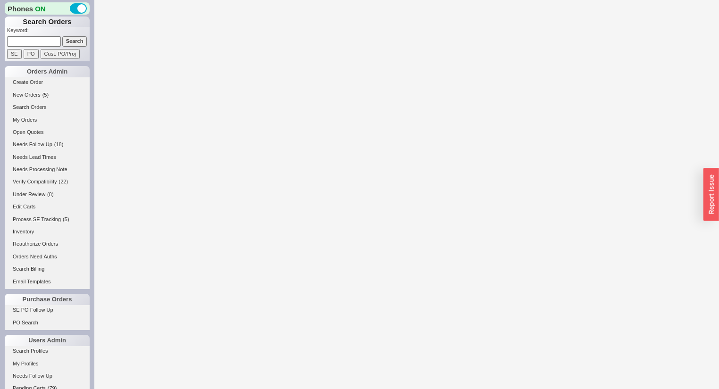
select select "3"
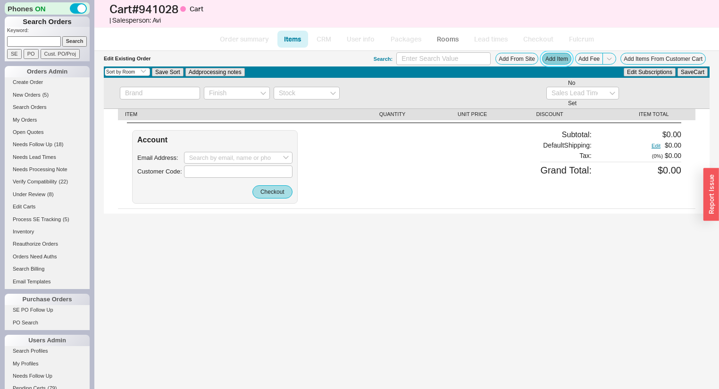
click at [555, 61] on button "Add Item" at bounding box center [556, 59] width 29 height 12
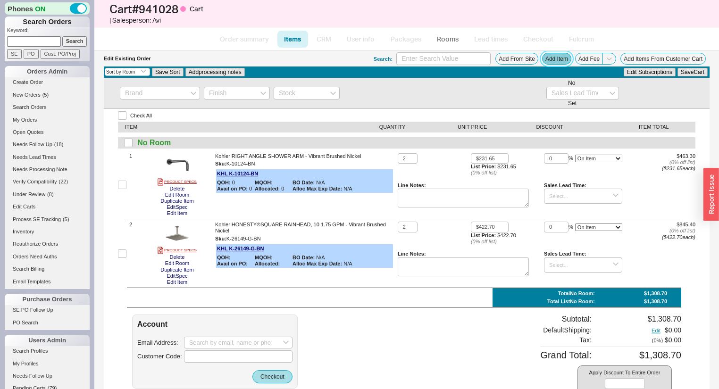
click at [553, 54] on button "Add Item" at bounding box center [556, 59] width 29 height 12
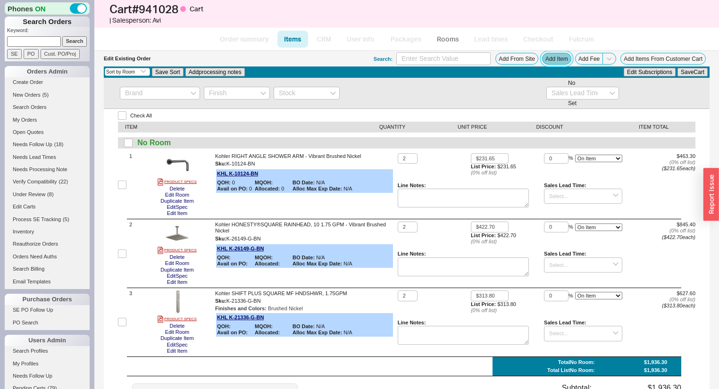
click at [546, 58] on button "Add Item" at bounding box center [556, 59] width 29 height 12
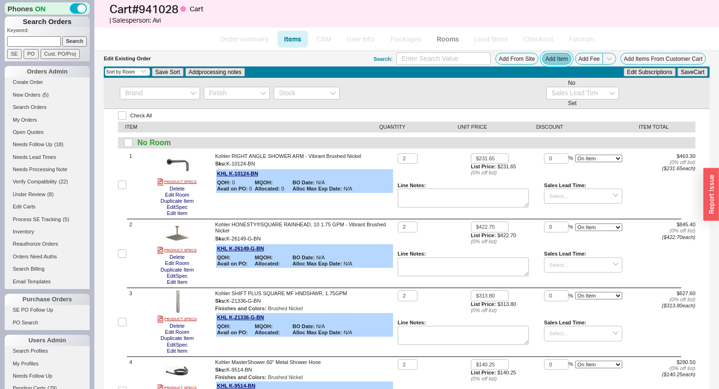
click at [542, 55] on button "Add Item" at bounding box center [556, 59] width 29 height 12
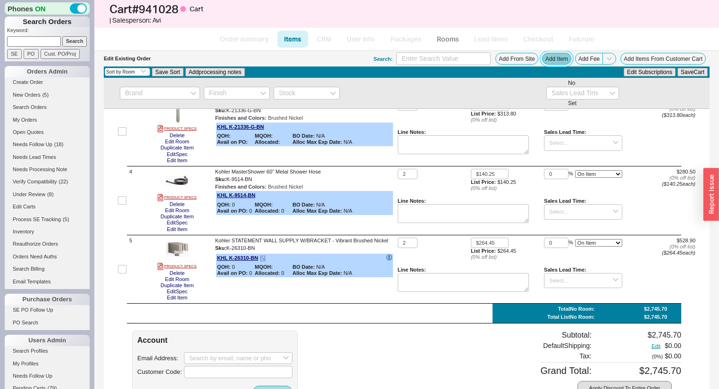
scroll to position [251, 0]
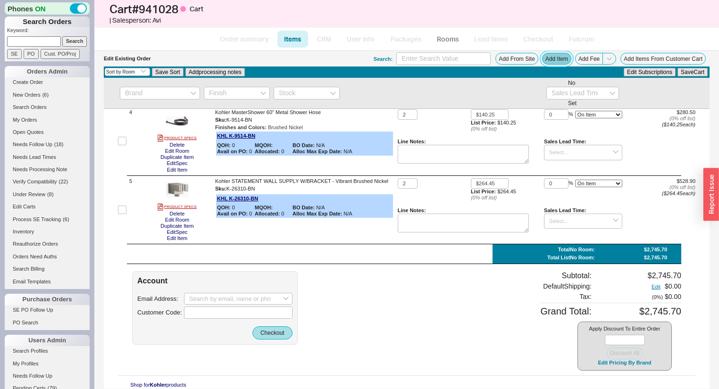
click at [549, 58] on button "Add Item" at bounding box center [556, 59] width 29 height 12
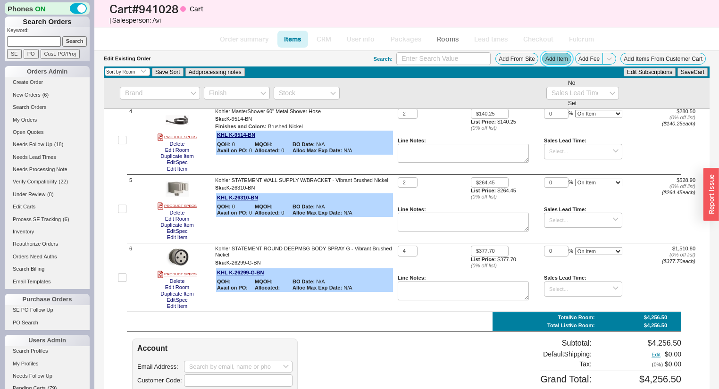
click at [561, 61] on button "Add Item" at bounding box center [556, 59] width 29 height 12
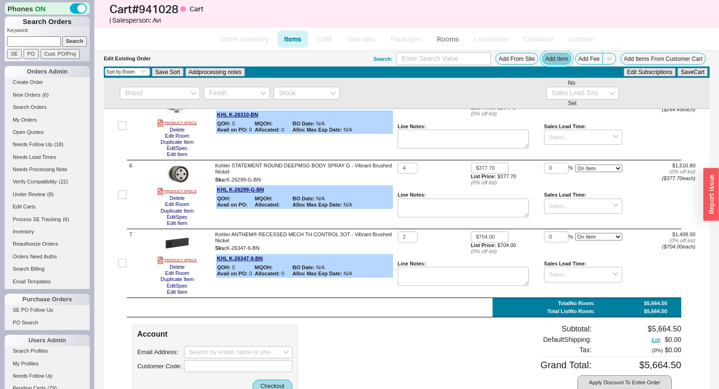
scroll to position [389, 0]
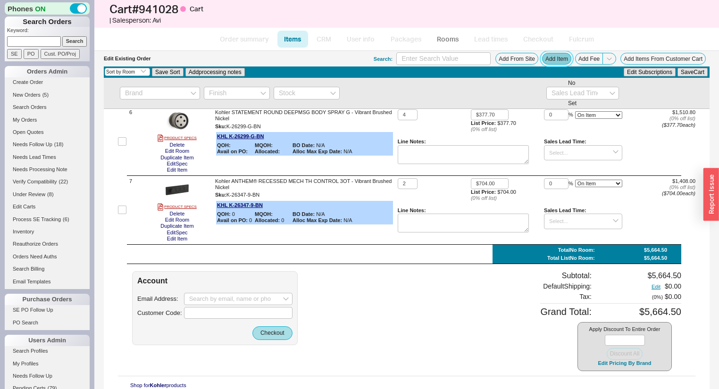
click at [559, 58] on button "Add Item" at bounding box center [556, 59] width 29 height 12
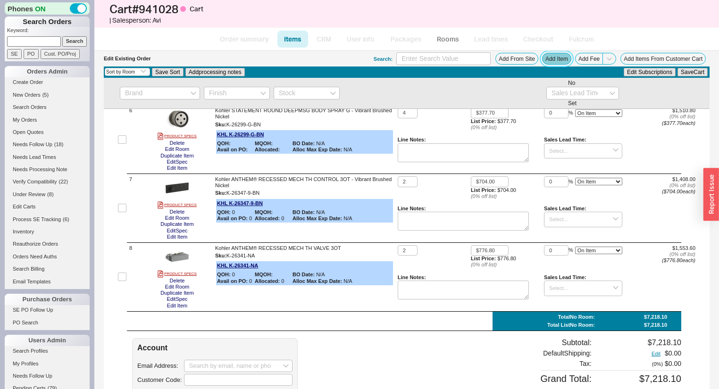
click at [546, 56] on button "Add Item" at bounding box center [556, 59] width 29 height 12
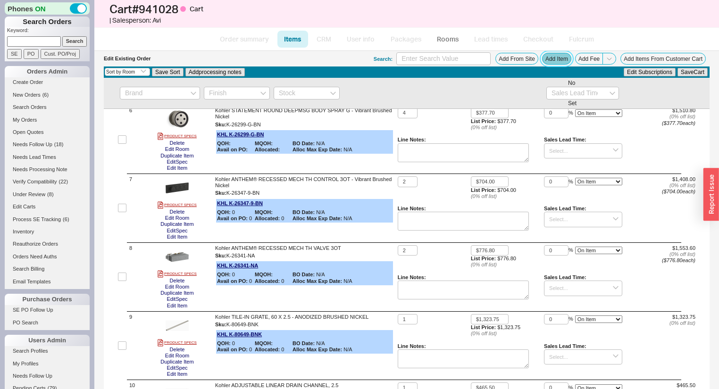
scroll to position [597, 0]
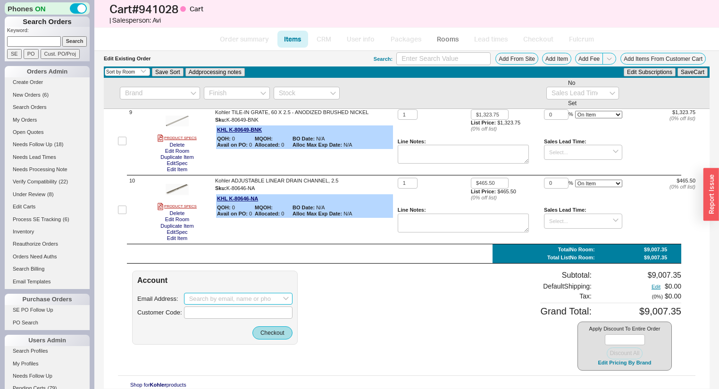
click at [192, 295] on input at bounding box center [238, 299] width 108 height 12
paste input "davacontractors@yahoo.com"
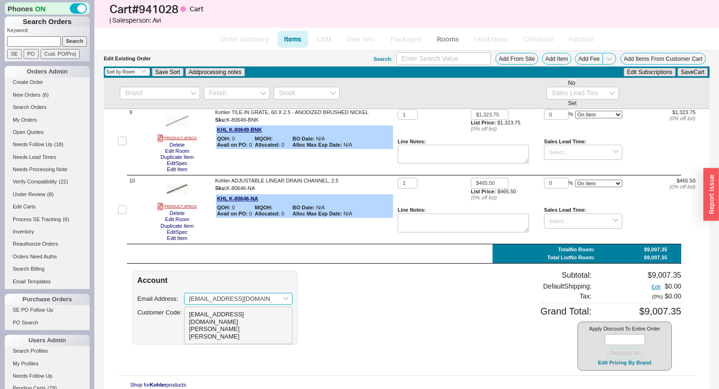
click at [270, 325] on div "Marie Farr" at bounding box center [238, 332] width 98 height 15
type input "davacontractors@yahoo.com"
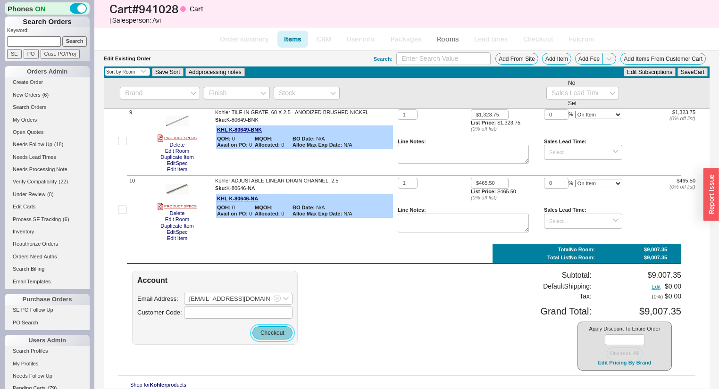
click at [270, 335] on button "Checkout" at bounding box center [272, 332] width 40 height 13
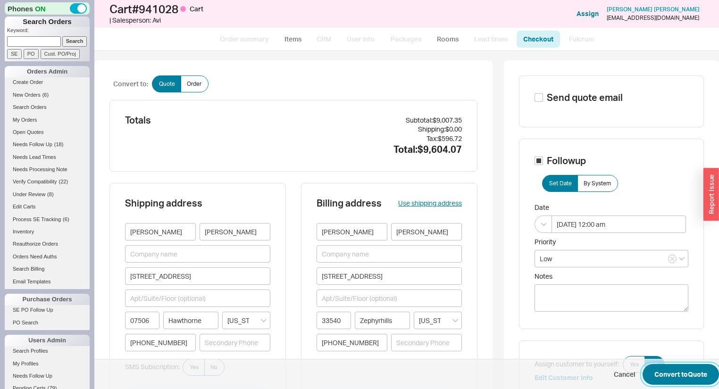
click at [659, 372] on button "Convert to Quote" at bounding box center [680, 374] width 76 height 21
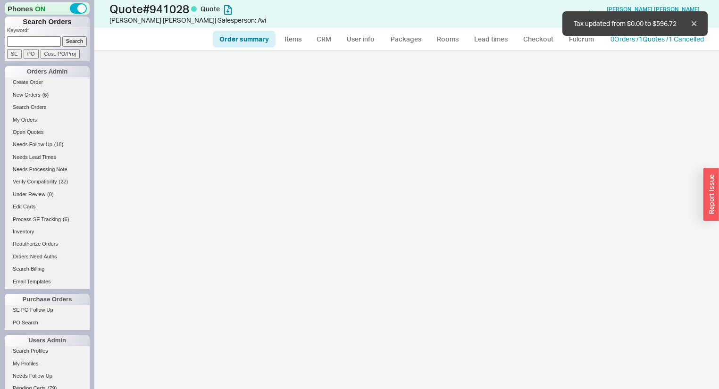
select select "*"
select select "LOW"
select select "3"
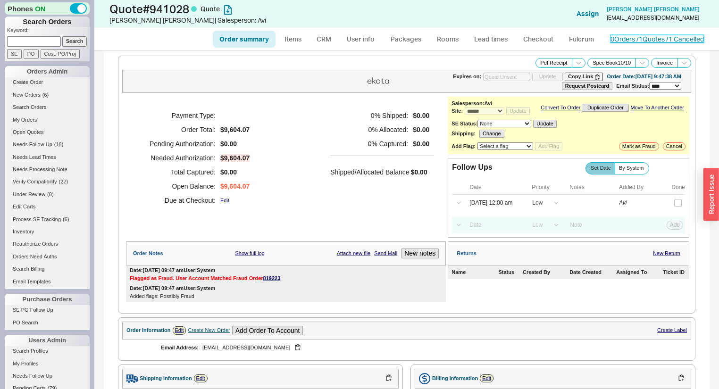
click at [646, 40] on link "0 Orders / 1 Quotes / 1 Cancelled" at bounding box center [656, 39] width 93 height 8
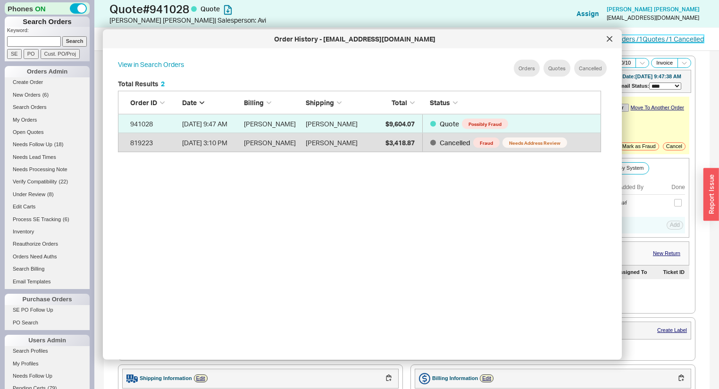
scroll to position [283, 492]
click at [606, 38] on icon at bounding box center [609, 39] width 6 height 6
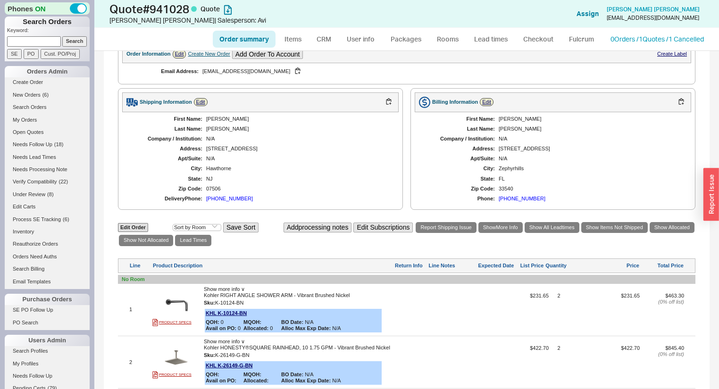
scroll to position [0, 0]
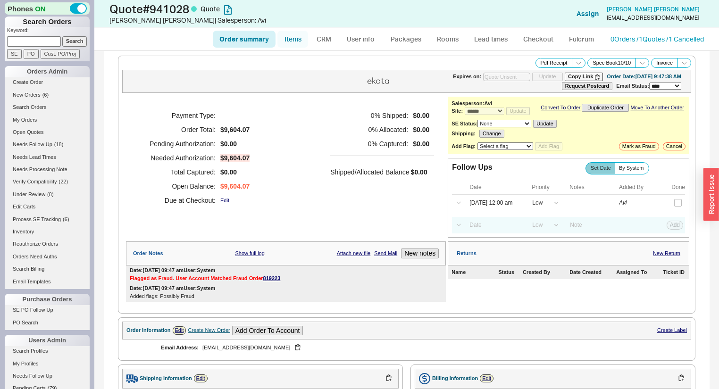
click at [305, 38] on link "Items" at bounding box center [292, 39] width 31 height 17
select select "3"
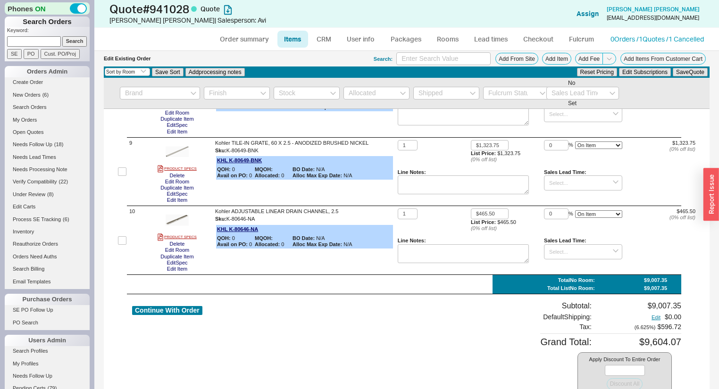
scroll to position [597, 0]
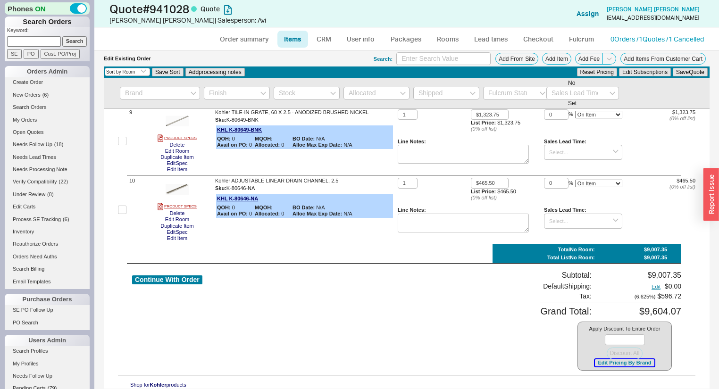
click at [599, 364] on button "Edit Pricing By Brand" at bounding box center [624, 362] width 59 height 7
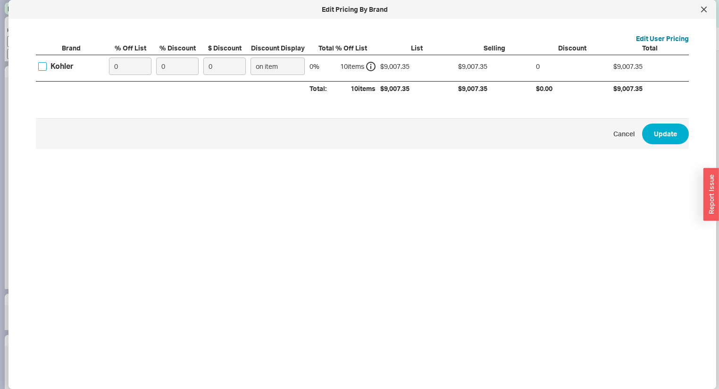
click at [40, 70] on input "Kohler" at bounding box center [42, 66] width 8 height 8
checkbox input "true"
drag, startPoint x: 183, startPoint y: 68, endPoint x: 113, endPoint y: 55, distance: 71.5
click at [0, 0] on div "Kohler 0 0 0 on item 0 % 10 item s $9,007.35 $9,007.35 0 $9,007.35" at bounding box center [0, 0] width 0 height 0
type input "3"
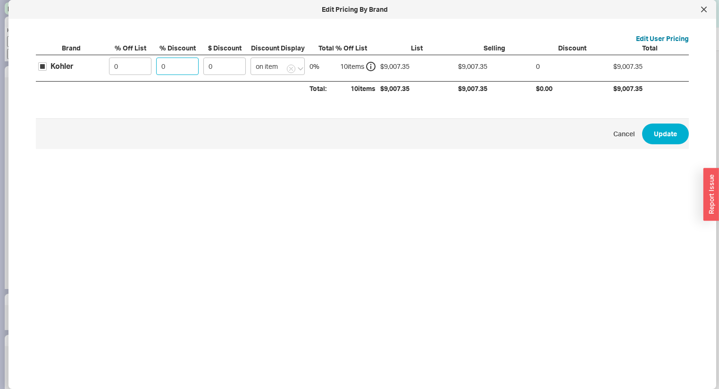
type input "270.22"
type input "30"
type input "2702.2"
type input "30"
click at [643, 133] on button "Update" at bounding box center [665, 134] width 47 height 21
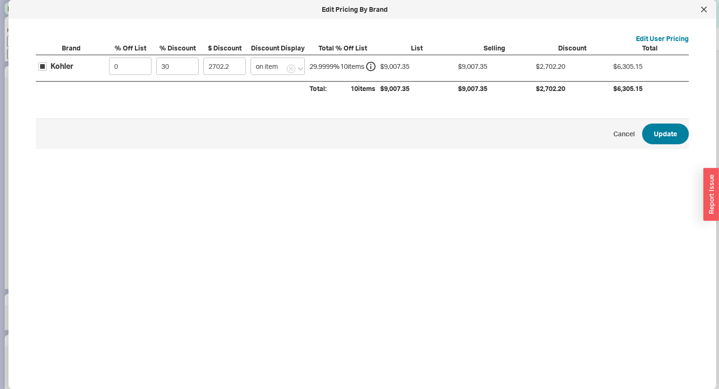
type input "30"
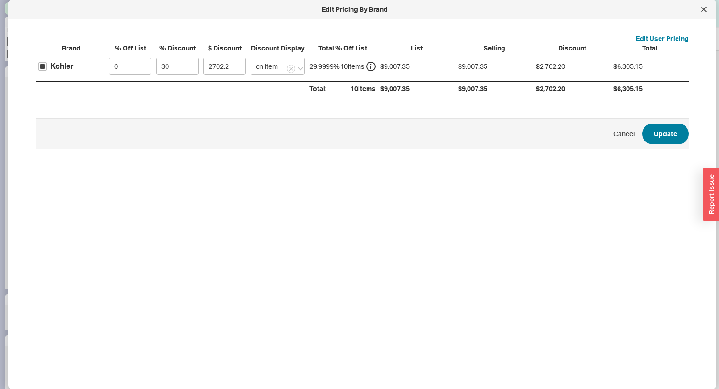
type input "30"
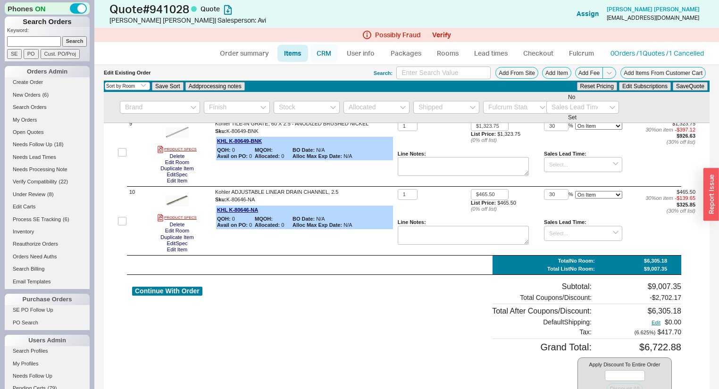
click at [324, 51] on link "CRM" at bounding box center [324, 53] width 28 height 17
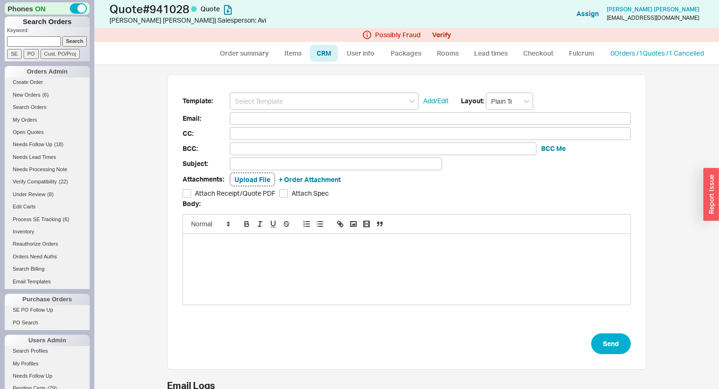
scroll to position [51, 473]
click at [315, 101] on input at bounding box center [324, 100] width 189 height 17
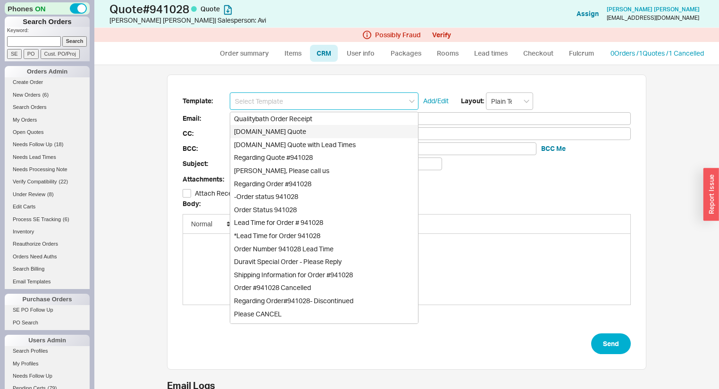
click at [307, 132] on div "Qualitybath.com Quote" at bounding box center [324, 131] width 188 height 13
type input "Receipt"
type input "davacontractors@yahoo.com"
type input "Quality Bath Quote #941028"
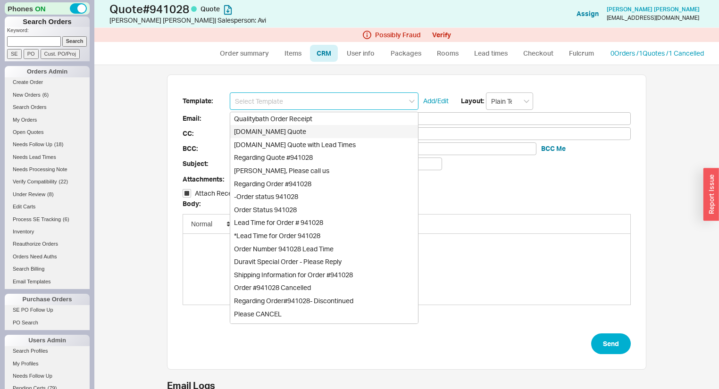
checkbox input "true"
type input "Qualitybath.com Quote"
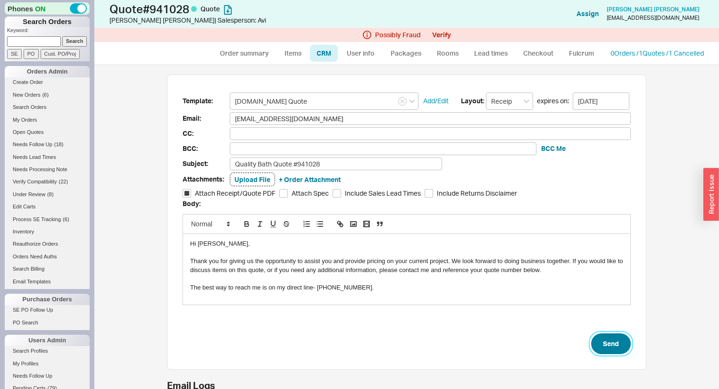
click at [607, 340] on button "Send" at bounding box center [611, 343] width 40 height 21
select select "*"
select select "LOW"
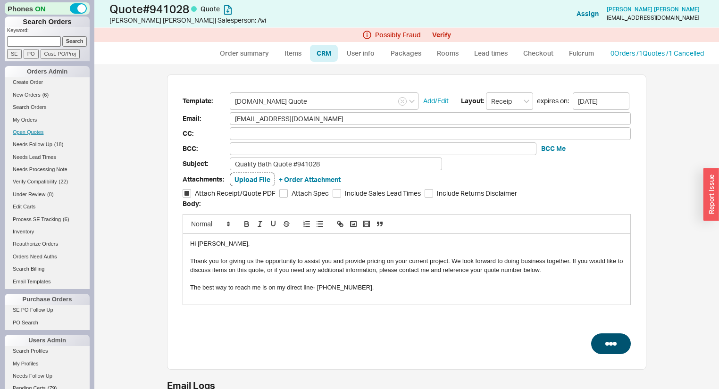
select select "3"
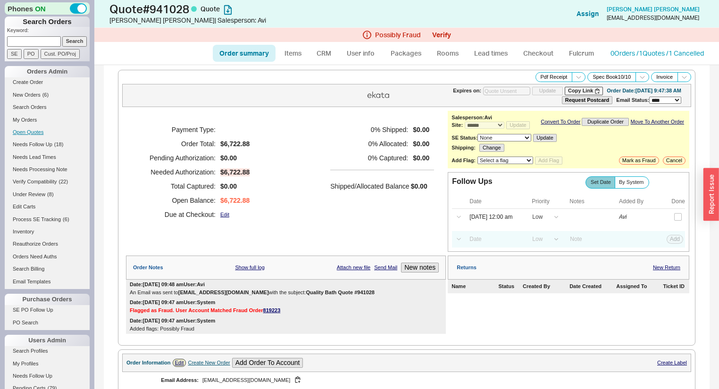
type input "10/03/2025"
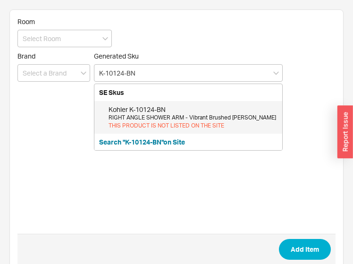
click at [173, 110] on div "Kohler K-10124-BN" at bounding box center [192, 109] width 169 height 9
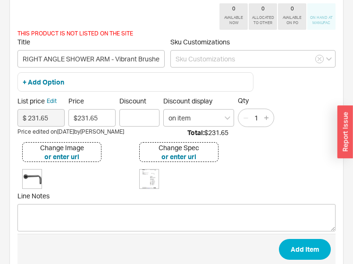
scroll to position [87, 0]
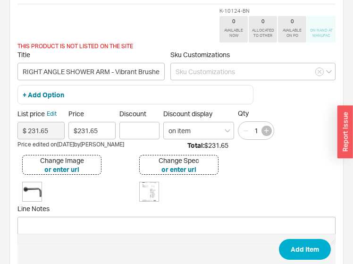
type input "K-10124-BN"
click at [269, 127] on button "button" at bounding box center [266, 130] width 10 height 10
type input "2"
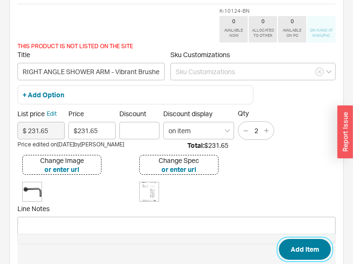
click at [311, 248] on button "Add Item" at bounding box center [305, 249] width 52 height 21
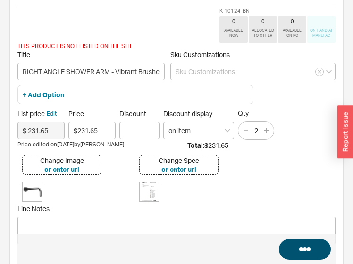
scroll to position [38, 0]
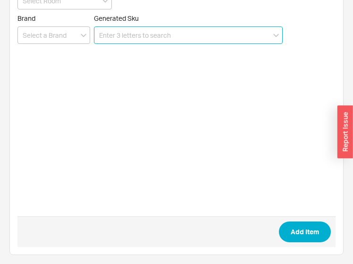
paste input "K-26149-G-BN"
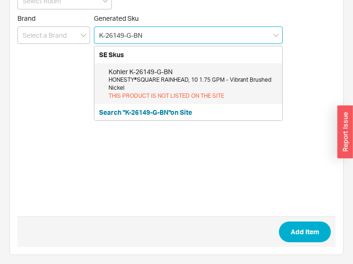
click at [141, 72] on div "Kohler K-26149-G-BN" at bounding box center [192, 71] width 169 height 9
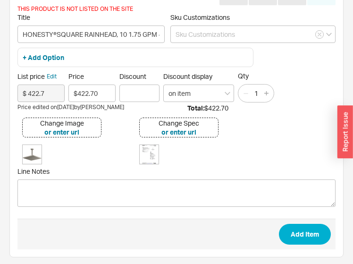
scroll to position [125, 0]
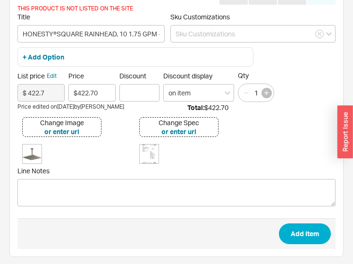
type input "K-26149-G-BN"
click at [264, 92] on icon "button" at bounding box center [266, 93] width 4 height 4
type input "2"
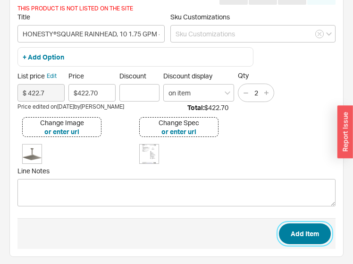
click at [311, 237] on button "Add Item" at bounding box center [305, 233] width 52 height 21
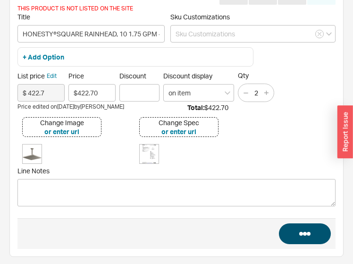
scroll to position [38, 0]
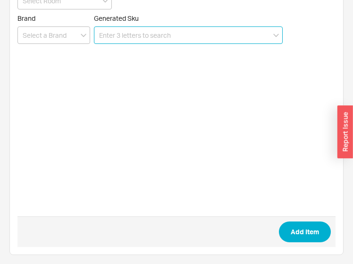
paste input "K-21336-G-BN"
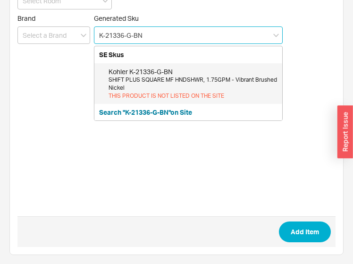
click at [165, 82] on div "SHIFT PLUS SQUARE MF HNDSHWR, 1.75GPM - Vibrant Brushed Nickel" at bounding box center [192, 84] width 169 height 16
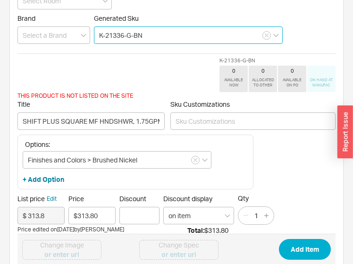
scroll to position [151, 0]
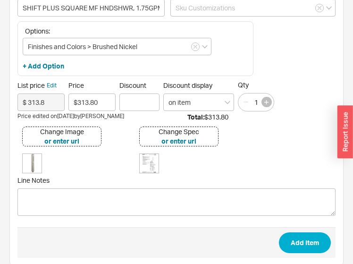
type input "K-21336-G-BN"
click at [266, 97] on button "button" at bounding box center [266, 102] width 10 height 10
type input "2"
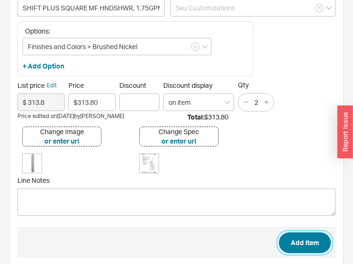
click at [297, 243] on button "Add Item" at bounding box center [305, 242] width 52 height 21
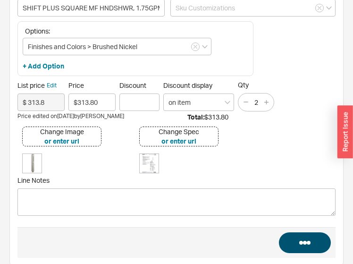
scroll to position [38, 0]
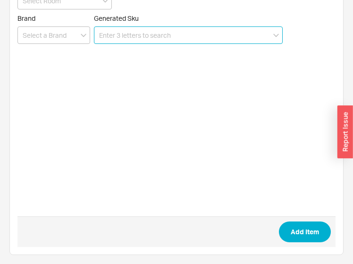
paste input "K-9514-BN"
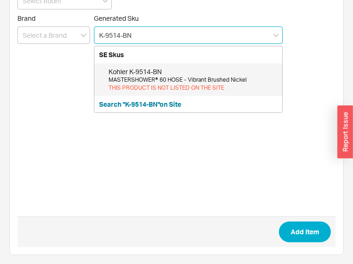
click at [175, 78] on div "MASTERSHOWER® 60 HOSE - Vibrant Brushed Nickel" at bounding box center [192, 80] width 169 height 8
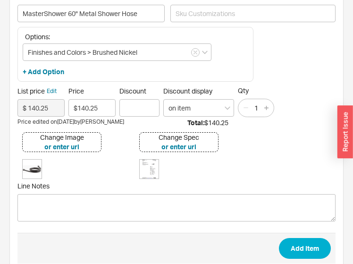
scroll to position [151, 0]
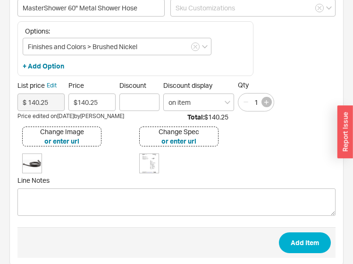
type input "K-9514-BN"
click at [268, 100] on button "button" at bounding box center [266, 102] width 10 height 10
type input "2"
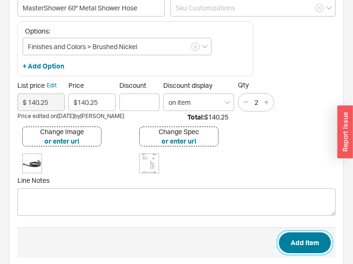
click at [298, 237] on button "Add Item" at bounding box center [305, 242] width 52 height 21
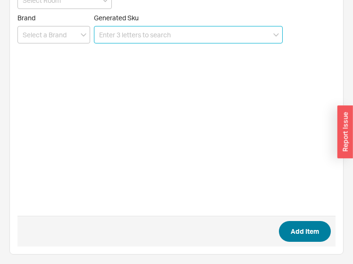
scroll to position [38, 0]
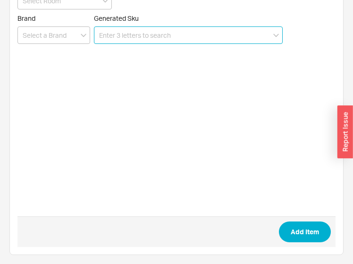
paste input "K-26310-BN"
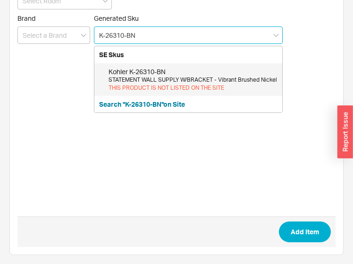
click at [191, 89] on div "THIS PRODUCT IS NOT LISTED ON THE SITE" at bounding box center [192, 88] width 169 height 8
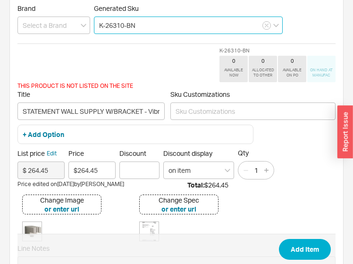
scroll to position [75, 0]
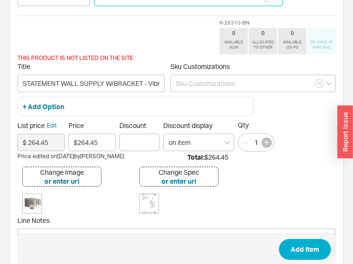
type input "K-26310-BN"
click at [268, 141] on button "button" at bounding box center [266, 142] width 10 height 10
type input "2"
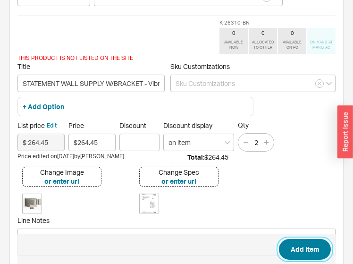
click at [306, 249] on button "Add Item" at bounding box center [305, 249] width 52 height 21
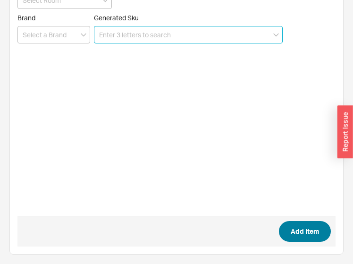
scroll to position [38, 0]
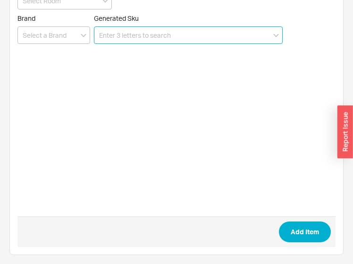
paste input "K-26299-G-BN"
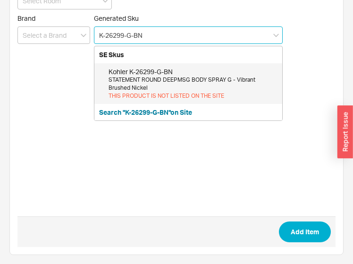
click at [134, 74] on div "Kohler K-26299-G-BN" at bounding box center [192, 71] width 169 height 9
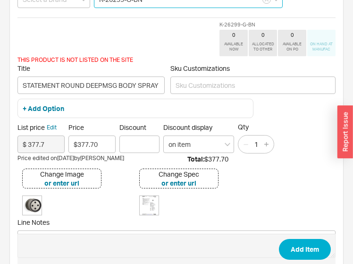
scroll to position [113, 0]
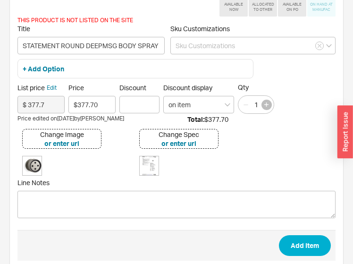
type input "K-26299-G-BN"
click at [269, 100] on button "button" at bounding box center [266, 105] width 10 height 10
type input "4"
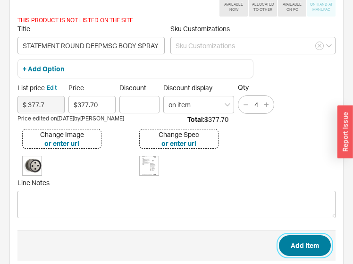
click at [292, 241] on button "Add Item" at bounding box center [305, 245] width 52 height 21
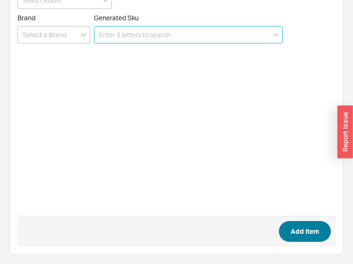
scroll to position [38, 0]
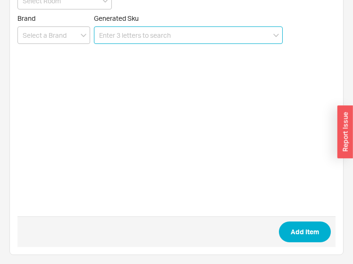
paste input "K-26347-9-"
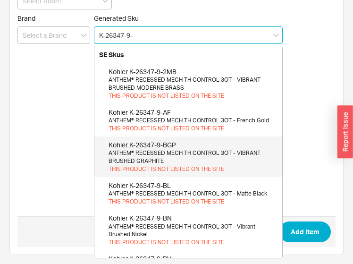
scroll to position [75, 0]
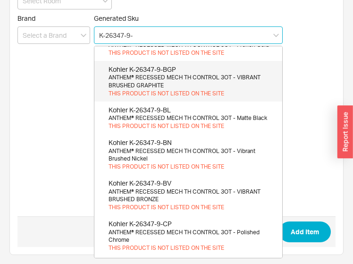
click at [174, 145] on div "Kohler K-26347-9-BN" at bounding box center [192, 142] width 169 height 9
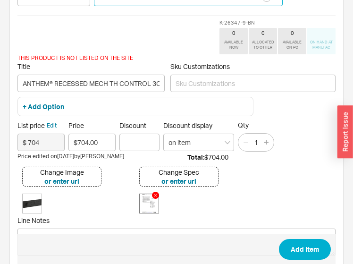
scroll to position [125, 0]
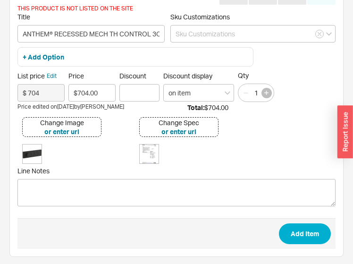
type input "K-26347-9-BN"
click at [261, 93] on button "button" at bounding box center [266, 93] width 10 height 10
type input "2"
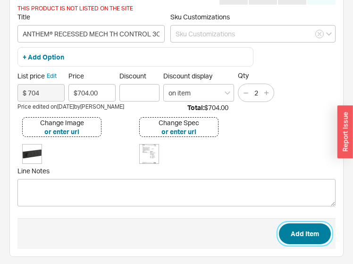
click at [305, 223] on button "Add Item" at bounding box center [305, 233] width 52 height 21
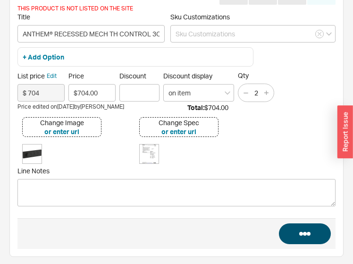
scroll to position [38, 0]
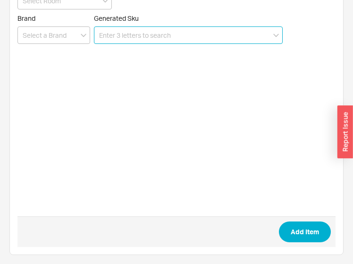
paste input "K-26341-NA"
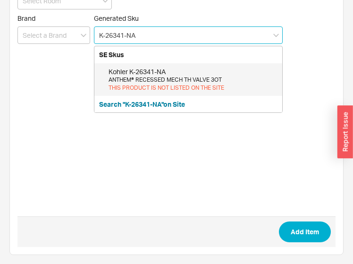
click at [167, 78] on div "ANTHEM® RECESSED MECH TH VALVE 3OT" at bounding box center [192, 80] width 169 height 8
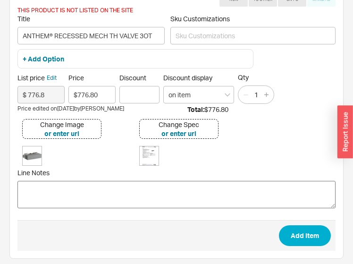
scroll to position [125, 0]
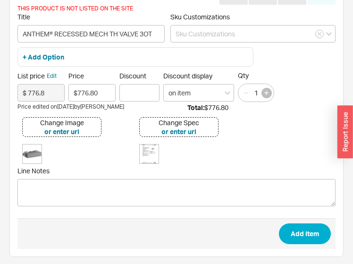
type input "K-26341-NA"
click at [268, 92] on button "button" at bounding box center [266, 93] width 10 height 10
type input "2"
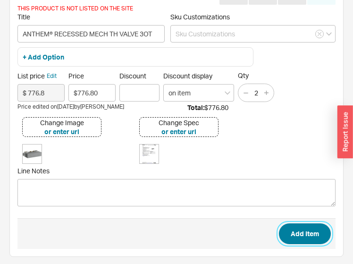
click at [299, 231] on button "Add Item" at bounding box center [305, 233] width 52 height 21
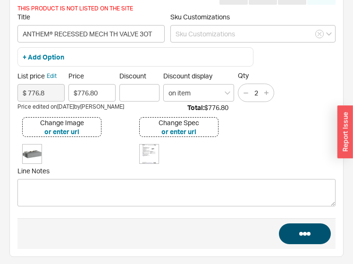
scroll to position [38, 0]
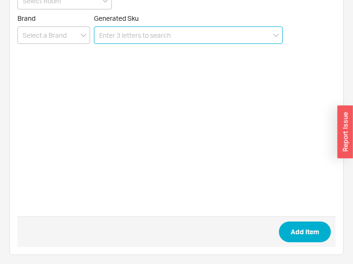
paste input "K-80649-BN"
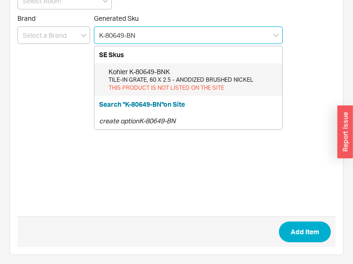
click at [167, 73] on div "Kohler K-80649-BNK" at bounding box center [192, 71] width 169 height 9
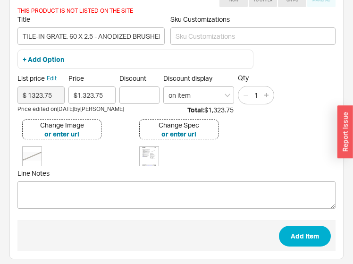
scroll to position [125, 0]
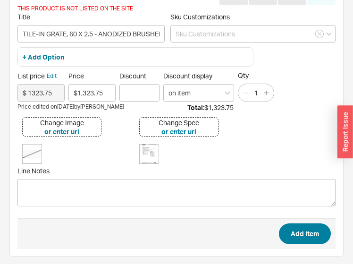
type input "K-80649-BNK"
click at [328, 225] on button "Add Item" at bounding box center [305, 233] width 52 height 21
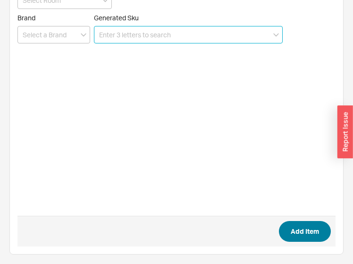
scroll to position [38, 0]
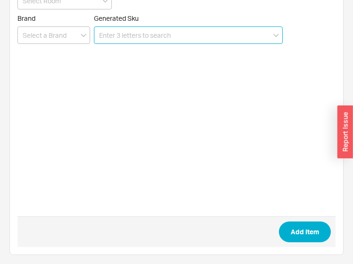
paste input "K-80646-NA"
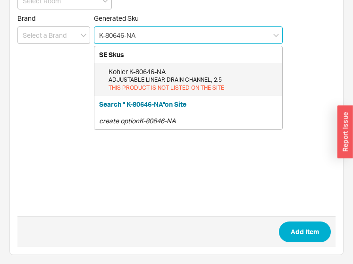
click at [168, 72] on div "Kohler K-80646-NA" at bounding box center [192, 71] width 169 height 9
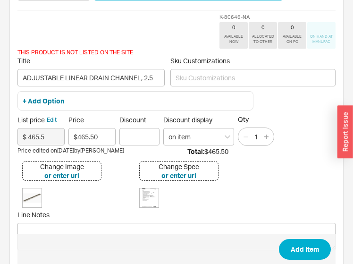
scroll to position [125, 0]
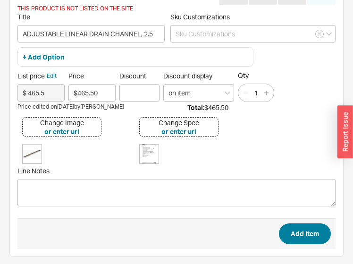
type input "K-80646-NA"
click at [304, 230] on button "Add Item" at bounding box center [305, 233] width 52 height 21
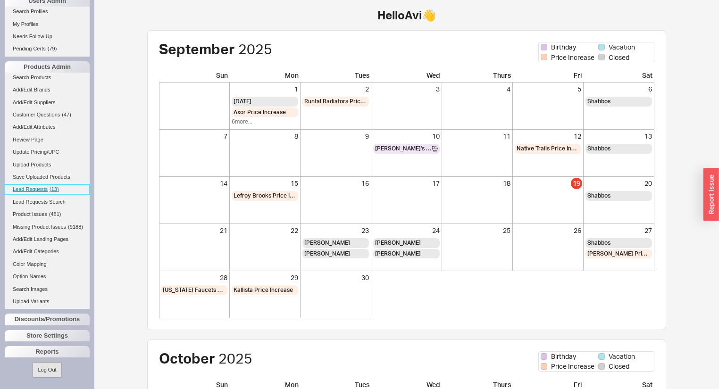
click at [46, 187] on span "Lead Requests" at bounding box center [30, 189] width 35 height 6
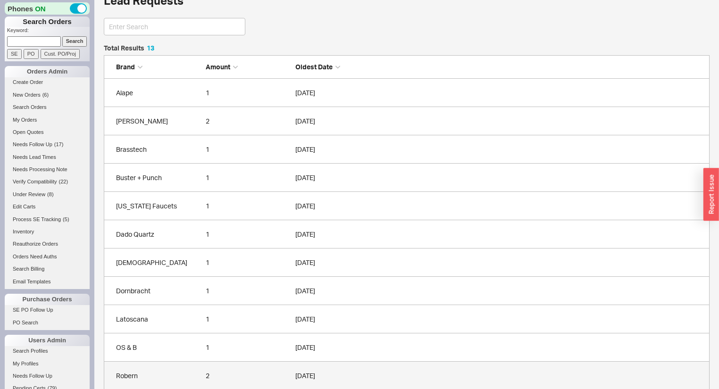
scroll to position [11, 0]
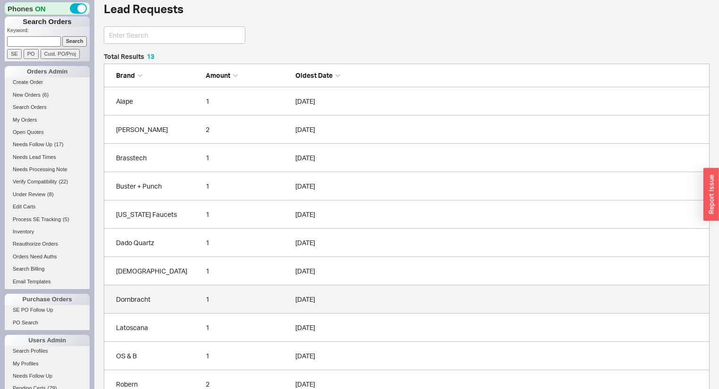
click at [183, 290] on link "Dornbracht 1 [DATE]" at bounding box center [407, 299] width 606 height 28
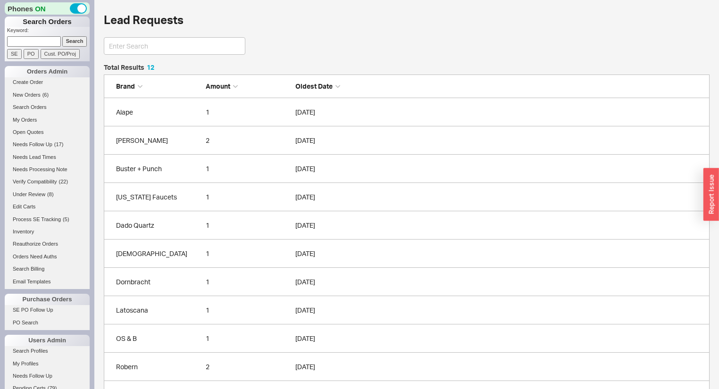
scroll to position [368, 600]
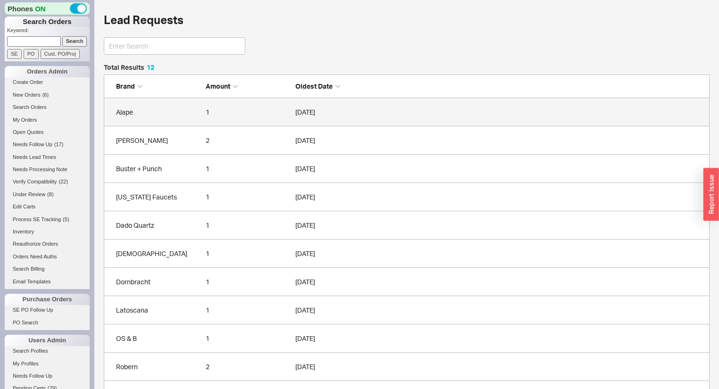
click at [207, 118] on link "Alape 1 [DATE]" at bounding box center [407, 112] width 606 height 28
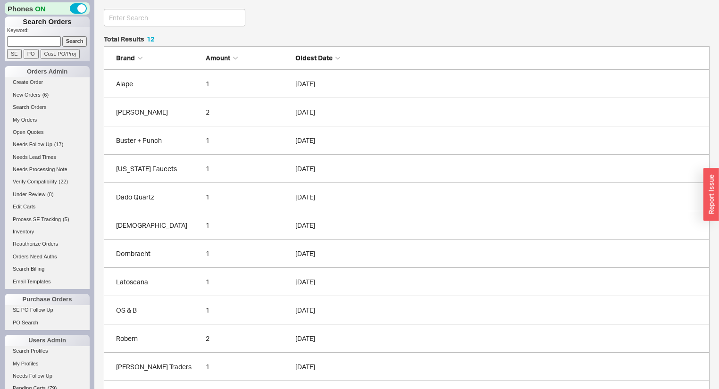
scroll to position [58, 0]
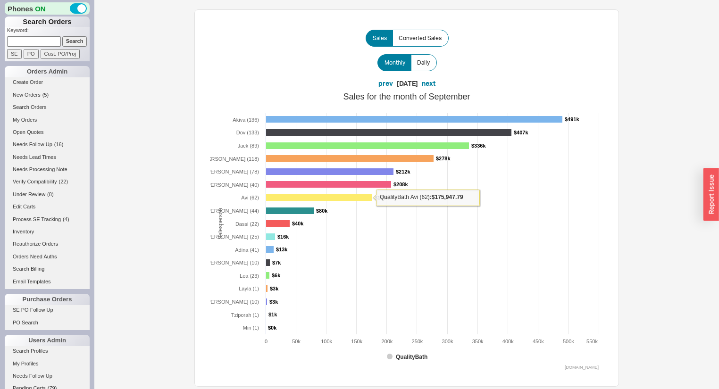
click at [307, 199] on rect at bounding box center [319, 197] width 107 height 7
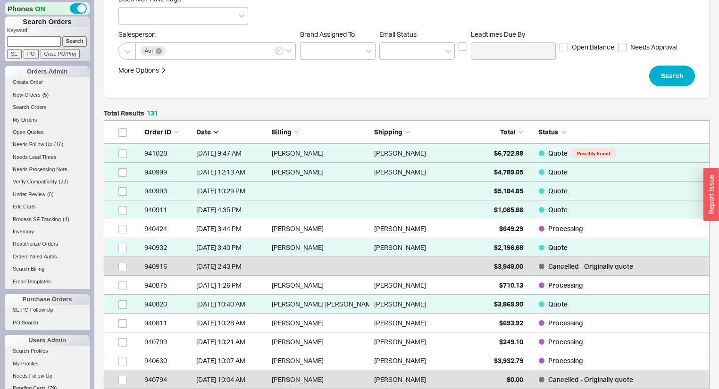
scroll to position [189, 0]
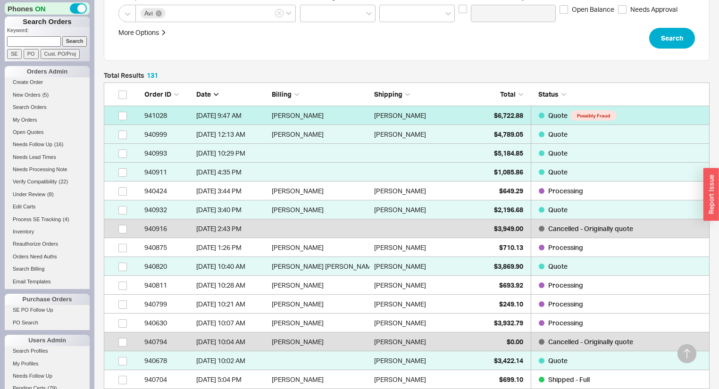
click at [446, 108] on div "Marie Farr" at bounding box center [423, 115] width 98 height 19
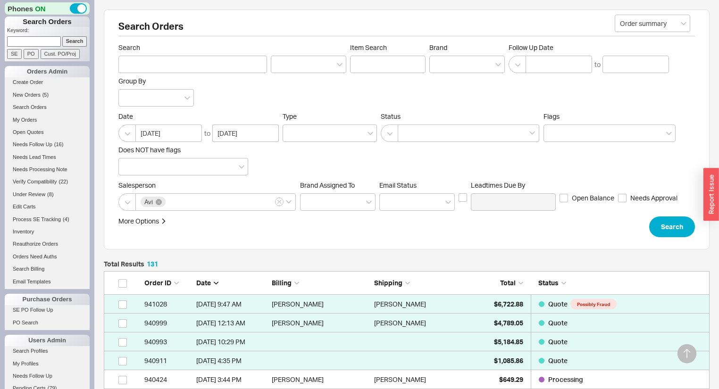
select select "*"
select select "LOW"
select select "3"
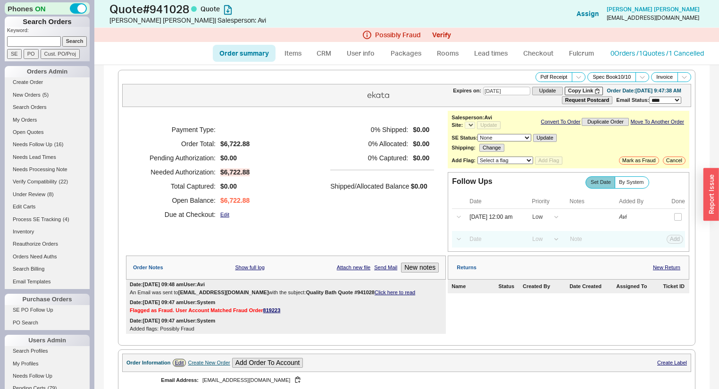
select select "*"
click at [440, 29] on div "Possibly Fraud Verify" at bounding box center [406, 35] width 624 height 14
click at [440, 32] on button "Verify" at bounding box center [441, 35] width 19 height 8
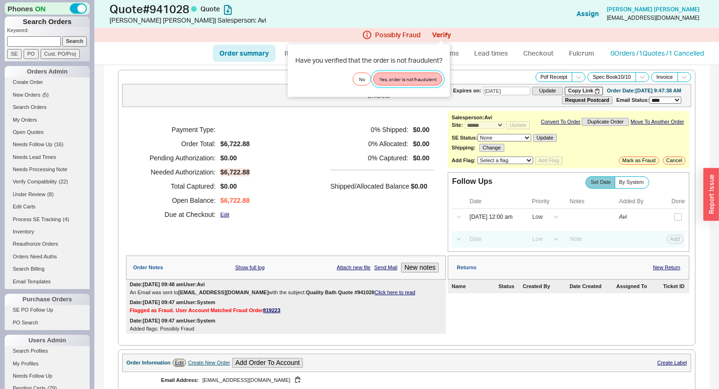
click at [419, 77] on button "Yes, order is not fraudulent" at bounding box center [407, 78] width 69 height 13
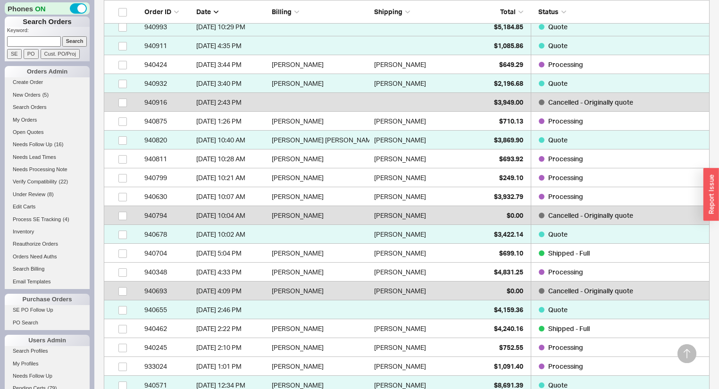
scroll to position [340, 0]
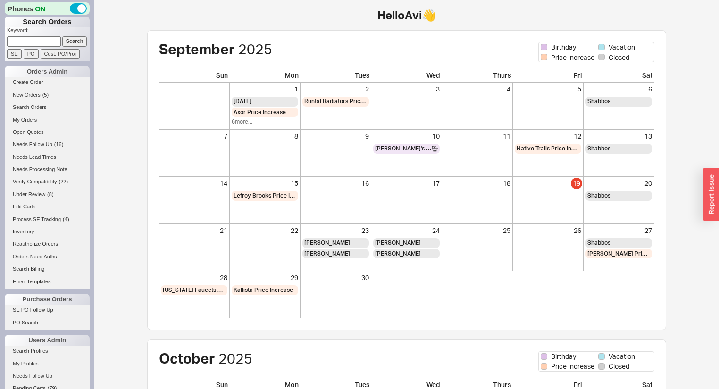
click at [29, 40] on input at bounding box center [34, 41] width 54 height 10
paste input "QB-L48-47R-X98"
type input "QB-L48-47R-X98"
click at [73, 38] on input "Search" at bounding box center [74, 41] width 25 height 10
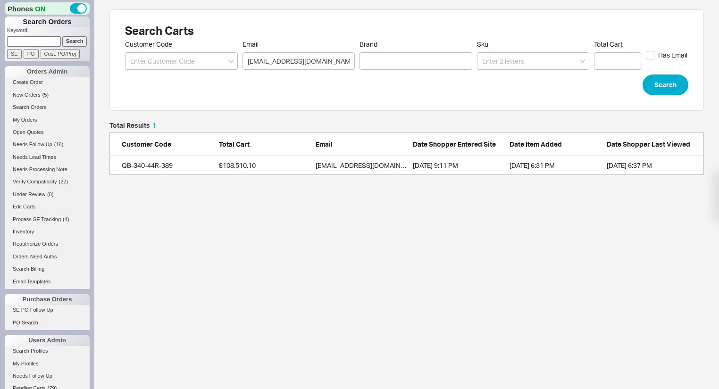
scroll to position [47, 589]
click at [147, 184] on html "Phones ON Search Orders Keyword: Search SE PO Cust. PO/Proj Orders Admin Create…" at bounding box center [359, 92] width 719 height 184
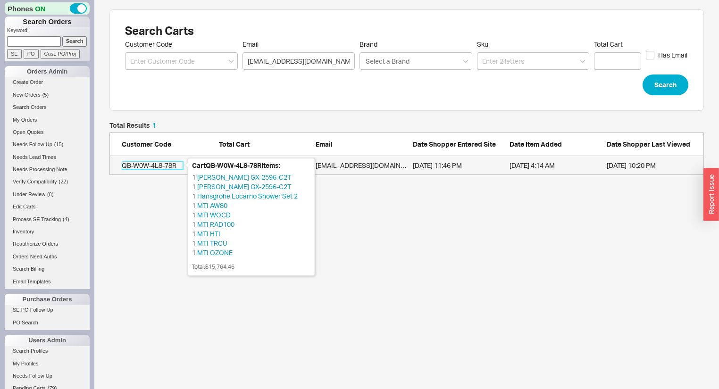
click at [168, 168] on div "QB-W0W-4L8-78R" at bounding box center [152, 165] width 61 height 9
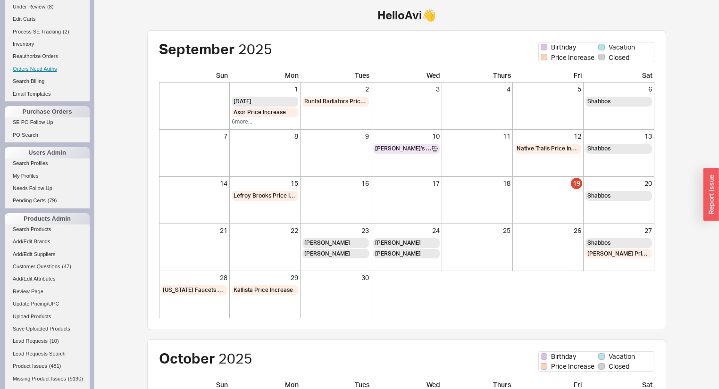
scroll to position [347, 0]
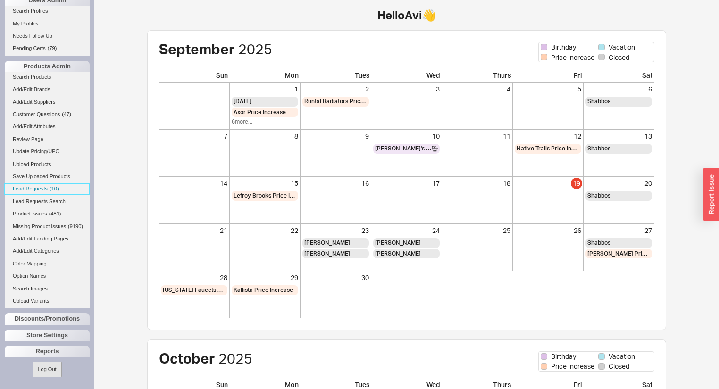
click at [58, 186] on span "( 10 )" at bounding box center [54, 189] width 9 height 6
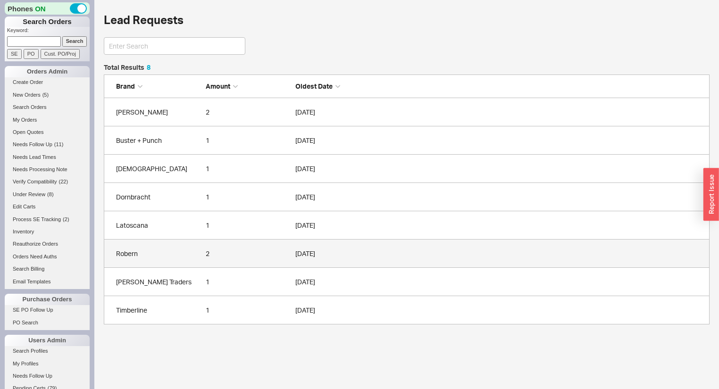
scroll to position [255, 600]
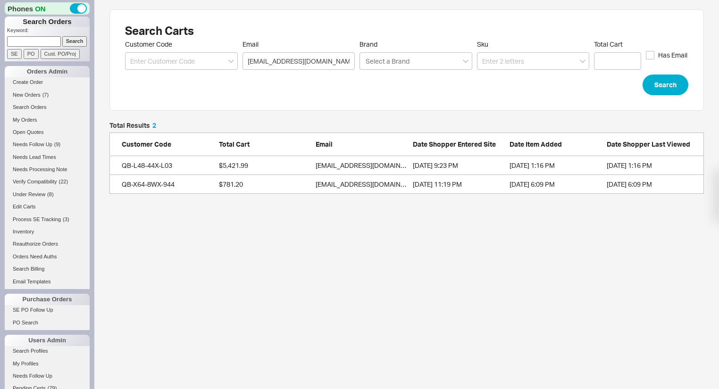
scroll to position [66, 589]
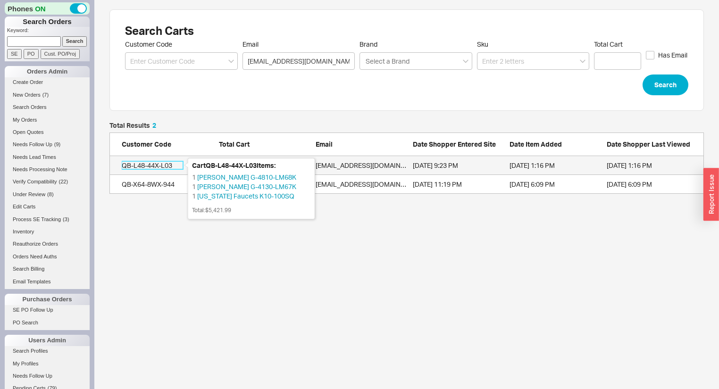
click at [158, 163] on div "QB-L48-44X-L03" at bounding box center [152, 165] width 61 height 9
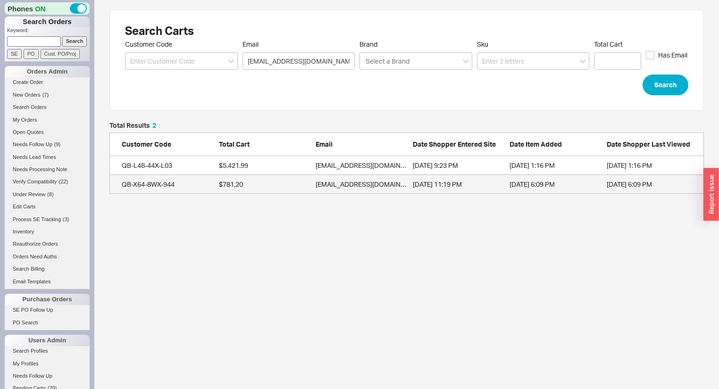
scroll to position [66, 589]
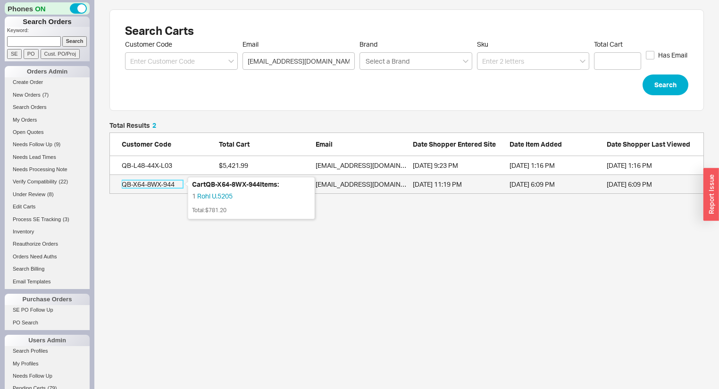
click at [141, 181] on div "QB-X64-8WX-944" at bounding box center [152, 184] width 61 height 9
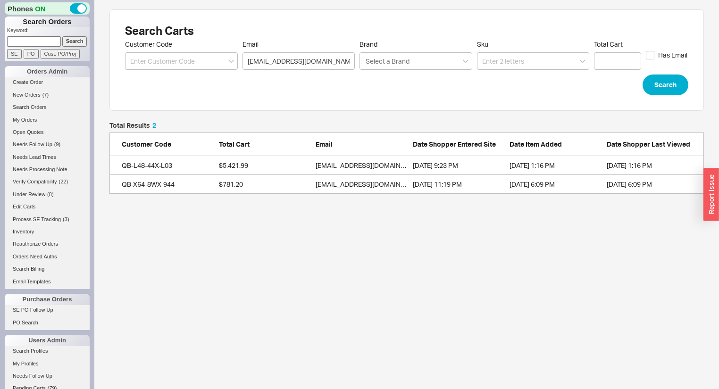
scroll to position [66, 589]
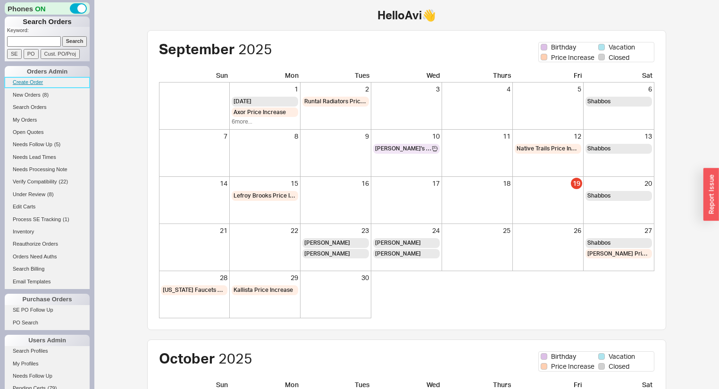
click at [34, 81] on link "Create Order" at bounding box center [47, 82] width 85 height 10
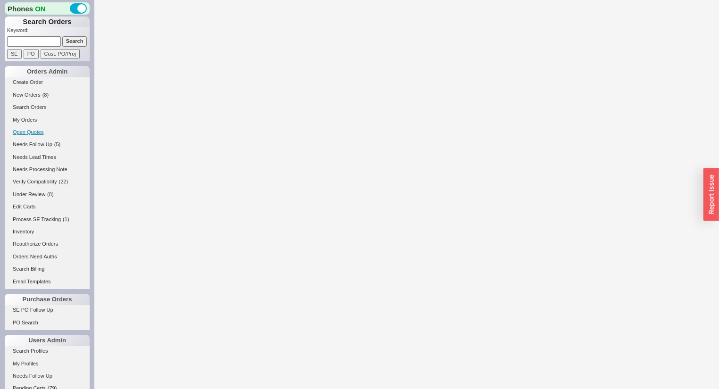
select select "3"
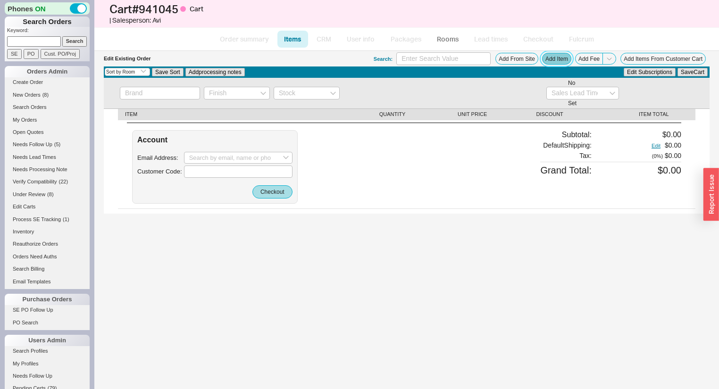
click at [563, 54] on button "Add Item" at bounding box center [556, 59] width 29 height 12
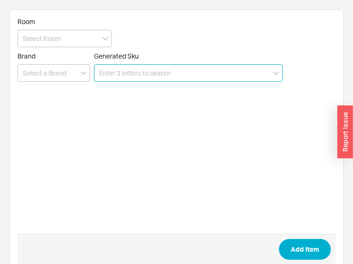
click at [142, 75] on input at bounding box center [188, 72] width 189 height 17
paste input "2557818"
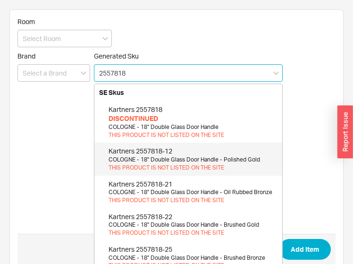
type input "2557818"
